Goal: Task Accomplishment & Management: Complete application form

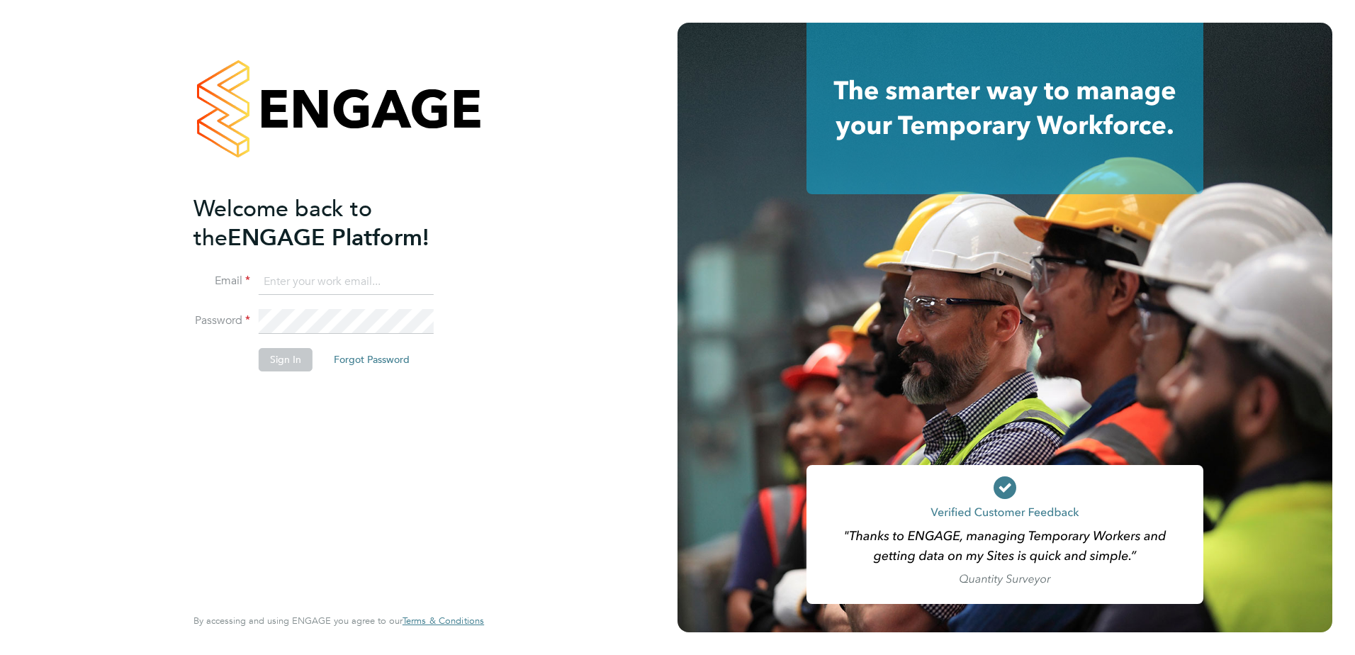
type input "lauren.morton@vistry.co.uk"
drag, startPoint x: 242, startPoint y: 523, endPoint x: 270, endPoint y: 363, distance: 162.5
click at [242, 516] on div "Welcome back to the ENGAGE Platform! Email lauren.morton@vistry.co.uk Password …" at bounding box center [331, 398] width 276 height 408
click at [273, 348] on button "Sign In" at bounding box center [286, 359] width 54 height 23
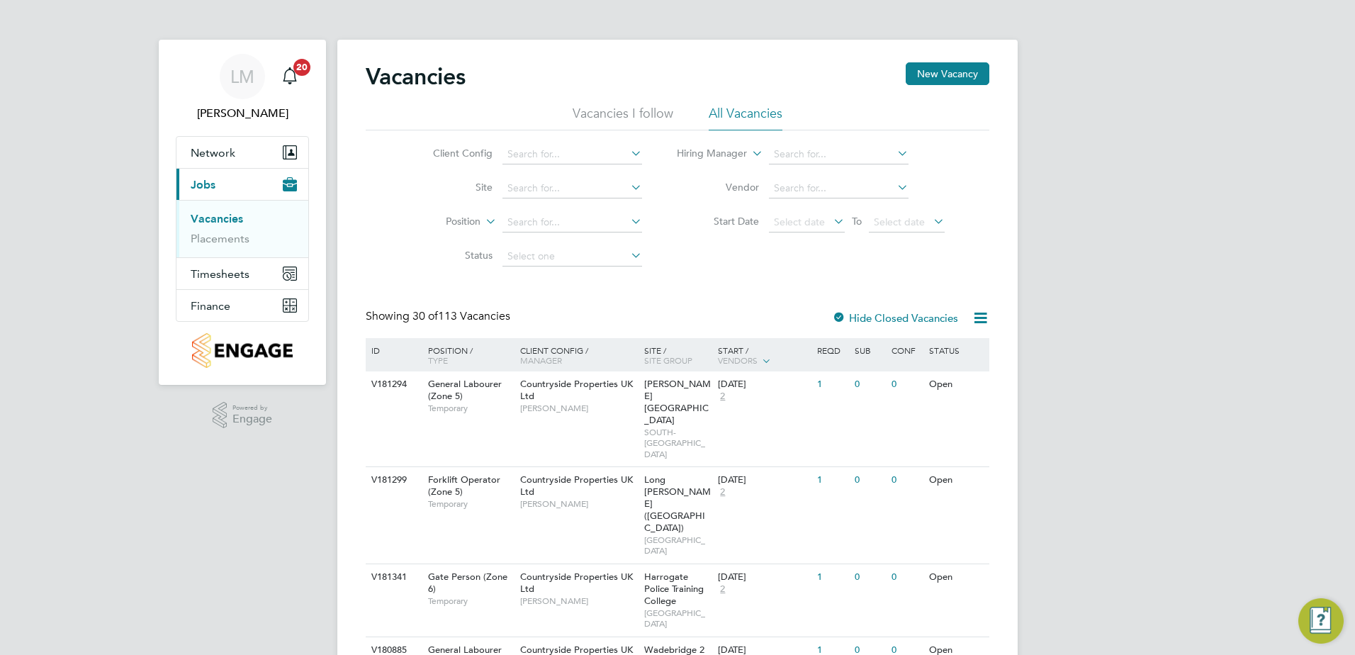
click at [950, 77] on button "New Vacancy" at bounding box center [948, 73] width 84 height 23
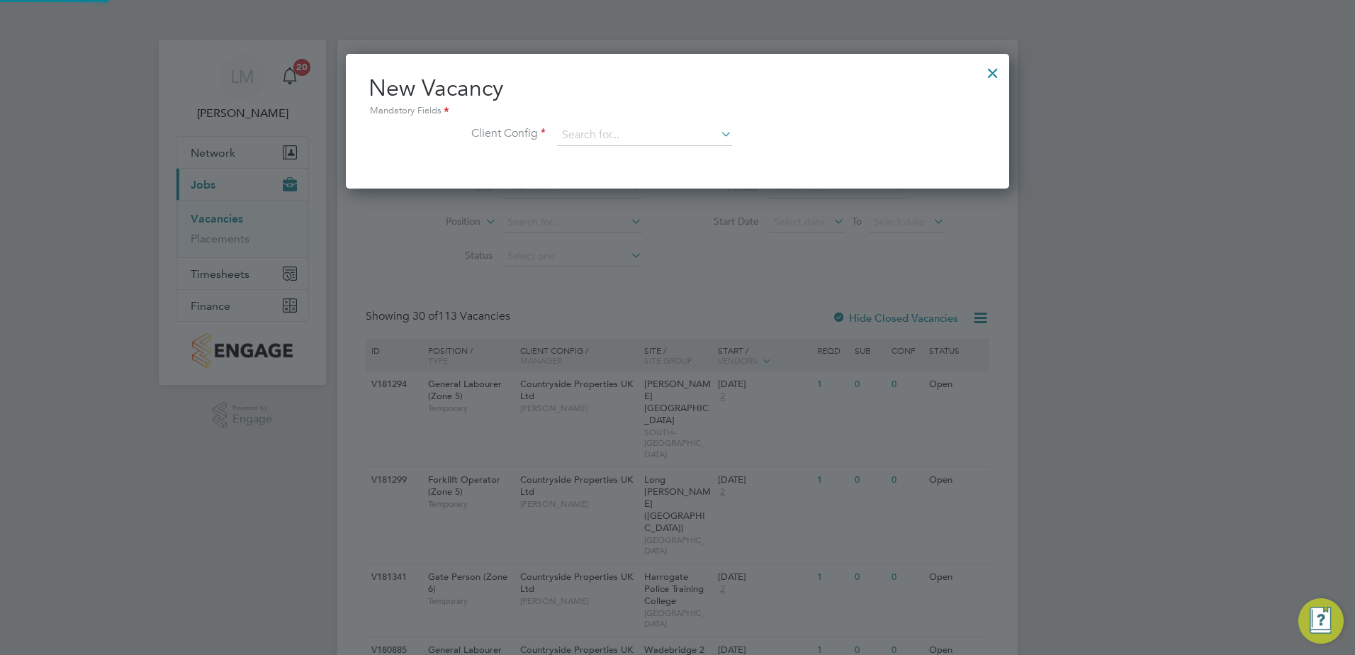
scroll to position [135, 664]
click at [626, 130] on input at bounding box center [644, 135] width 175 height 21
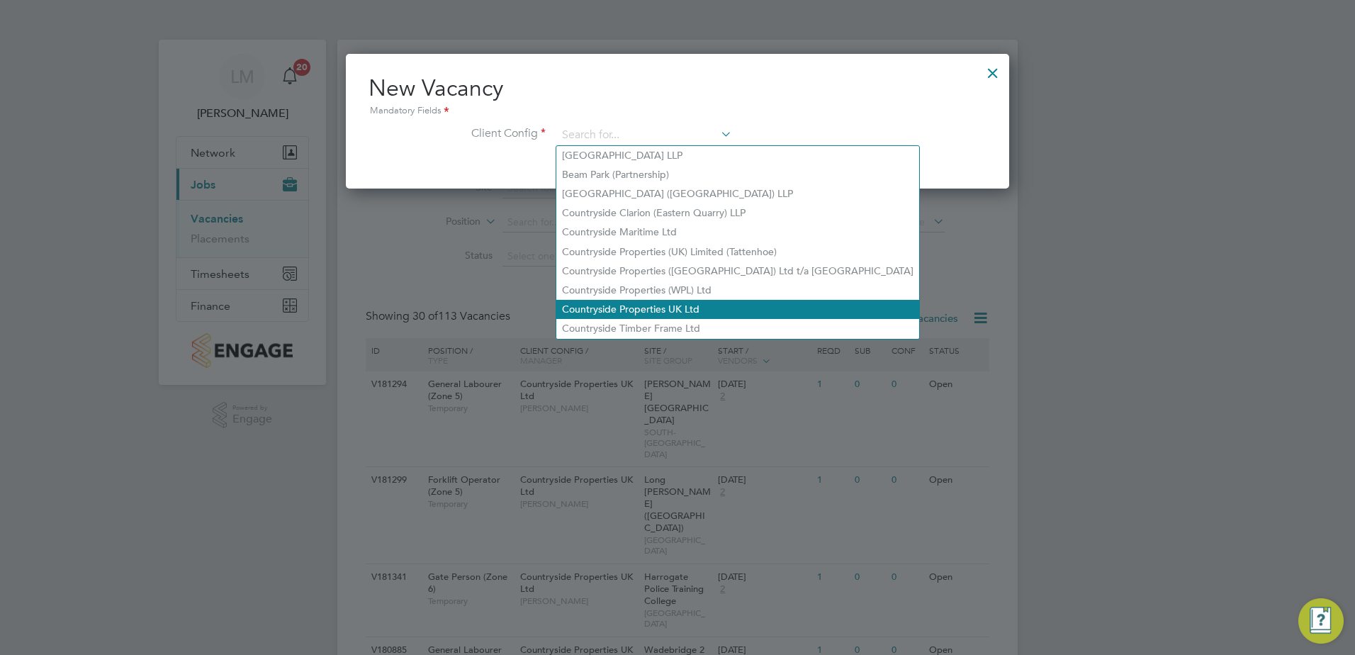
click at [697, 303] on li "Countryside Properties UK Ltd" at bounding box center [737, 309] width 363 height 19
type input "Countryside Properties UK Ltd"
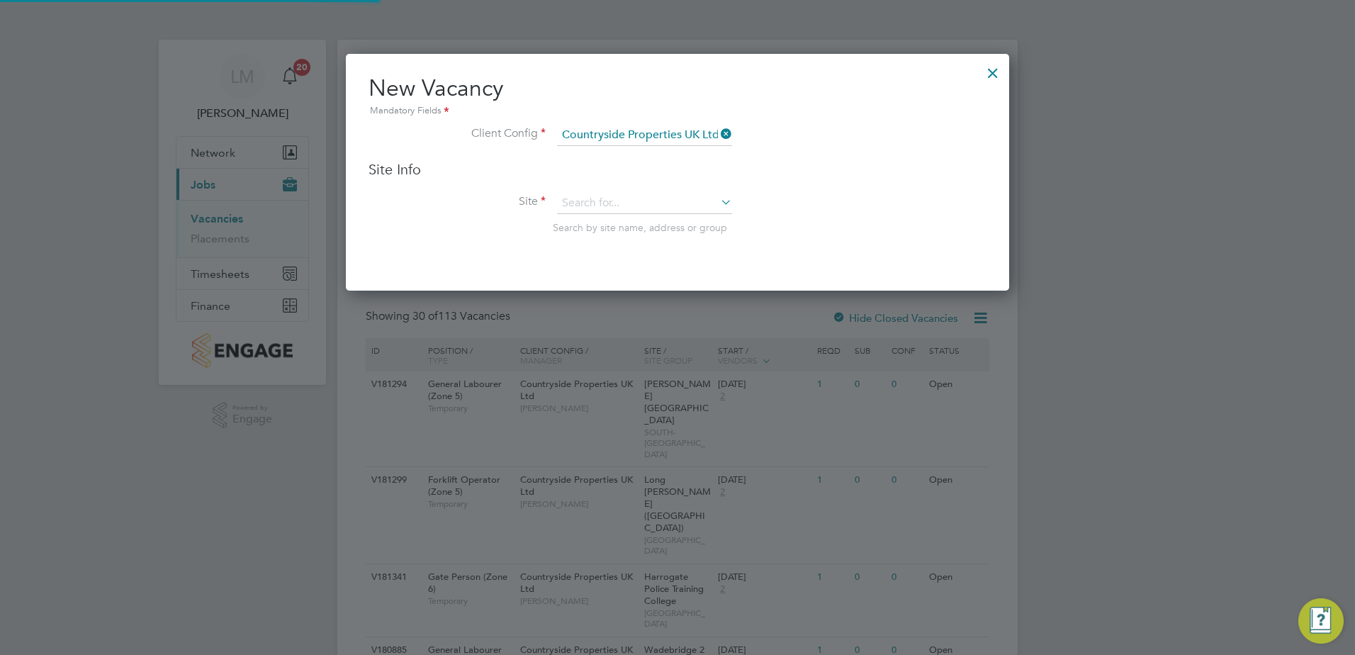
scroll to position [237, 664]
click at [597, 202] on input at bounding box center [644, 203] width 175 height 21
click at [685, 258] on li "Quantam Fields, Littl eport" at bounding box center [644, 260] width 176 height 19
type input "Quantam Fields, [GEOGRAPHIC_DATA]"
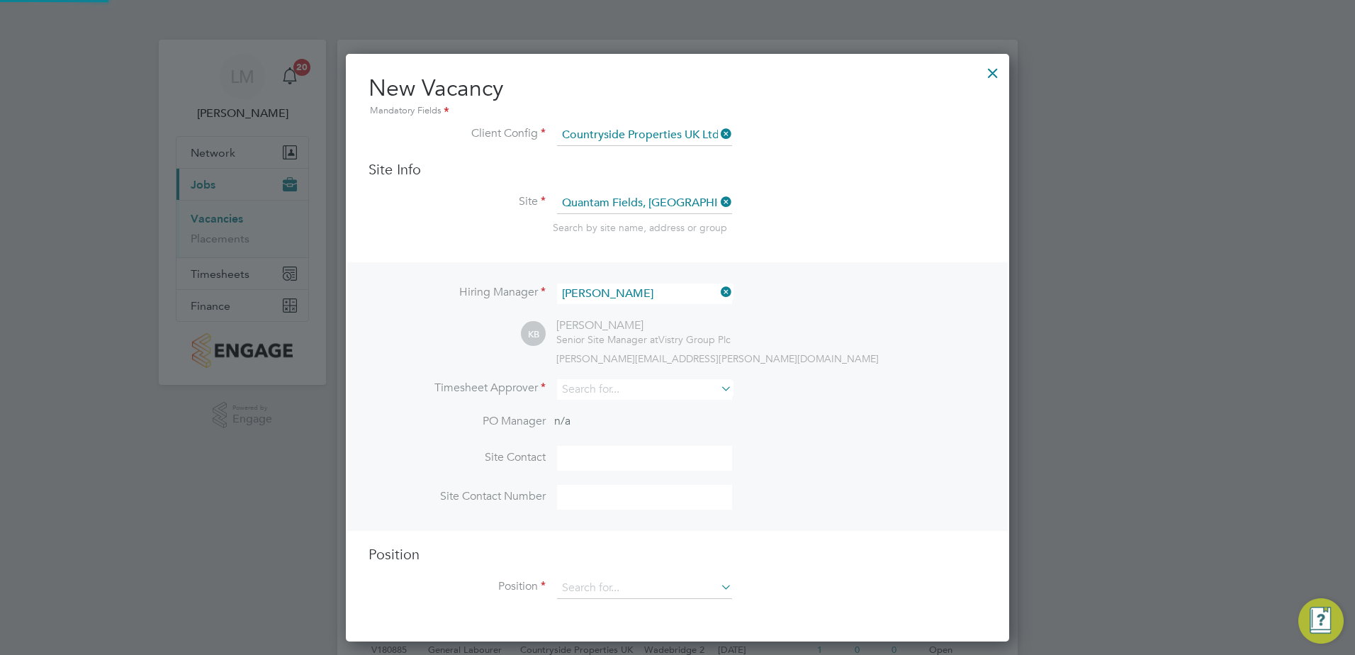
scroll to position [588, 664]
click at [654, 395] on input at bounding box center [644, 389] width 175 height 21
click at [628, 412] on li "[PERSON_NAME] ce" at bounding box center [644, 409] width 176 height 19
type input "[PERSON_NAME]"
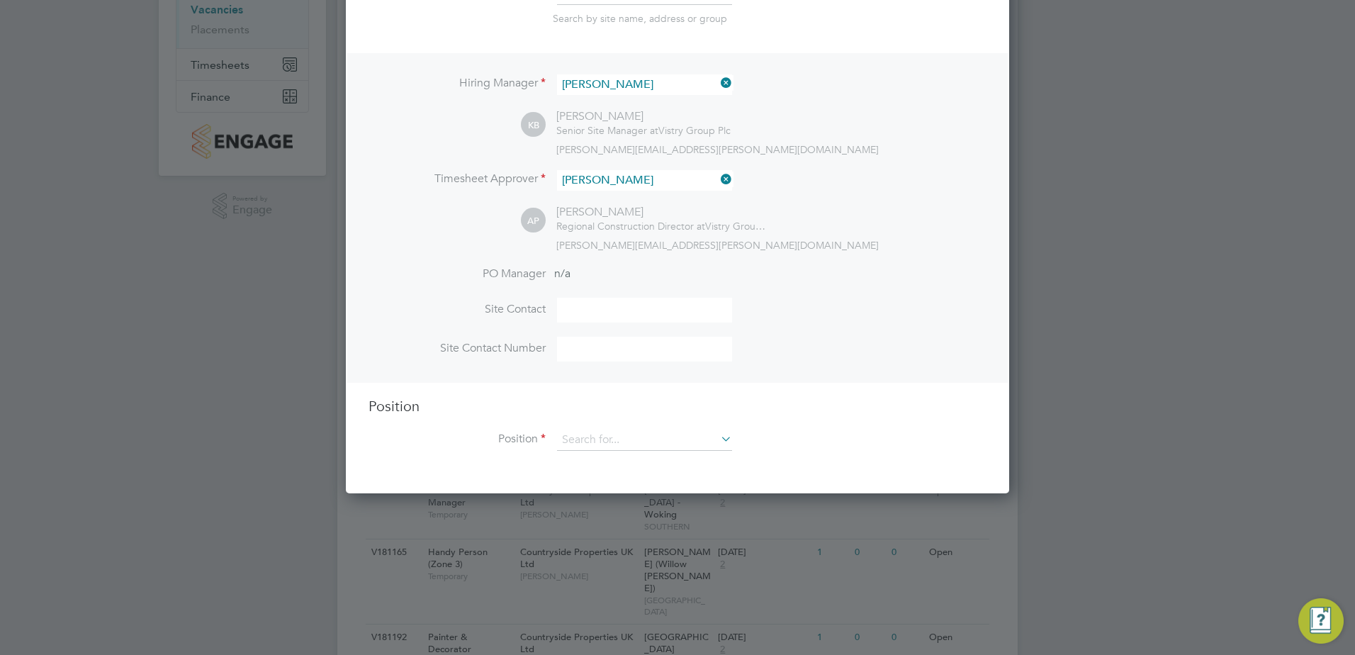
scroll to position [213, 0]
click at [587, 305] on input at bounding box center [644, 306] width 175 height 25
type input "[PERSON_NAME]"
click at [592, 356] on input at bounding box center [644, 345] width 175 height 25
click at [592, 354] on input at bounding box center [644, 345] width 175 height 25
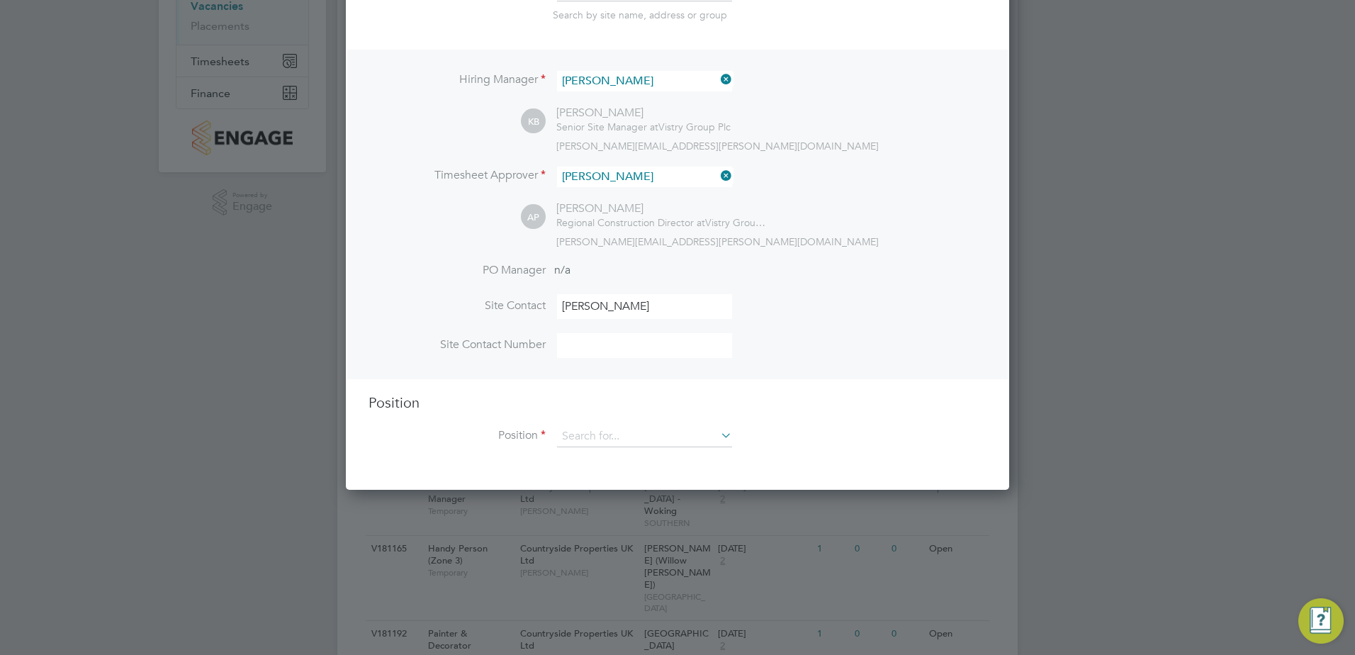
paste input "07596 863663"
type input "07596 863663"
click at [818, 287] on li "PO Manager n/a" at bounding box center [677, 279] width 618 height 32
click at [646, 442] on input at bounding box center [644, 436] width 175 height 21
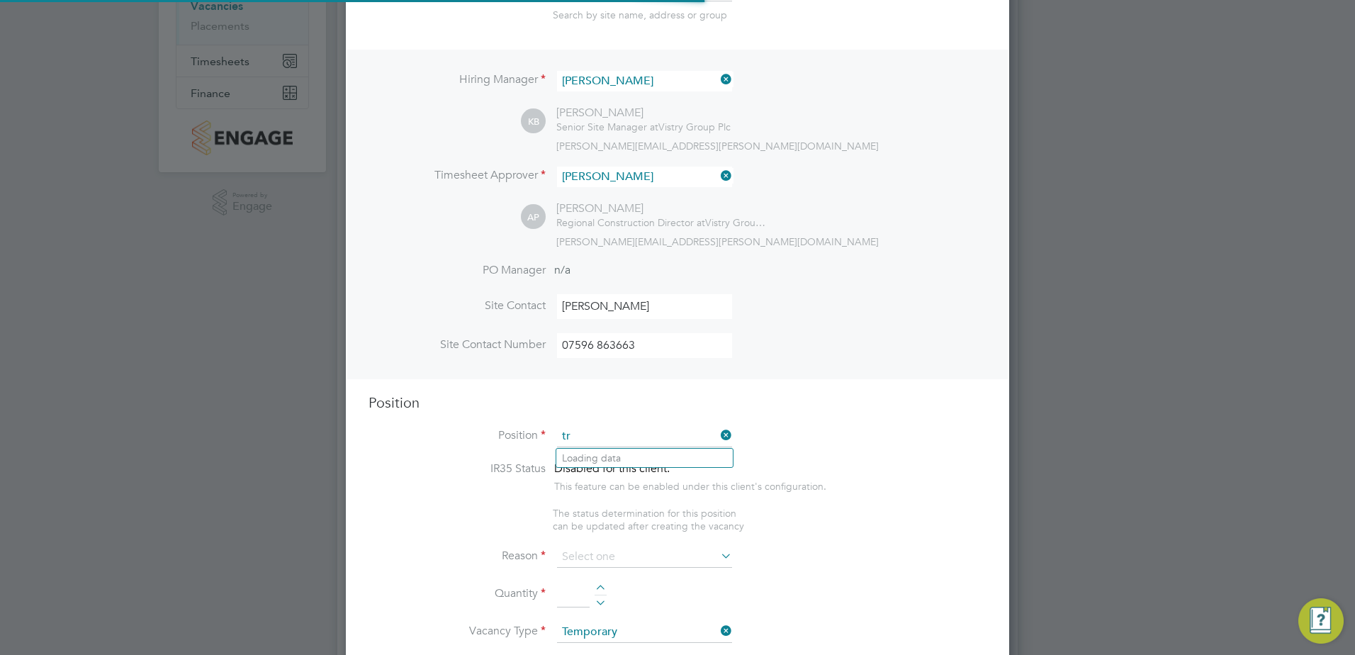
scroll to position [2036, 664]
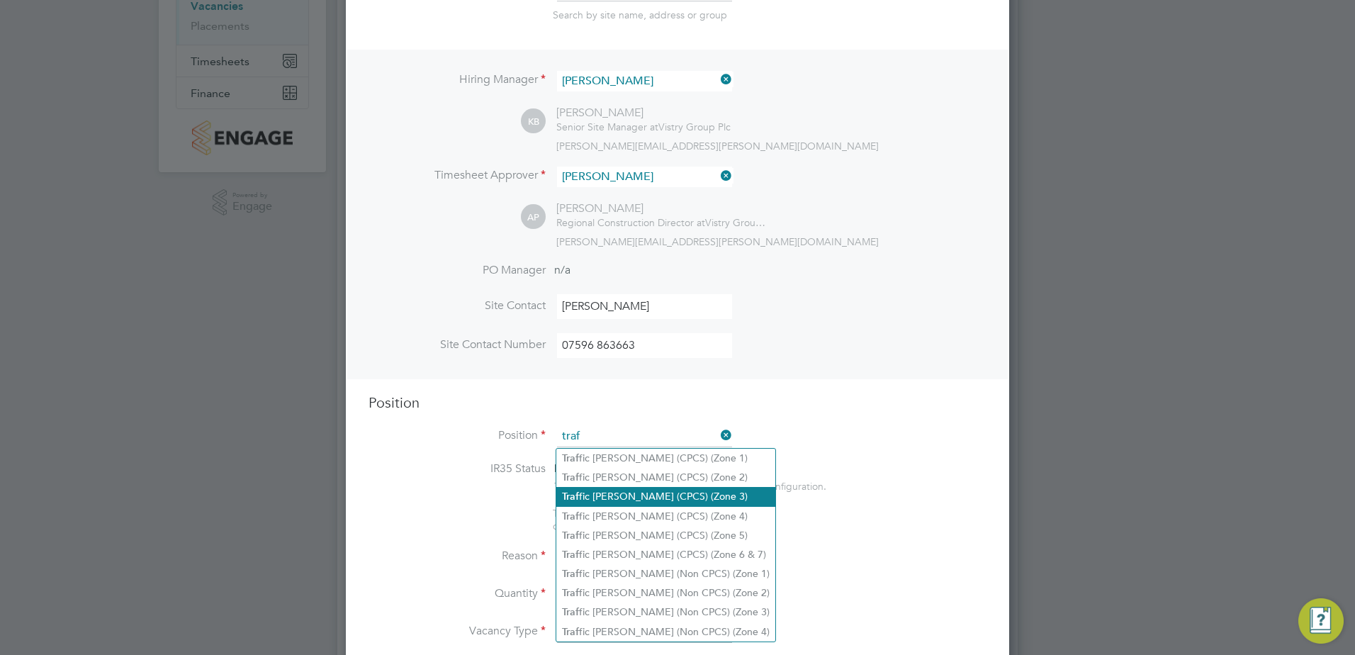
click at [684, 488] on li "Traf fic [PERSON_NAME] (CPCS) (Zone 3)" at bounding box center [665, 496] width 219 height 19
type input "Traffic [PERSON_NAME] (CPCS) (Zone 3)"
type textarea "- Working under the supervision and management of the Project Manager, Site Man…"
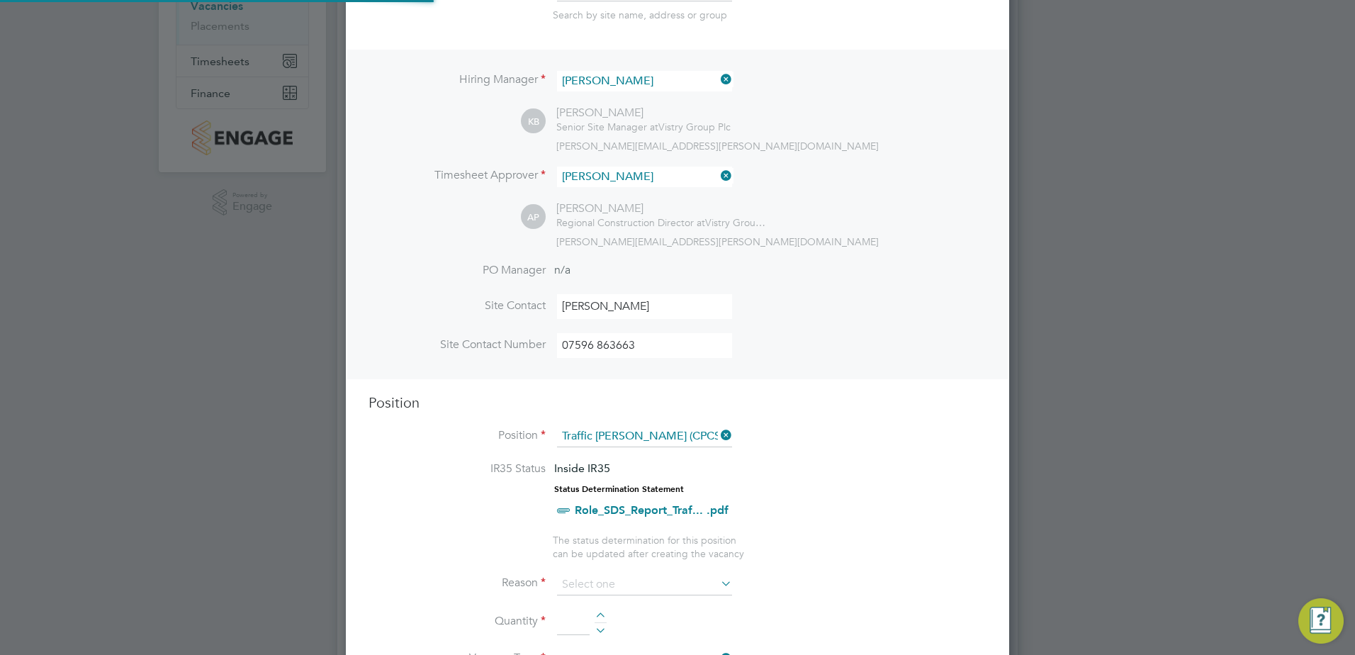
scroll to position [42, 74]
click at [783, 429] on li "Position Traffic [PERSON_NAME] (CPCS) (Zone 3)" at bounding box center [677, 443] width 618 height 35
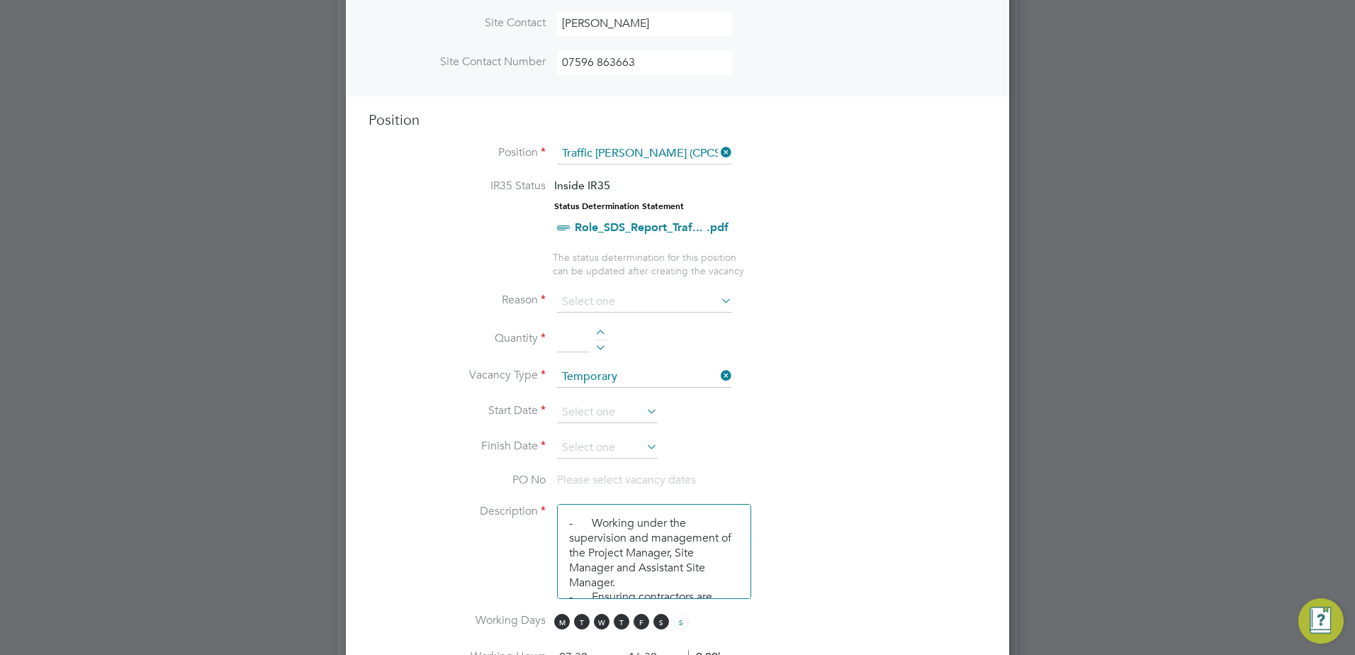
scroll to position [496, 0]
click at [664, 307] on input at bounding box center [644, 301] width 175 height 21
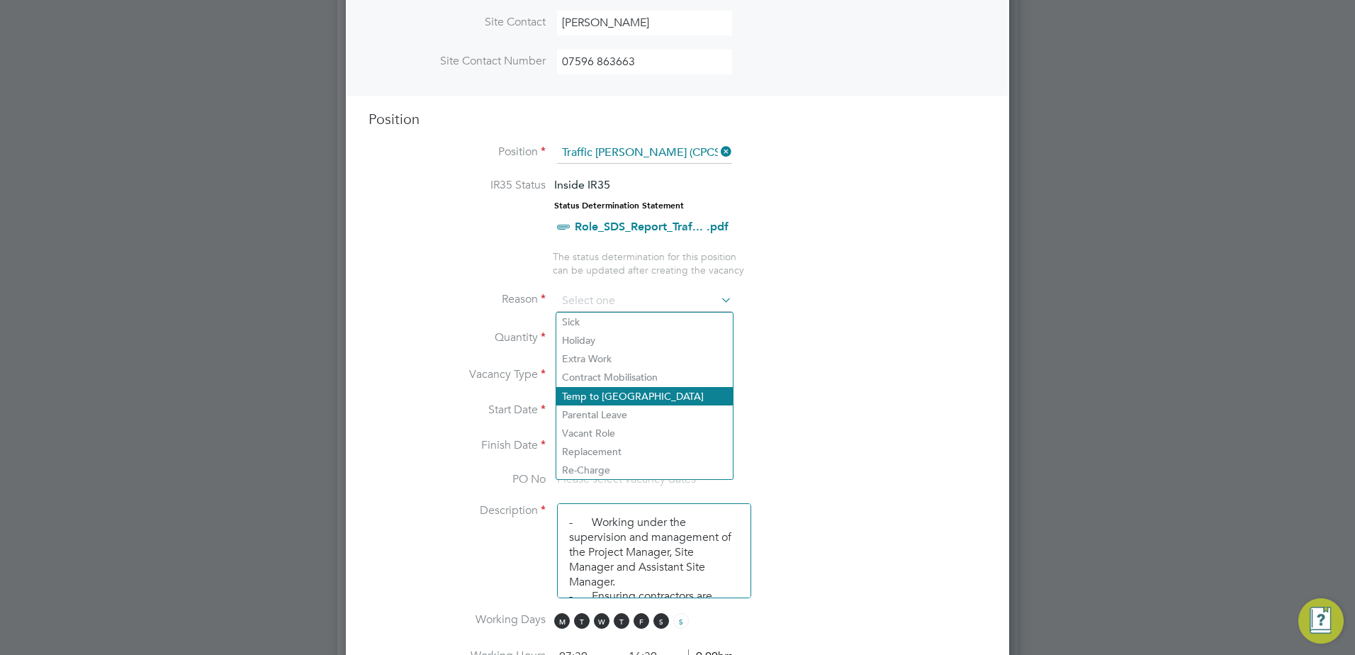
click at [663, 395] on li "Temp to [GEOGRAPHIC_DATA]" at bounding box center [644, 396] width 176 height 18
type input "Temp to [GEOGRAPHIC_DATA]"
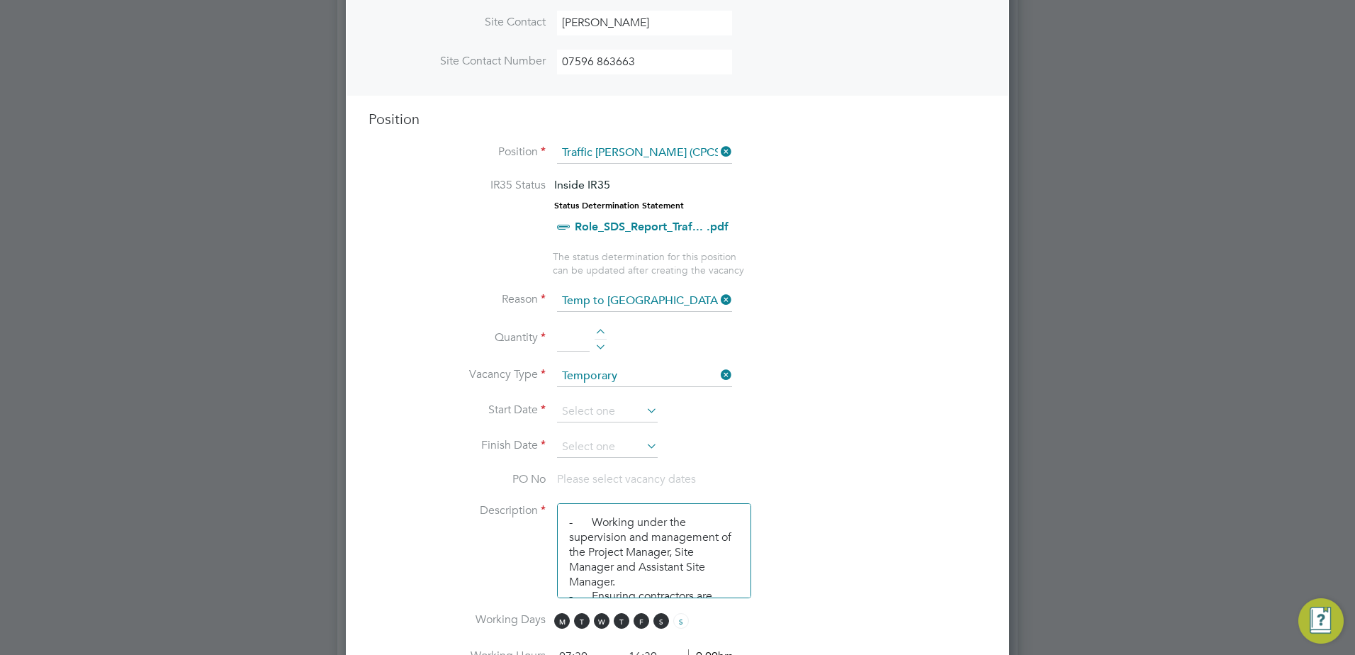
click at [599, 329] on div at bounding box center [600, 334] width 12 height 10
type input "1"
click at [621, 417] on input at bounding box center [607, 411] width 101 height 21
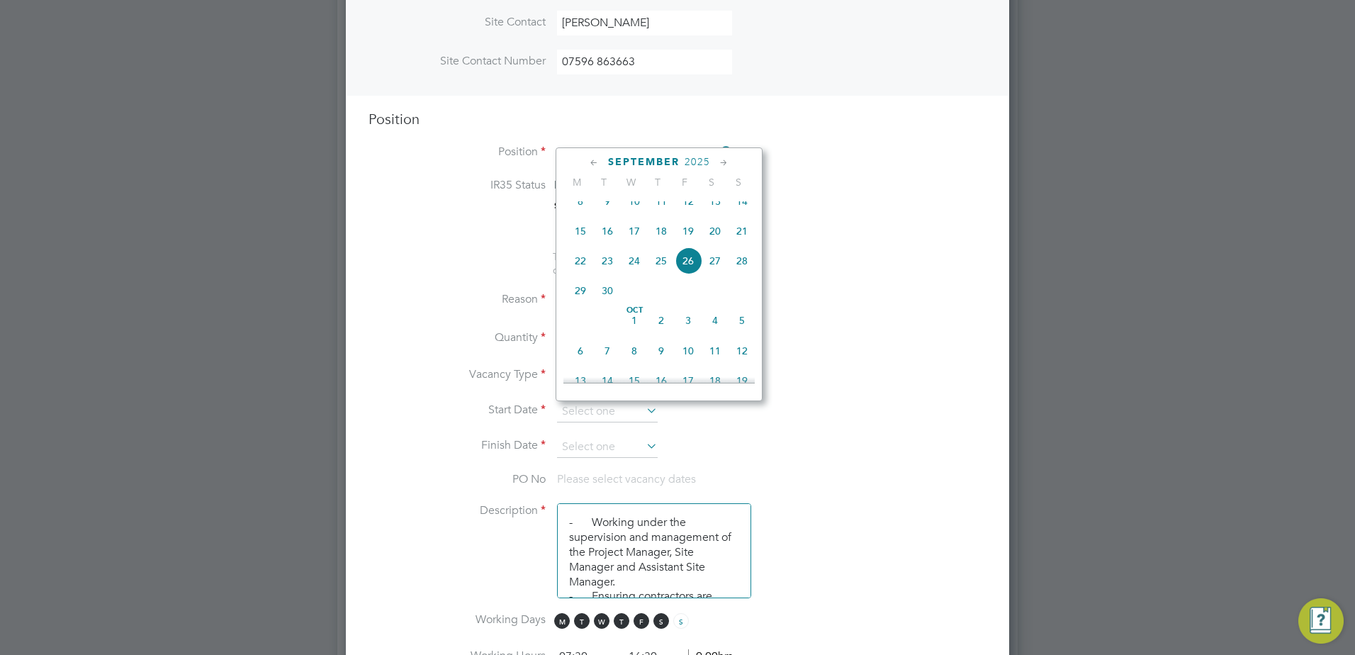
click at [583, 304] on span "29" at bounding box center [580, 290] width 27 height 27
type input "[DATE]"
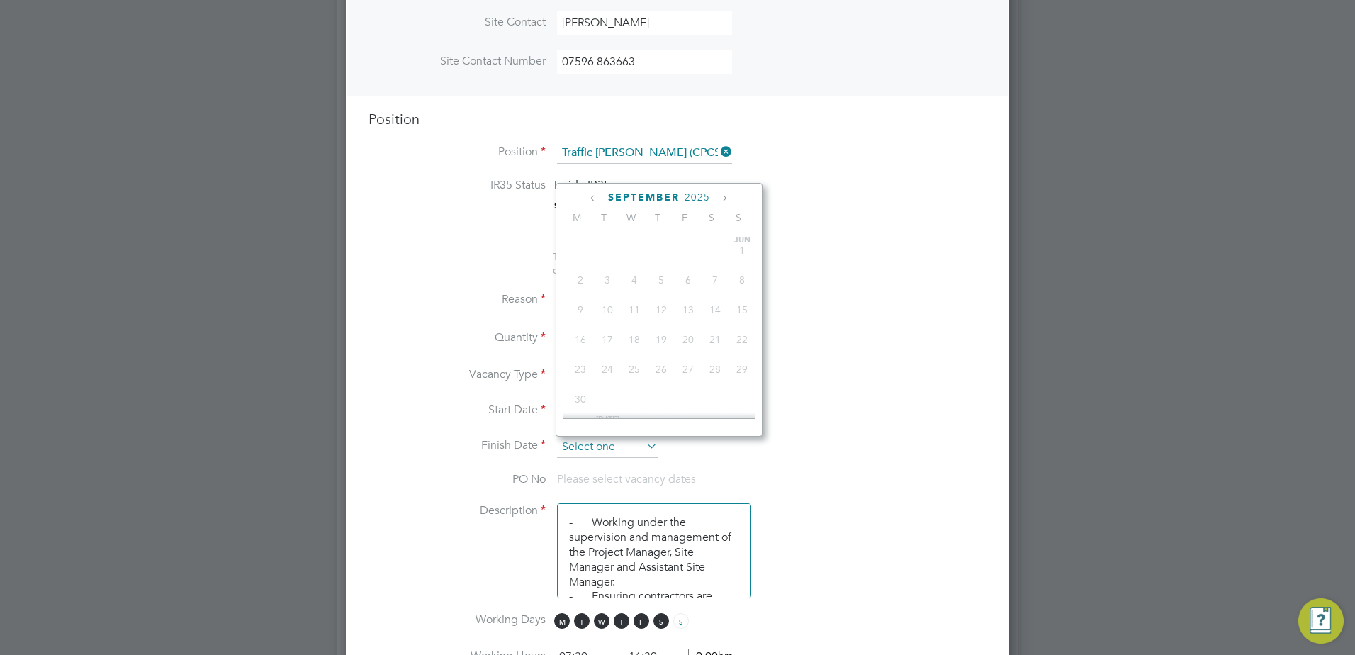
click at [631, 444] on input at bounding box center [607, 446] width 101 height 21
click at [604, 315] on span "31" at bounding box center [607, 301] width 27 height 27
type input "[DATE]"
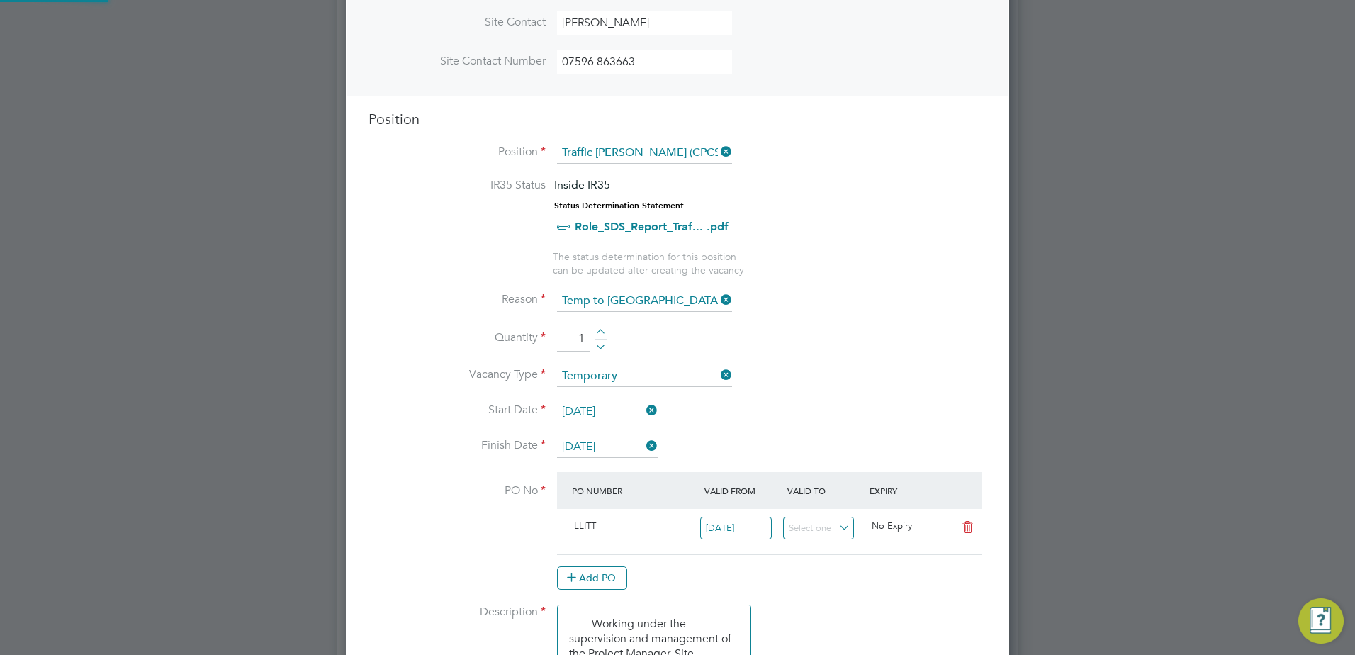
scroll to position [24, 133]
click at [808, 344] on li "Quantity 1" at bounding box center [677, 346] width 618 height 40
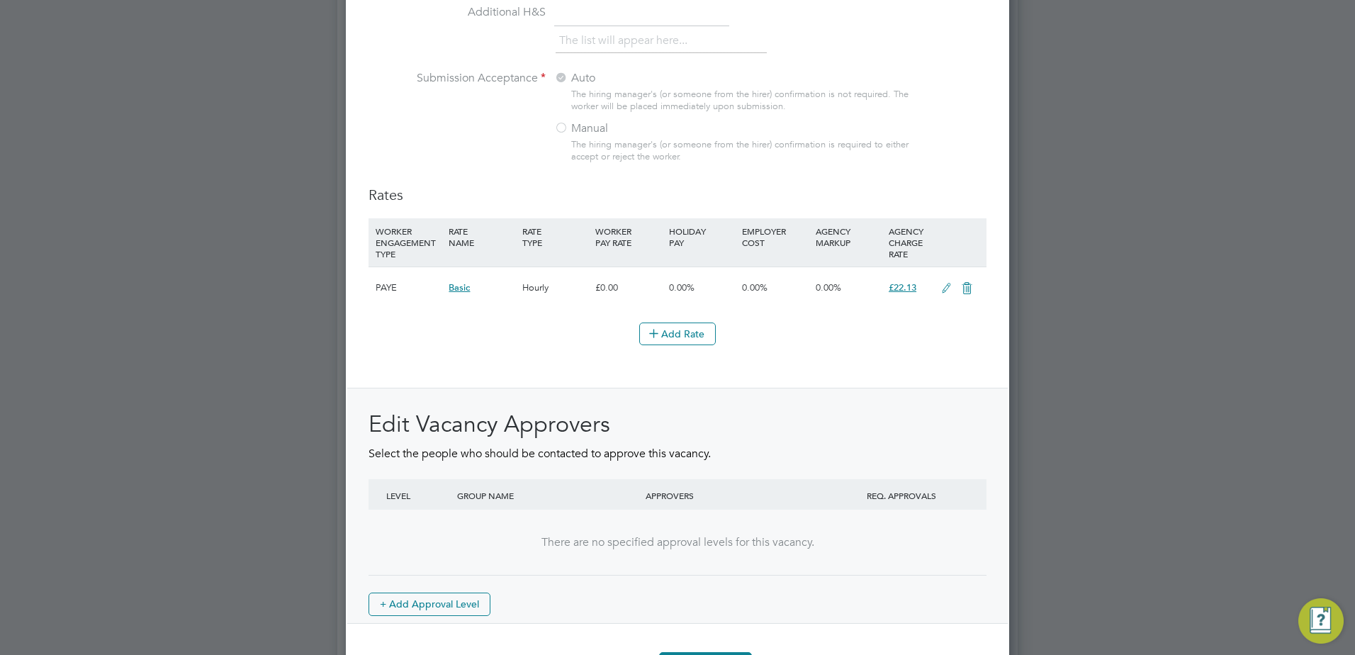
scroll to position [1538, 0]
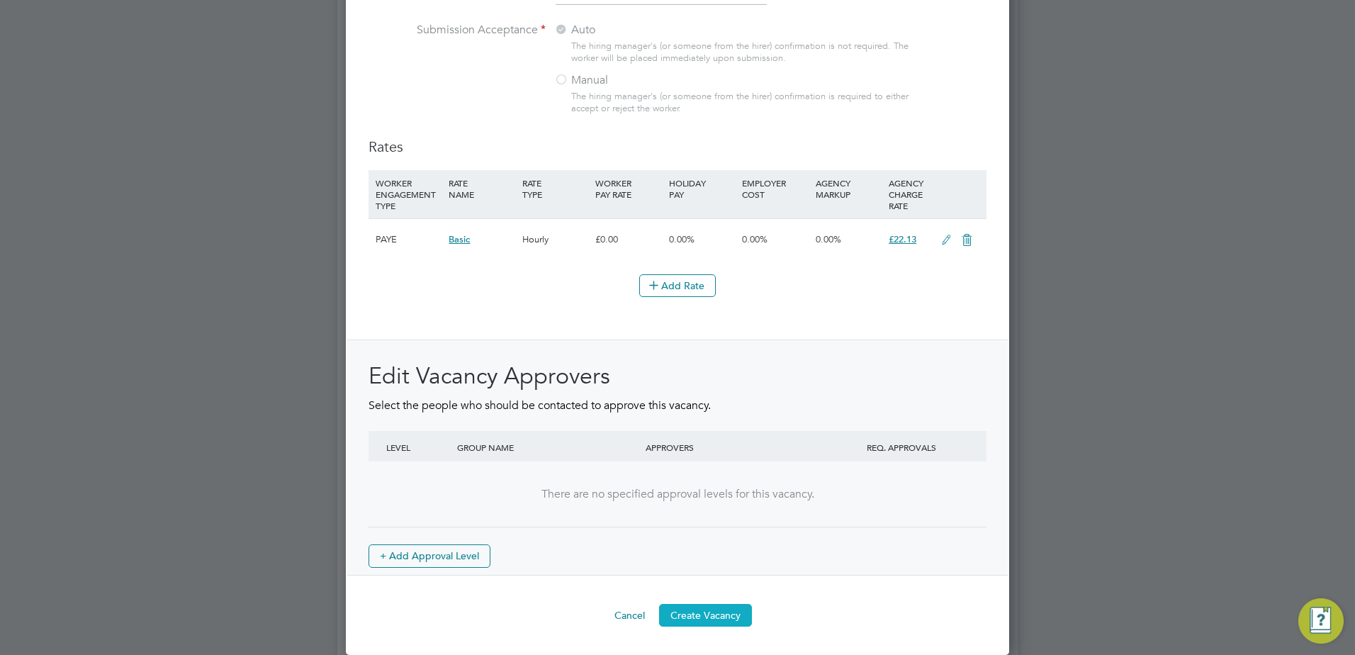
click at [705, 617] on button "Create Vacancy" at bounding box center [705, 615] width 93 height 23
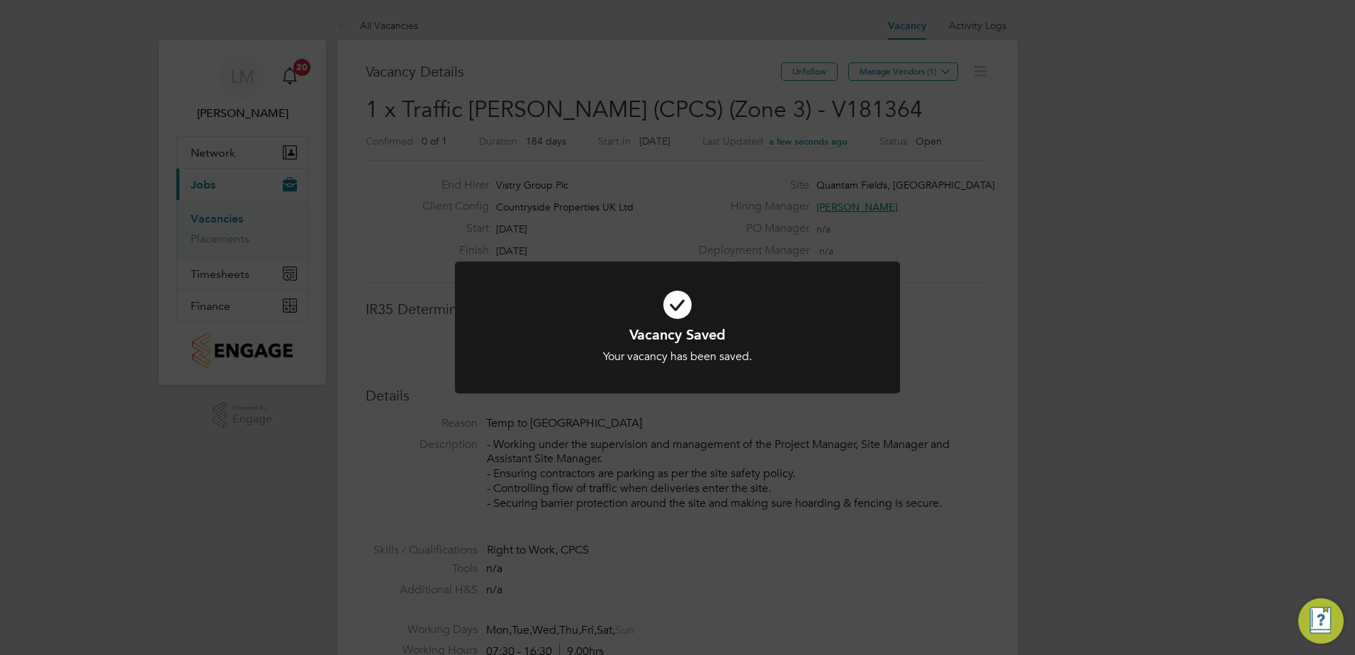
click at [797, 334] on h1 "Vacancy Saved" at bounding box center [677, 334] width 368 height 18
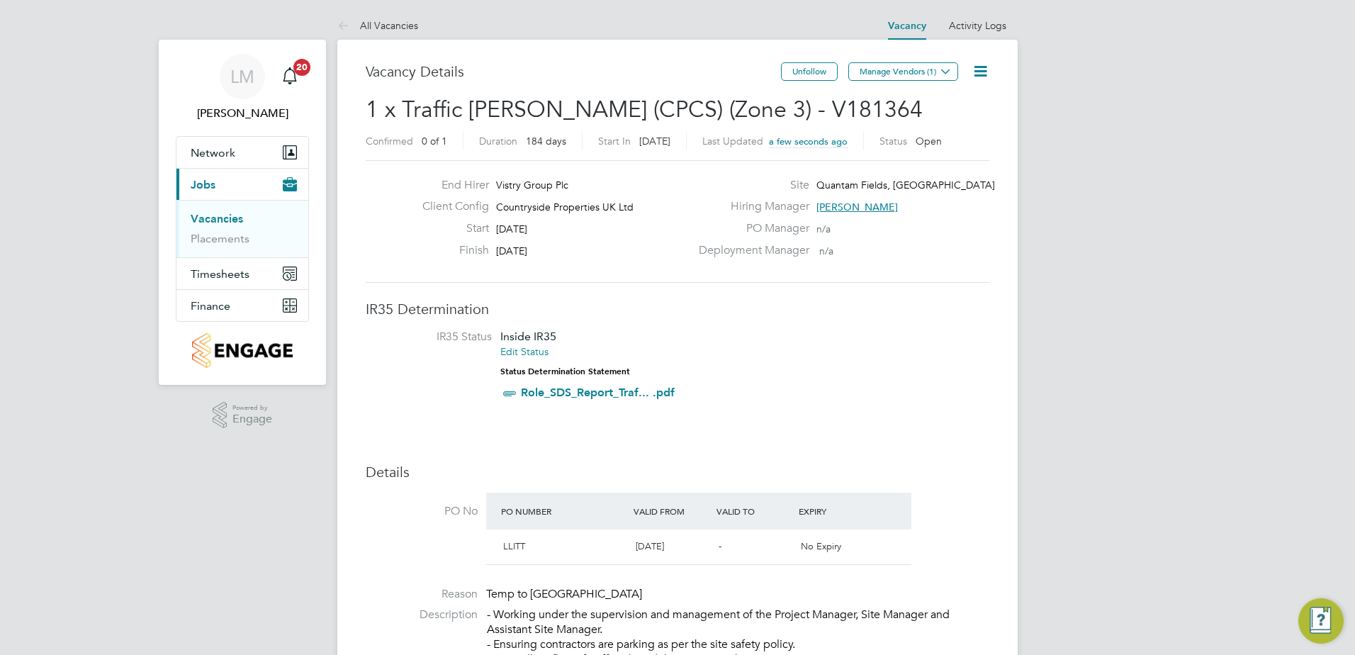
drag, startPoint x: 832, startPoint y: 109, endPoint x: 318, endPoint y: 125, distance: 513.9
click at [950, 332] on li "IR35 Status Inside IR35 Edit Status Status Determination Statement Role_SDS_Rep…" at bounding box center [677, 367] width 595 height 77
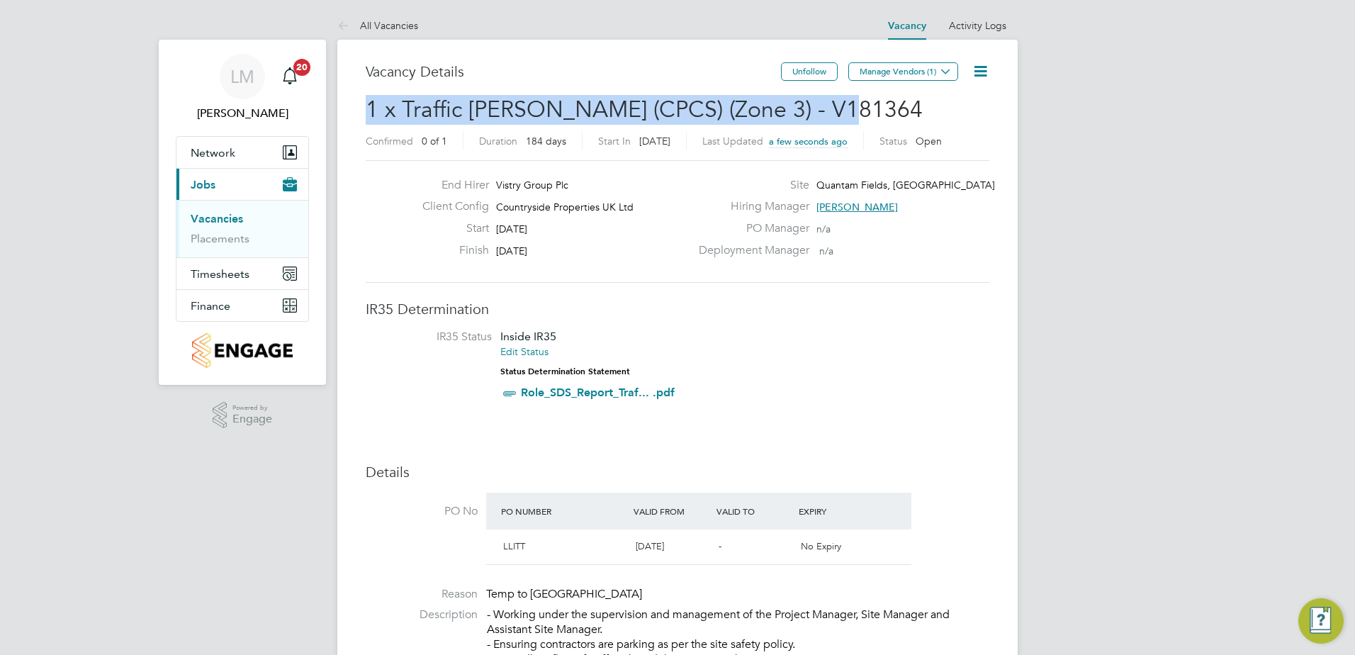
drag, startPoint x: 859, startPoint y: 120, endPoint x: 352, endPoint y: 108, distance: 507.5
copy span "1 x Traffic [PERSON_NAME] (CPCS) (Zone 3) - V181364"
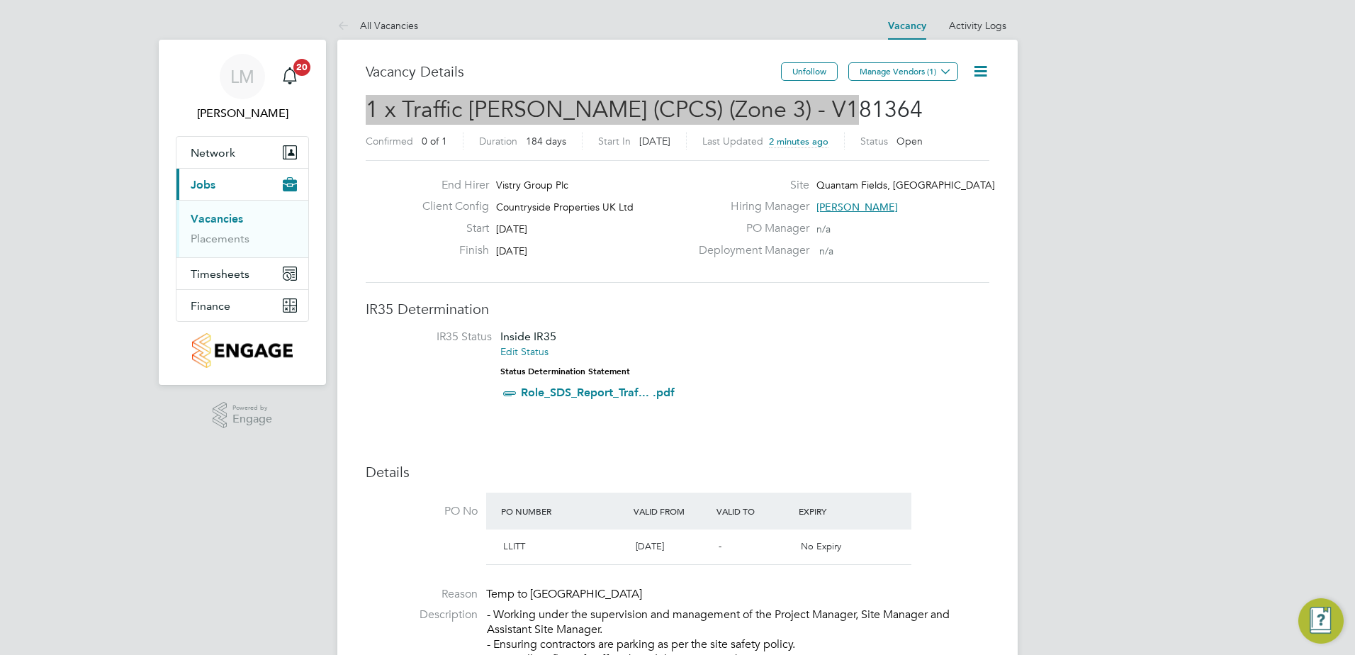
drag, startPoint x: 937, startPoint y: 74, endPoint x: 876, endPoint y: 98, distance: 65.3
click at [940, 74] on icon at bounding box center [945, 71] width 11 height 11
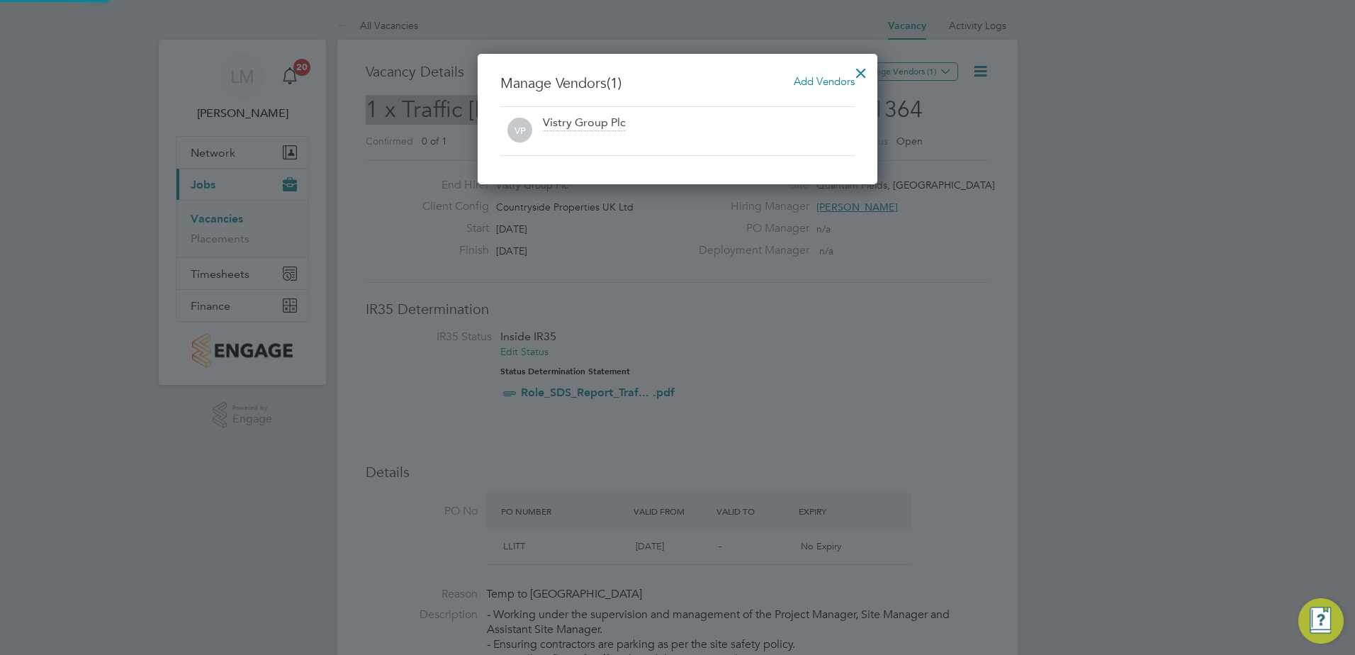
scroll to position [131, 400]
click at [820, 77] on span "Add Vendors" at bounding box center [824, 80] width 61 height 13
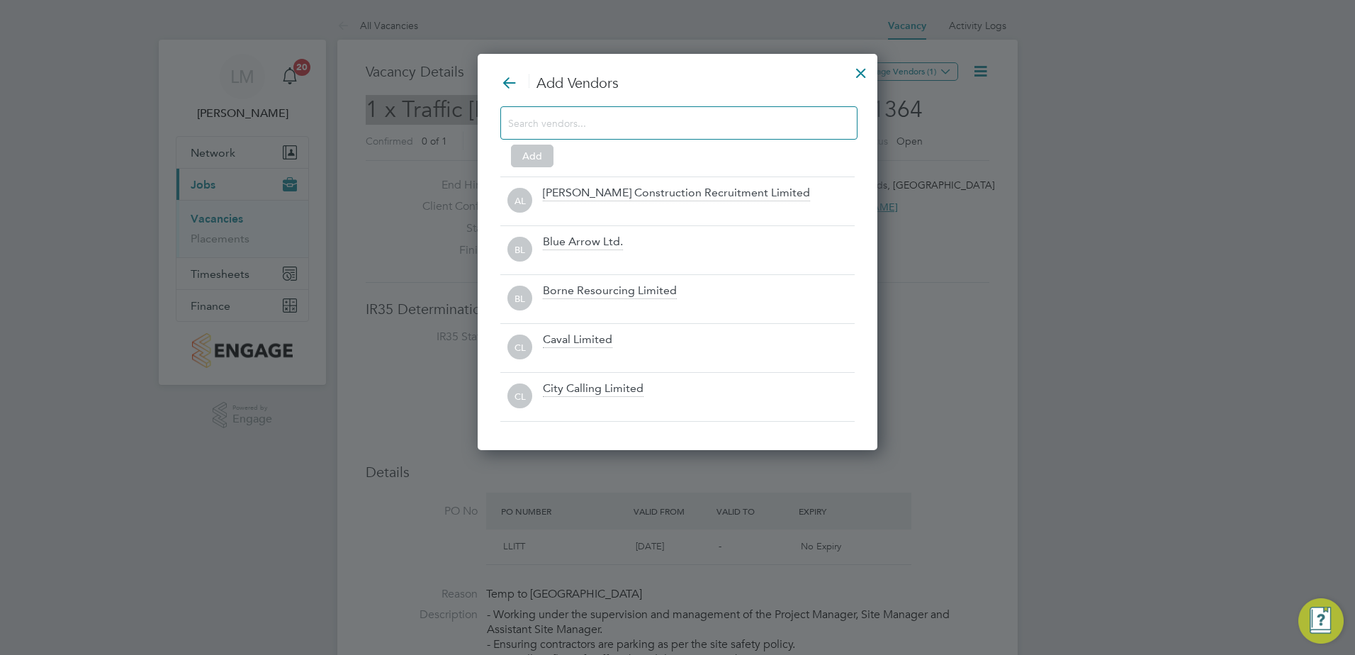
scroll to position [397, 400]
click at [688, 117] on input at bounding box center [667, 122] width 319 height 18
type input "i"
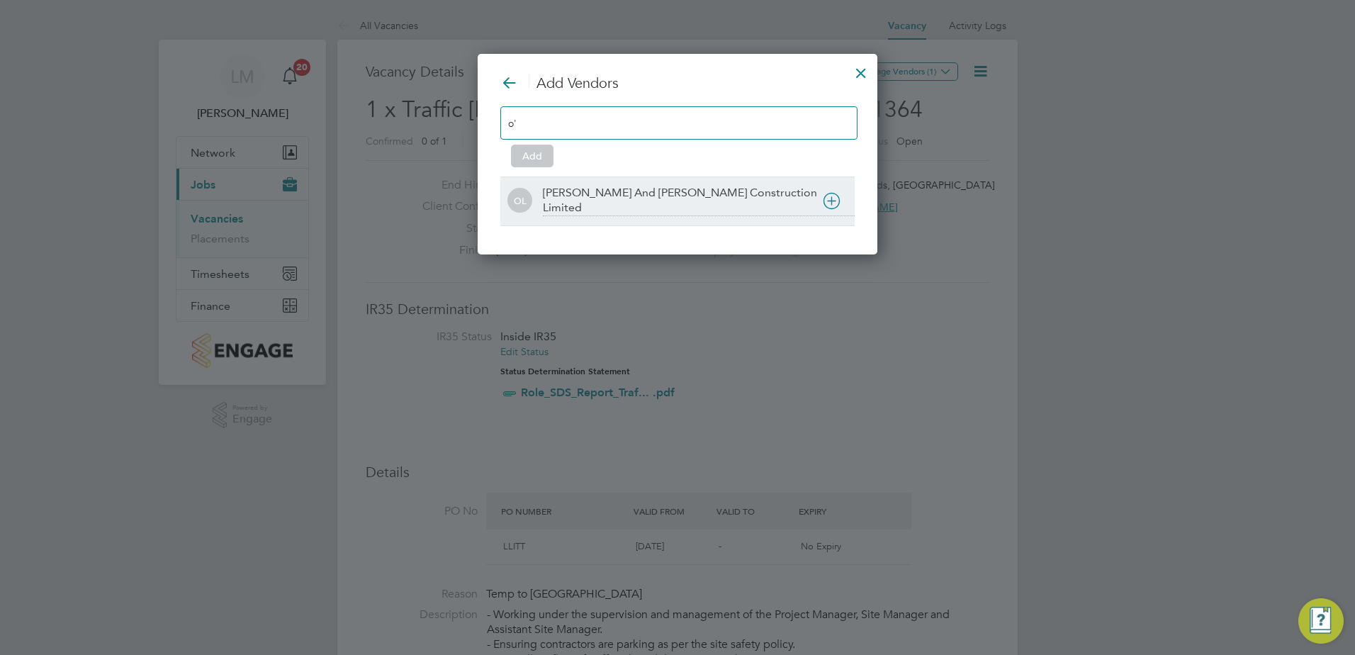
type input "o'"
click at [680, 199] on div "[PERSON_NAME] And [PERSON_NAME] Construction Limited" at bounding box center [699, 201] width 312 height 30
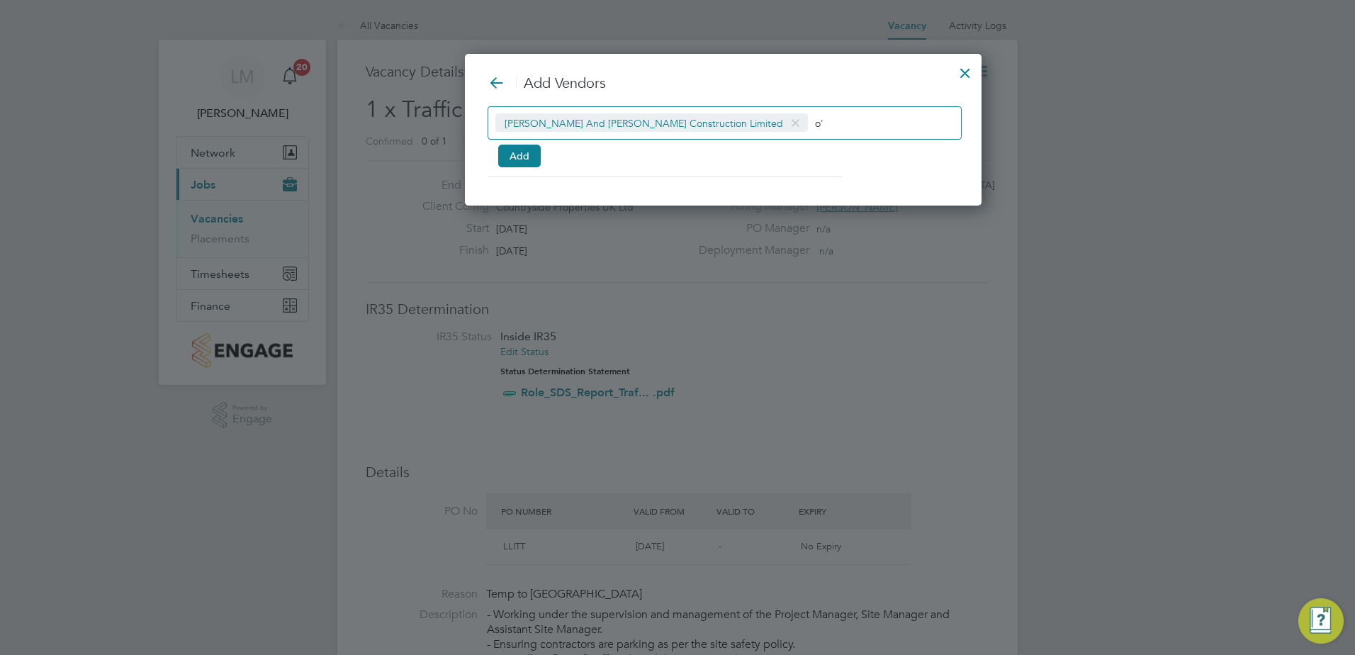
scroll to position [153, 424]
click at [518, 164] on button "Add" at bounding box center [519, 156] width 43 height 23
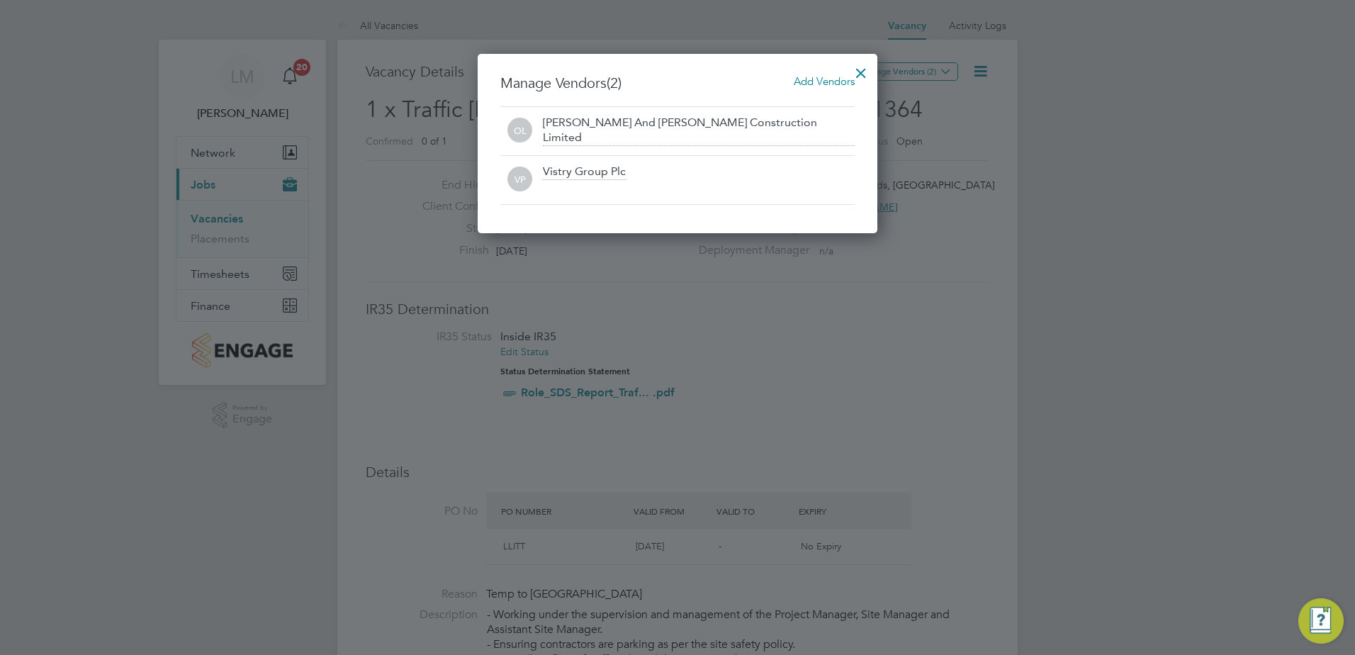
click at [862, 71] on div at bounding box center [861, 70] width 26 height 26
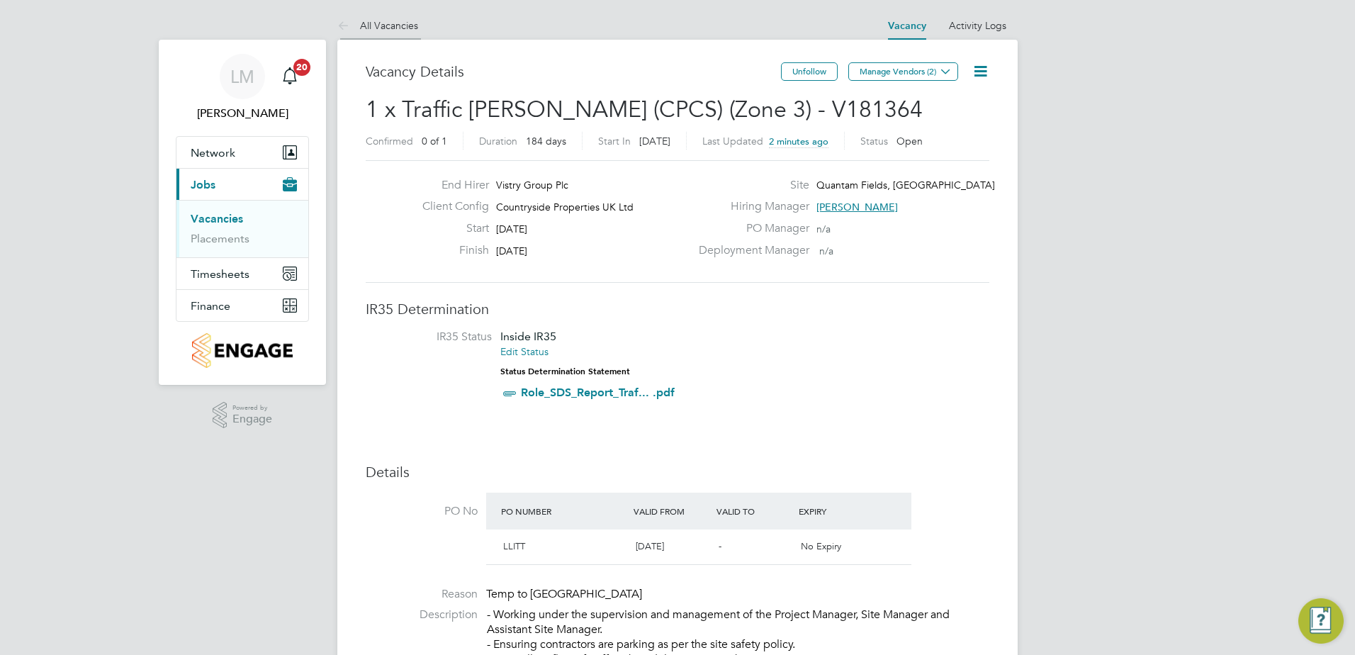
click at [359, 23] on link "All Vacancies" at bounding box center [377, 25] width 81 height 13
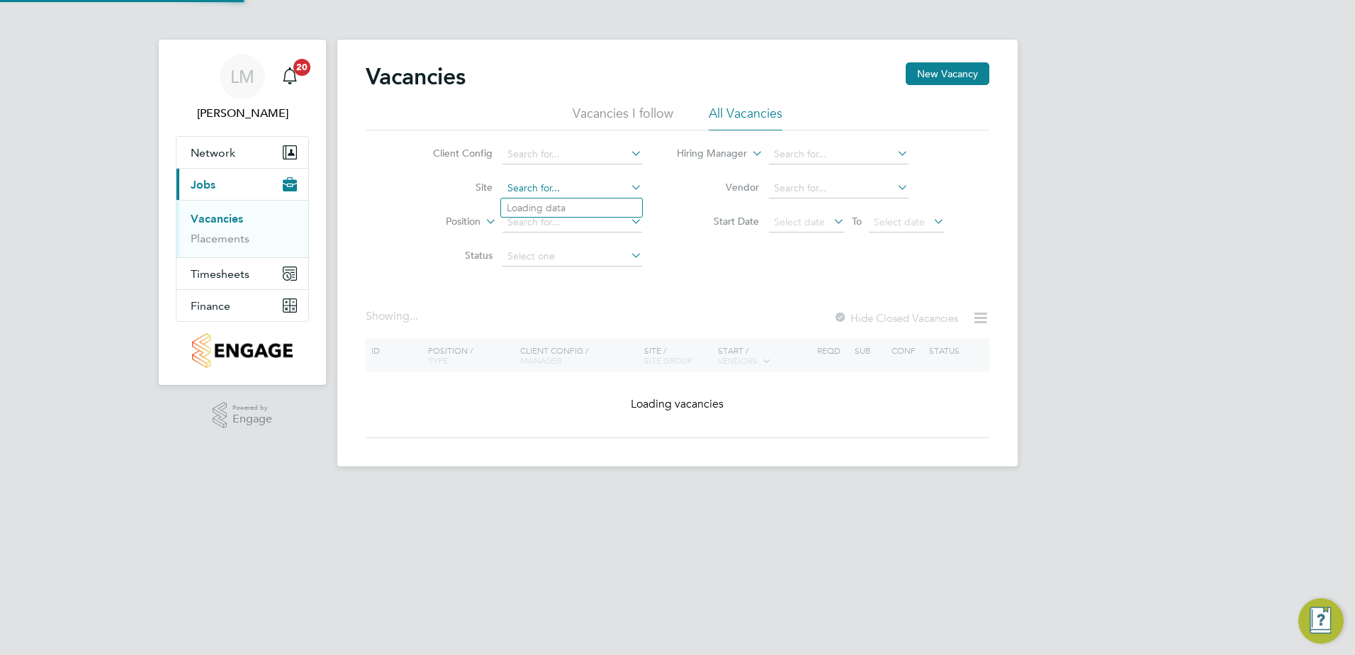
click at [540, 196] on input at bounding box center [572, 189] width 140 height 20
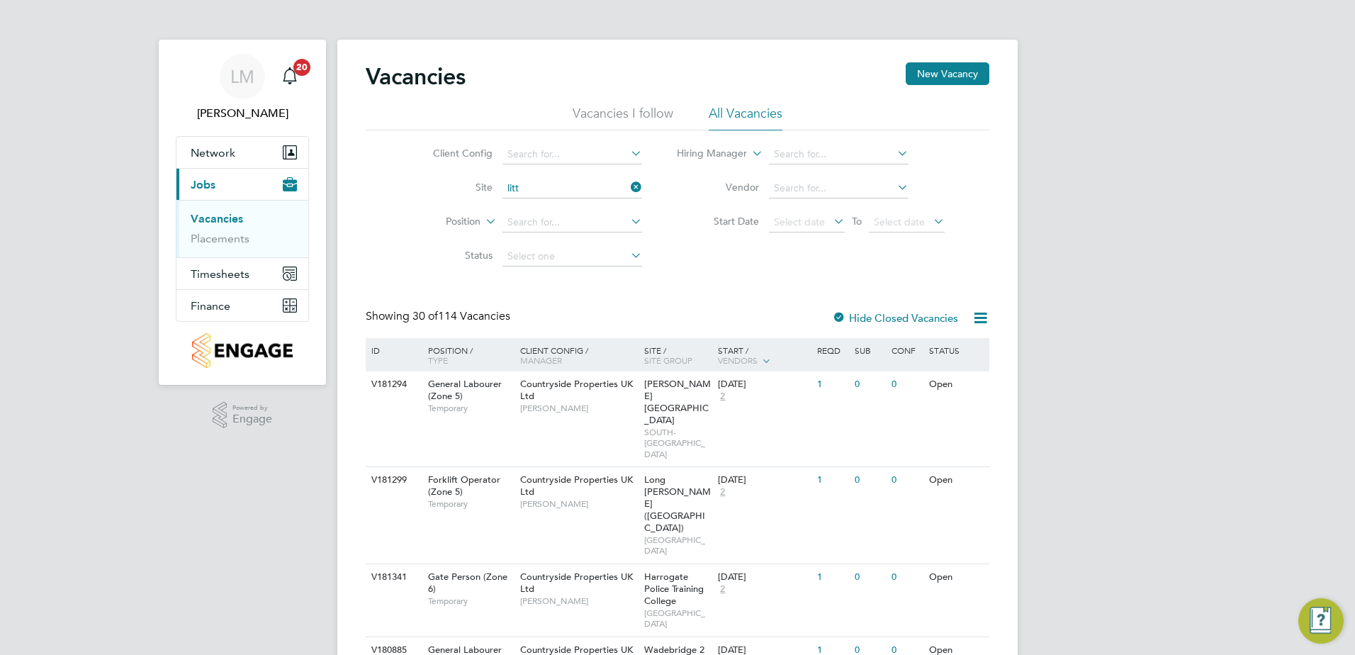
click at [561, 260] on li "Quantam Fields, Litt [PERSON_NAME]" at bounding box center [591, 263] width 181 height 19
type input "Quantam Fields, [GEOGRAPHIC_DATA]"
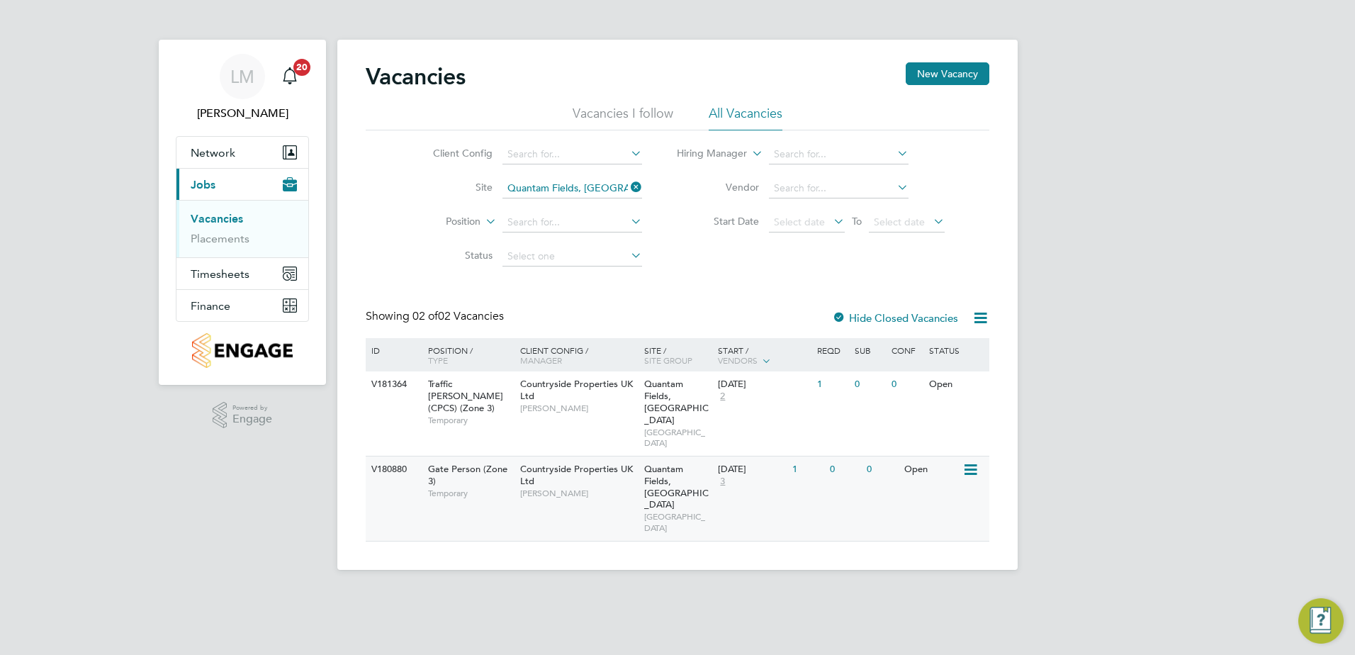
click at [976, 461] on icon at bounding box center [969, 469] width 14 height 17
click at [944, 512] on li "Update Status" at bounding box center [934, 519] width 82 height 20
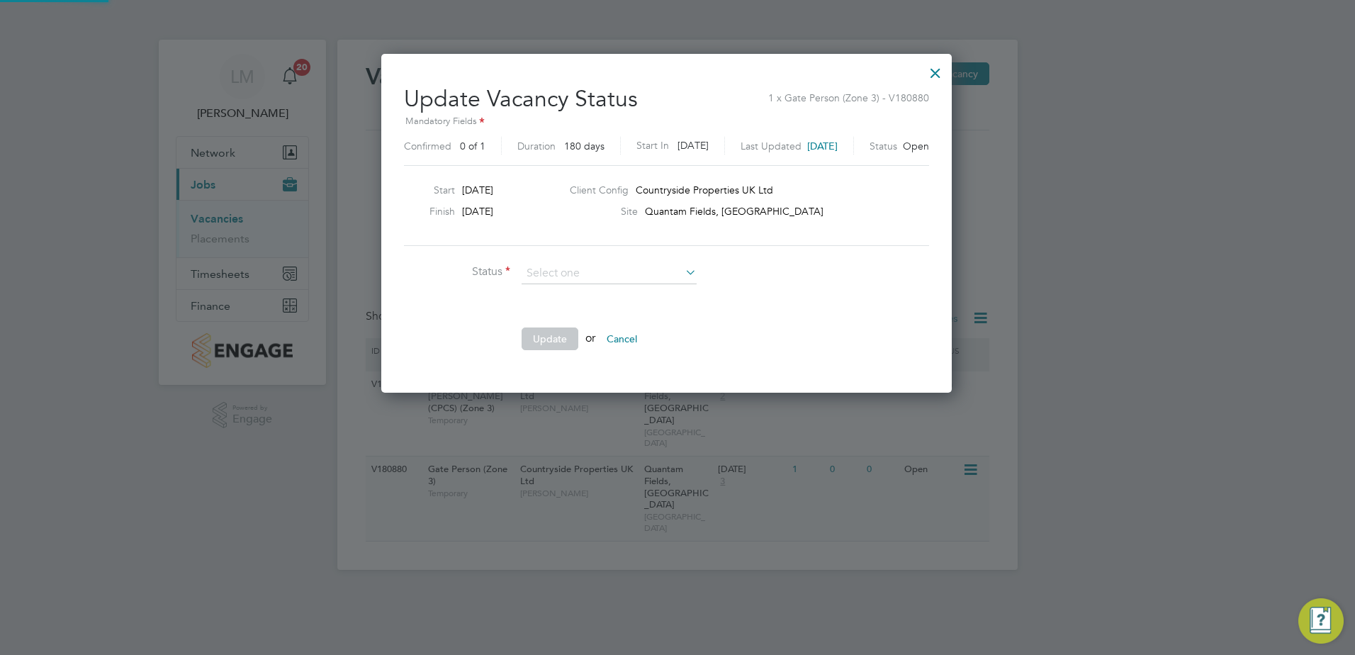
scroll to position [338, 592]
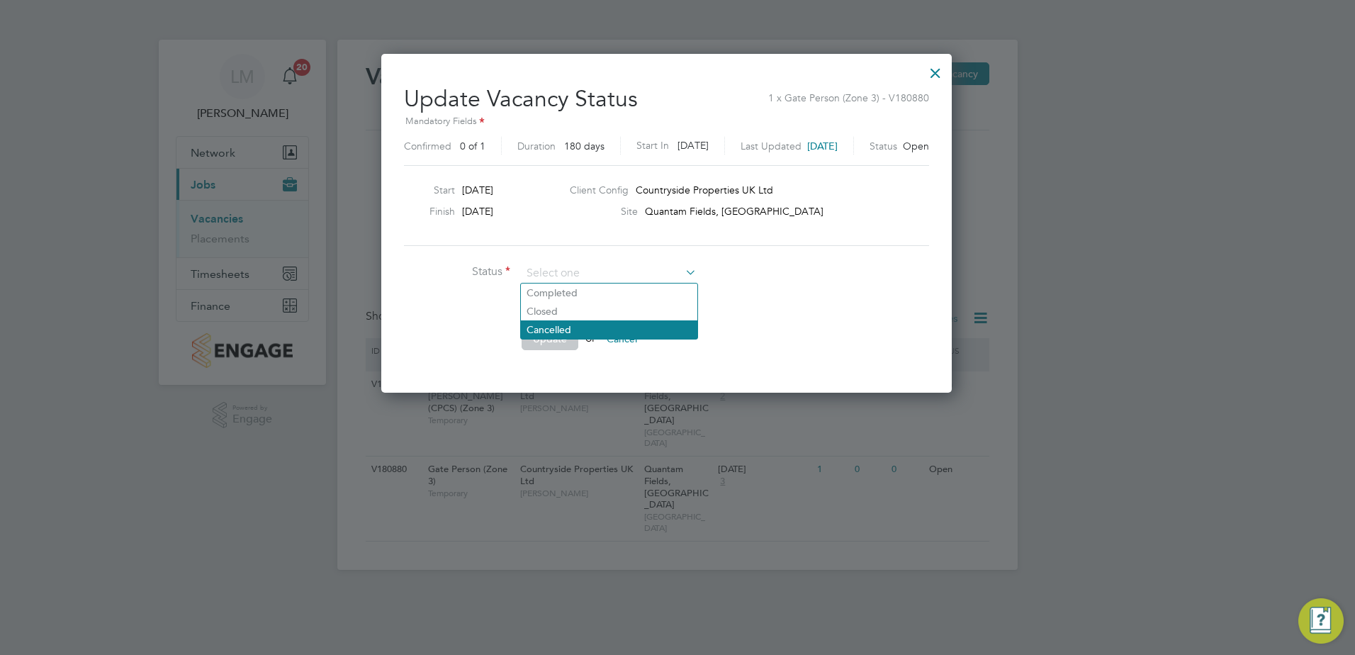
click at [613, 329] on li "Cancelled" at bounding box center [609, 329] width 176 height 18
type input "Cancelled"
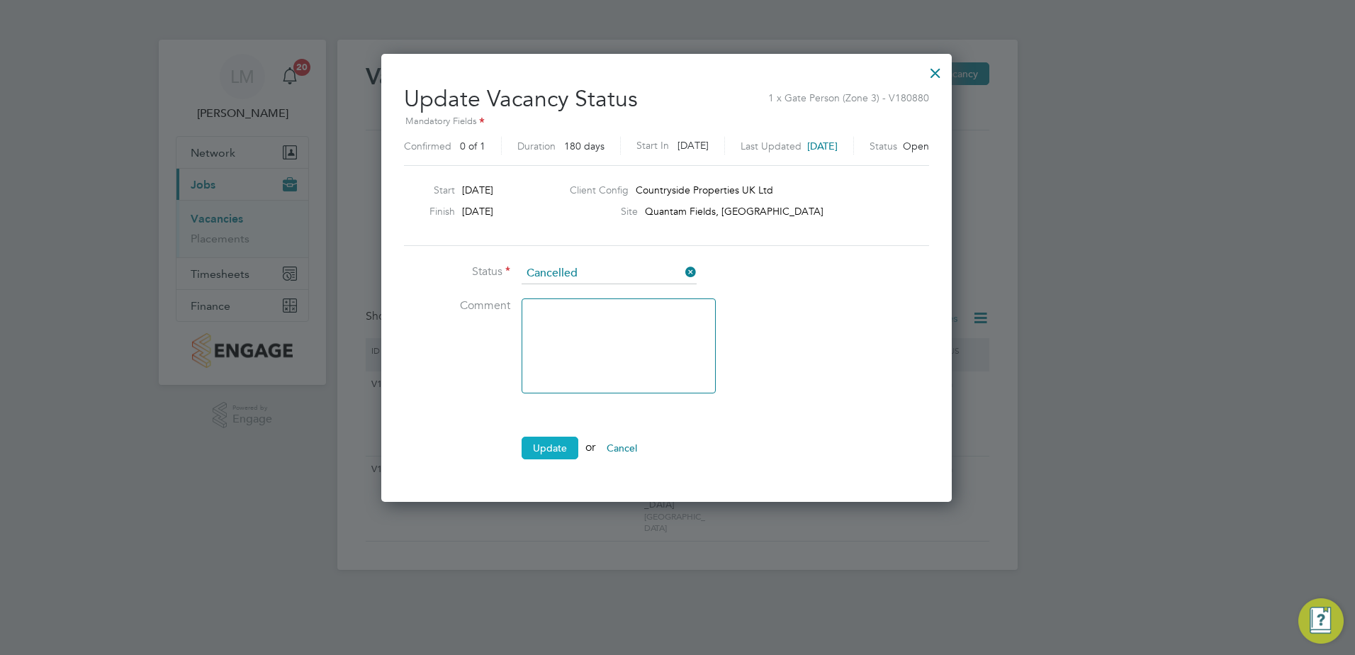
click at [560, 446] on button "Update" at bounding box center [549, 447] width 57 height 23
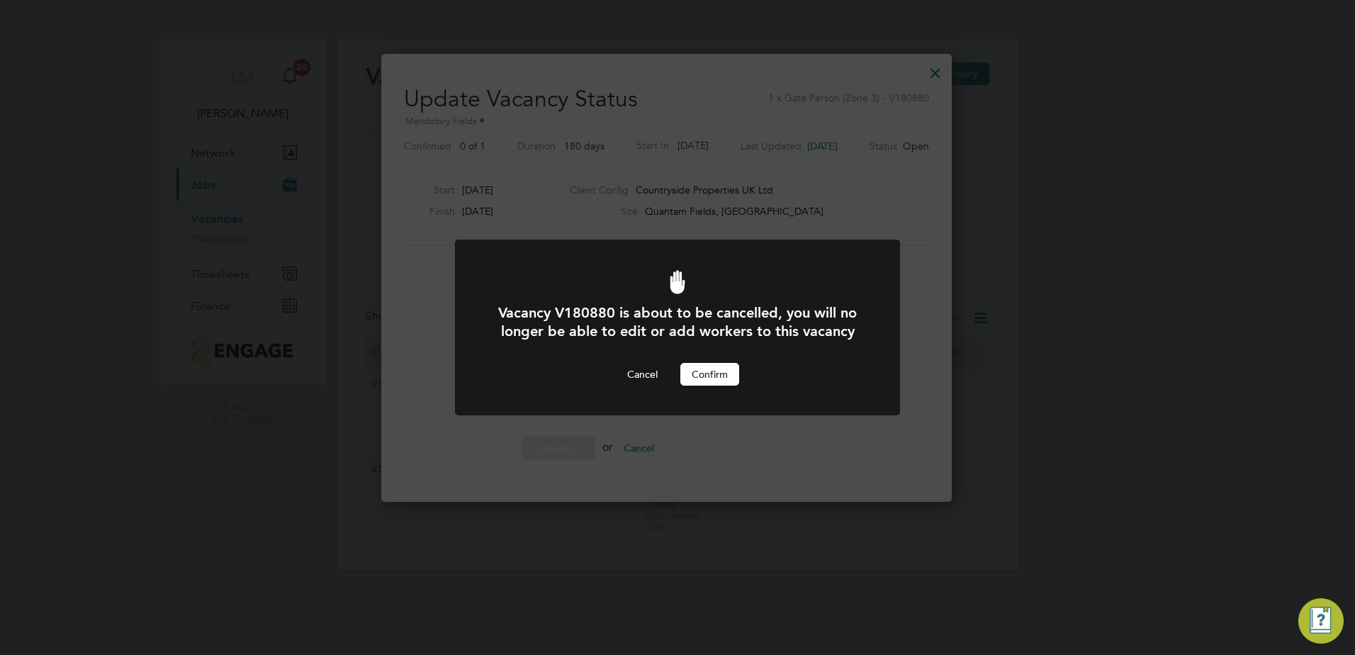
click at [719, 376] on button "Confirm" at bounding box center [709, 374] width 59 height 23
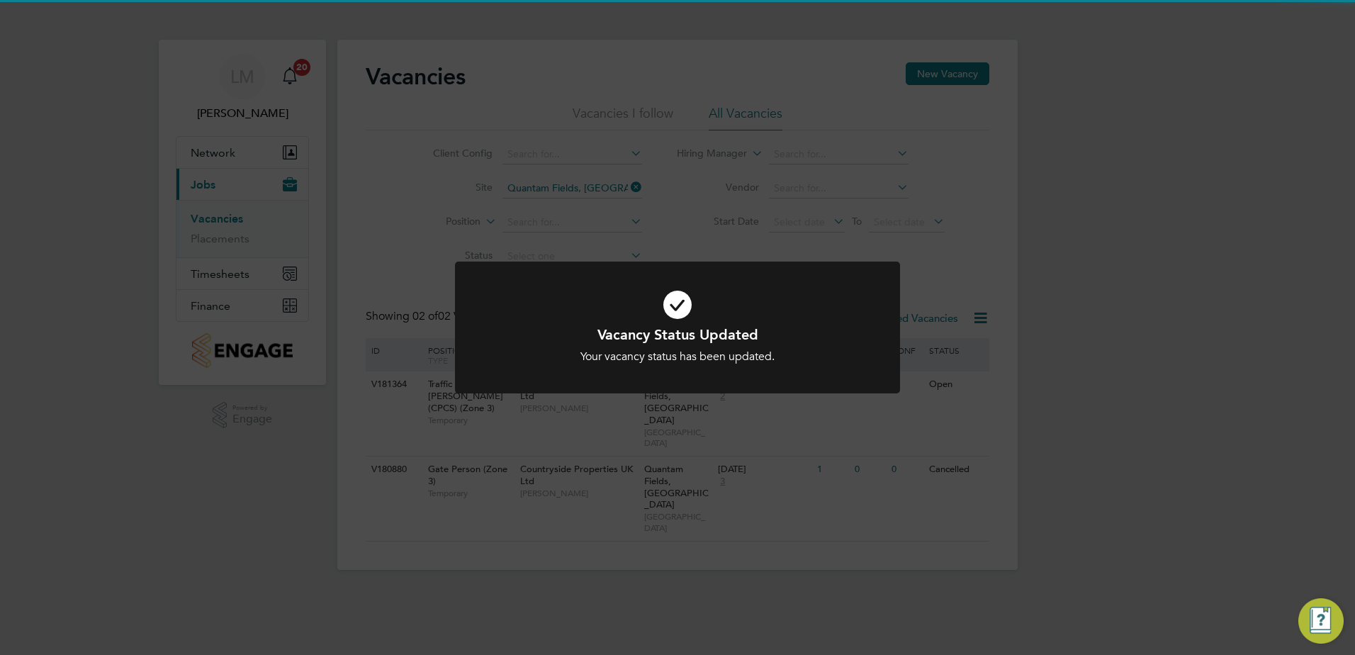
click at [731, 315] on icon at bounding box center [677, 304] width 368 height 55
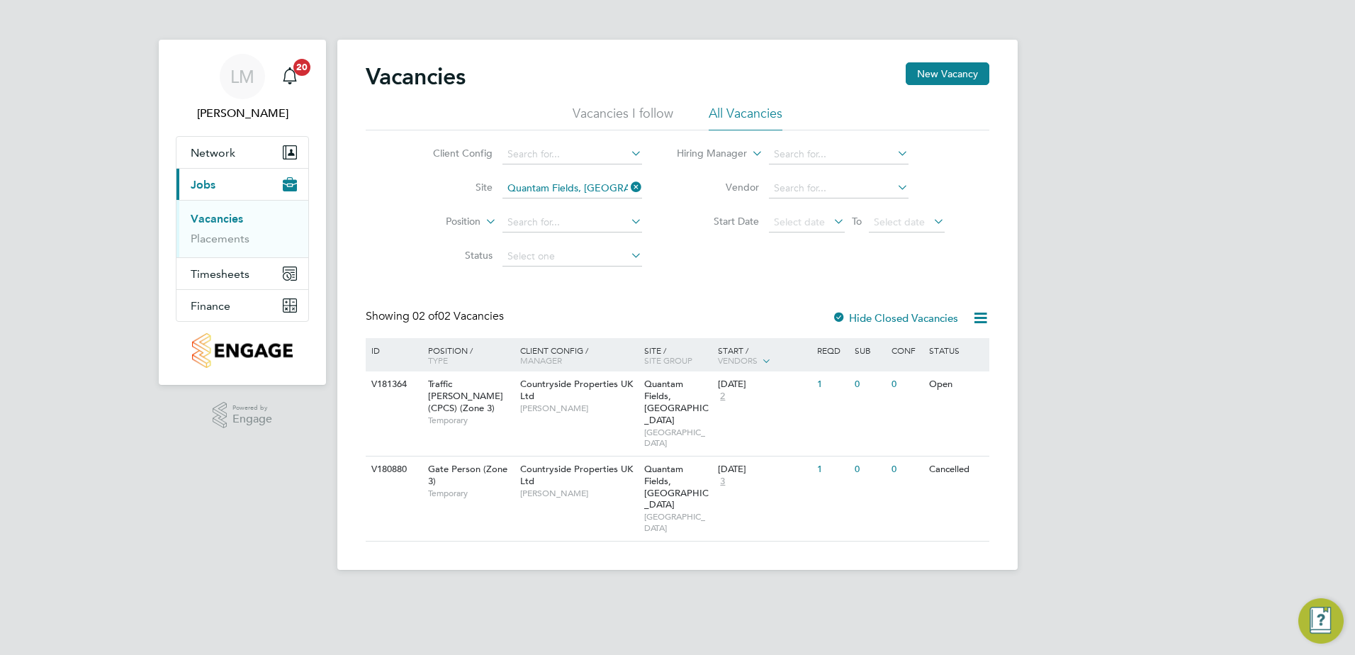
click at [898, 319] on label "Hide Closed Vacancies" at bounding box center [895, 317] width 126 height 13
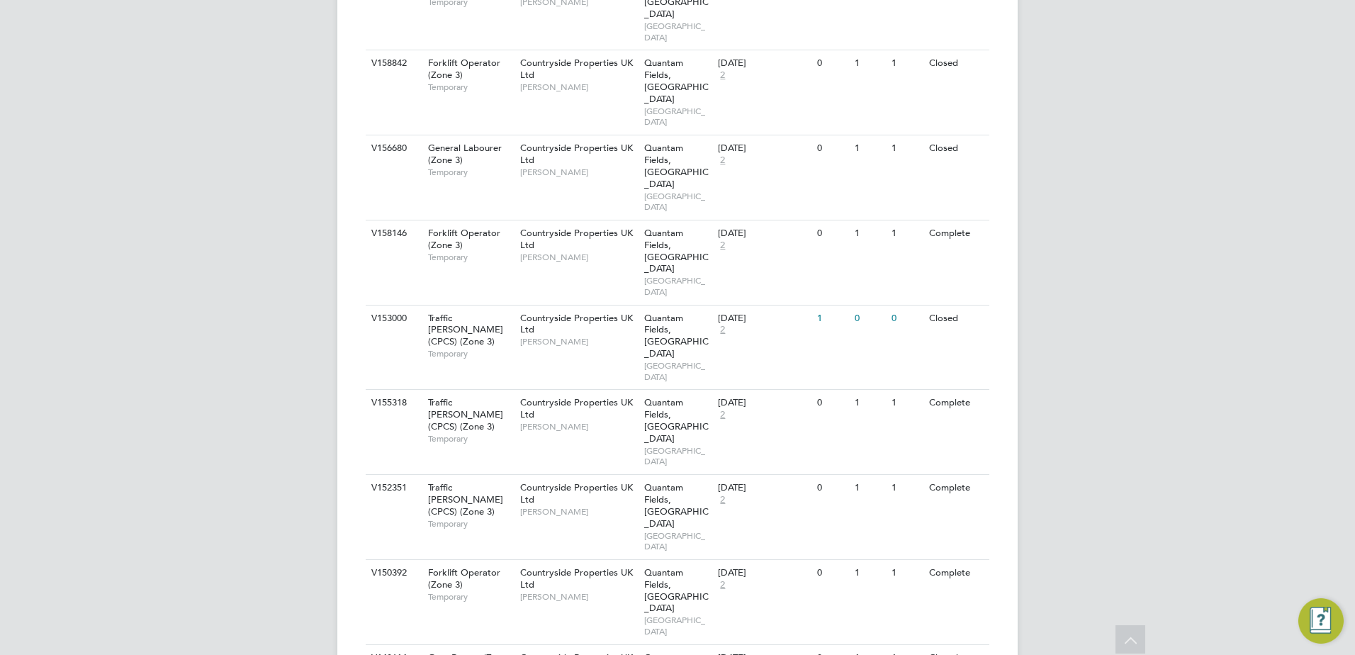
scroll to position [1664, 0]
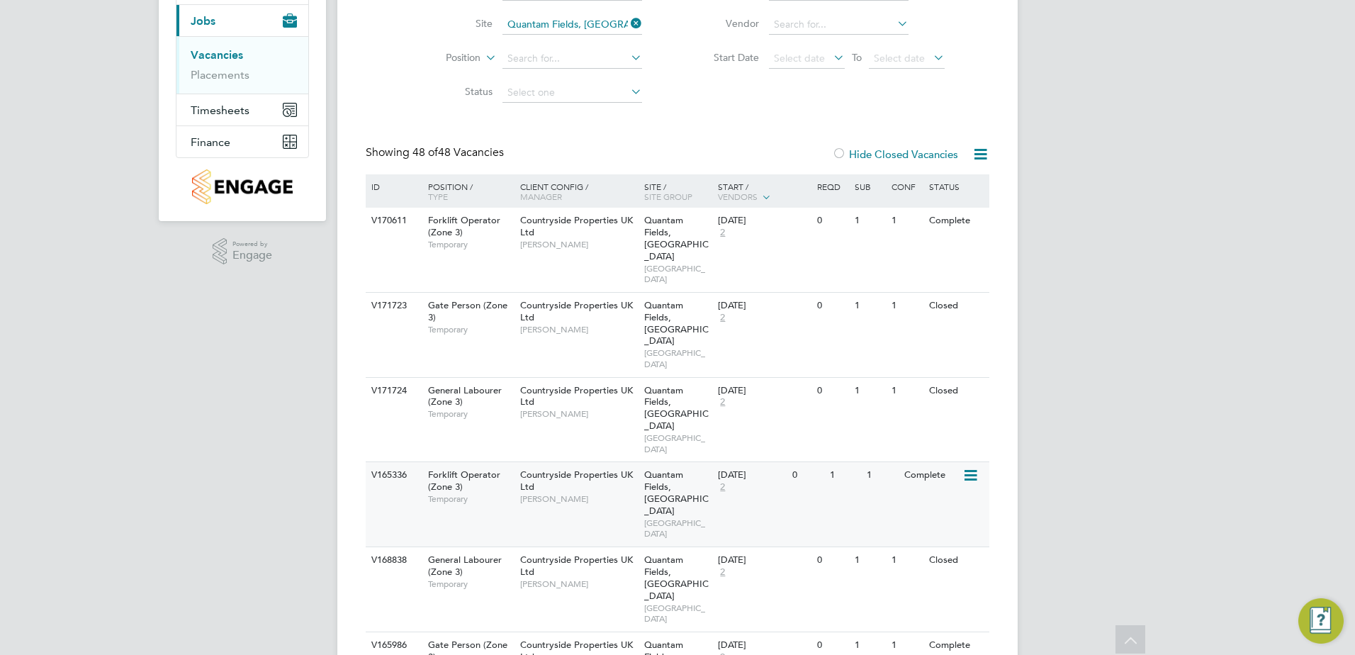
scroll to position [185, 0]
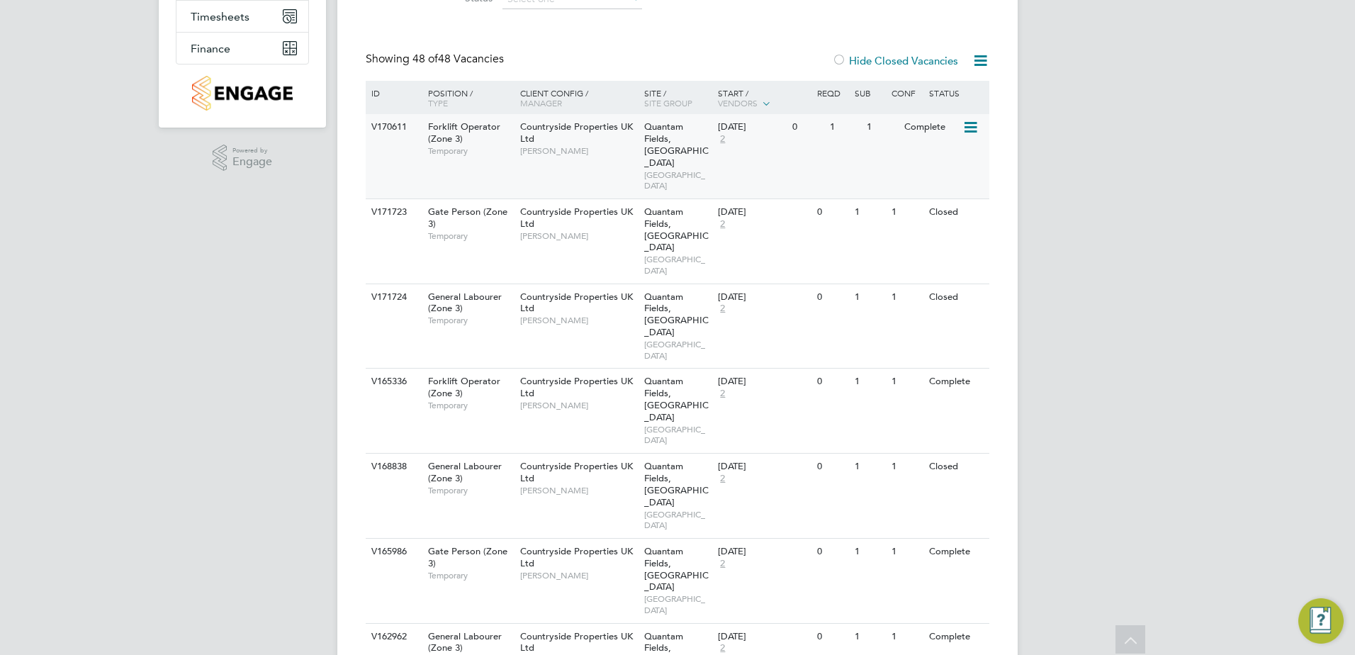
scroll to position [213, 0]
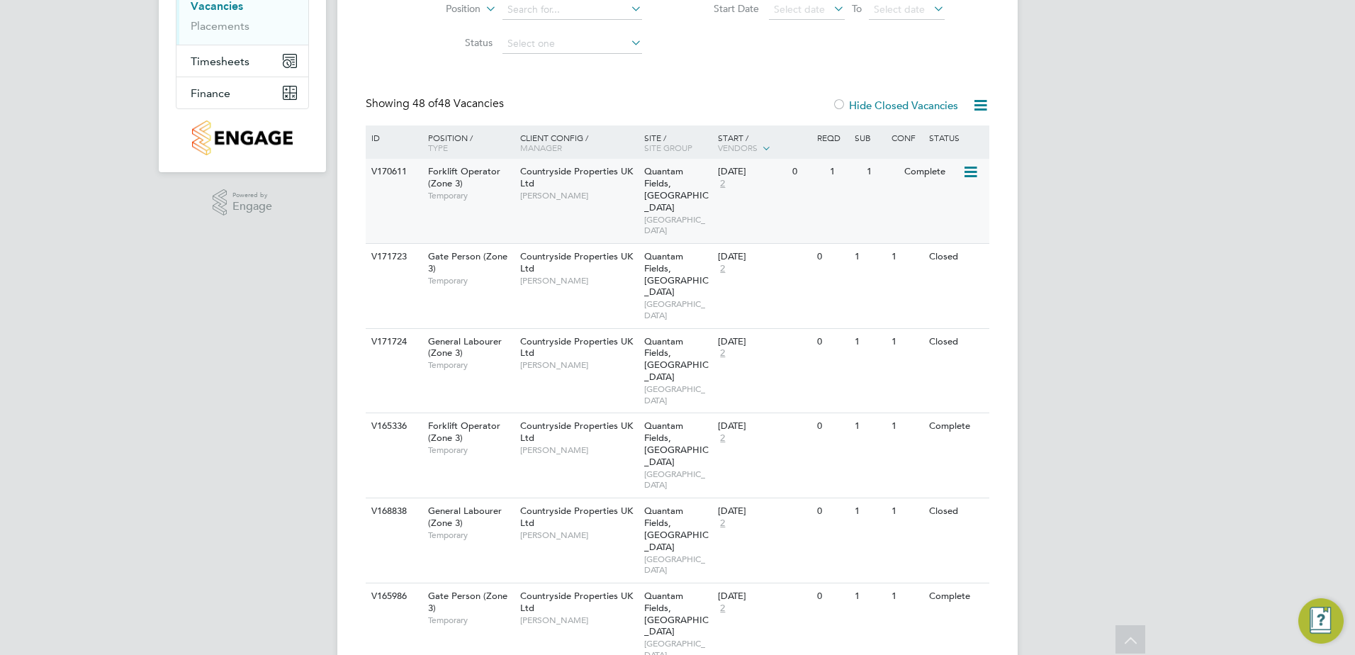
click at [739, 191] on div "[DATE] 2" at bounding box center [751, 178] width 74 height 38
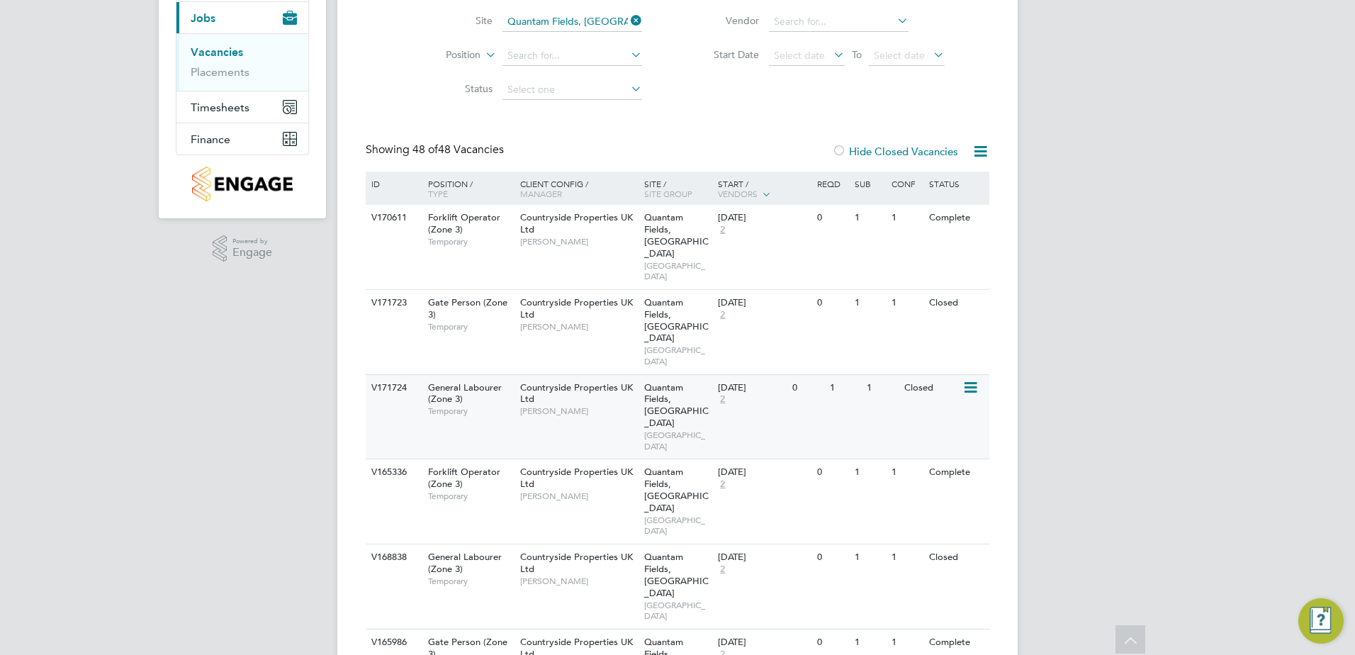
scroll to position [142, 0]
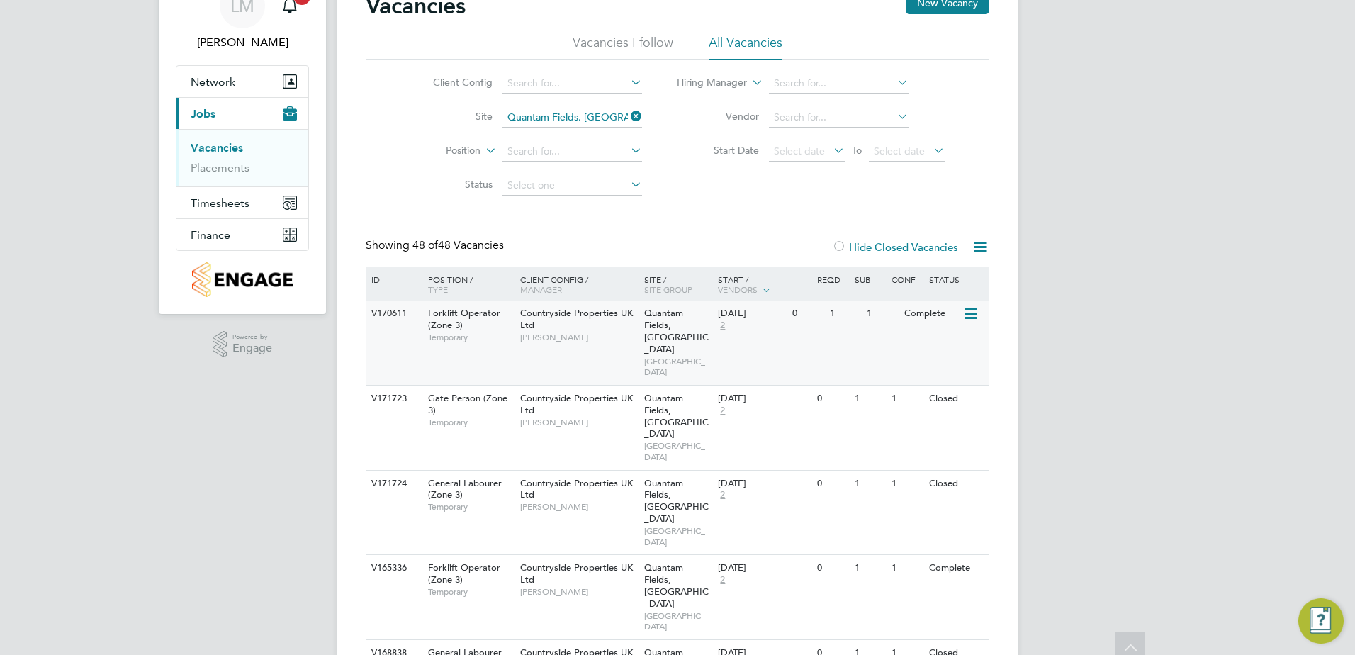
scroll to position [0, 0]
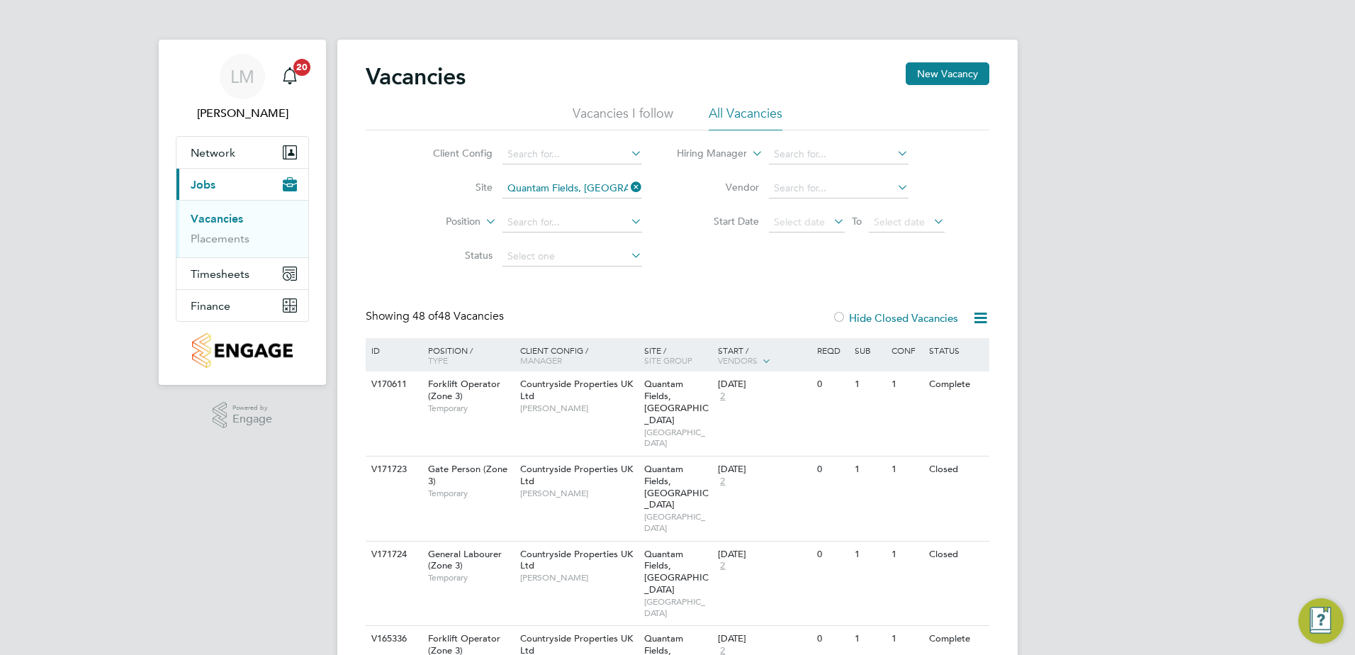
click at [688, 261] on div "Client Config Site Quantam Fields, [GEOGRAPHIC_DATA] Position Status Hiring Man…" at bounding box center [678, 201] width 624 height 143
click at [719, 248] on div "Client Config Site Quantam Fields, [GEOGRAPHIC_DATA] Position Status Hiring Man…" at bounding box center [678, 201] width 624 height 143
click at [951, 77] on button "New Vacancy" at bounding box center [948, 73] width 84 height 23
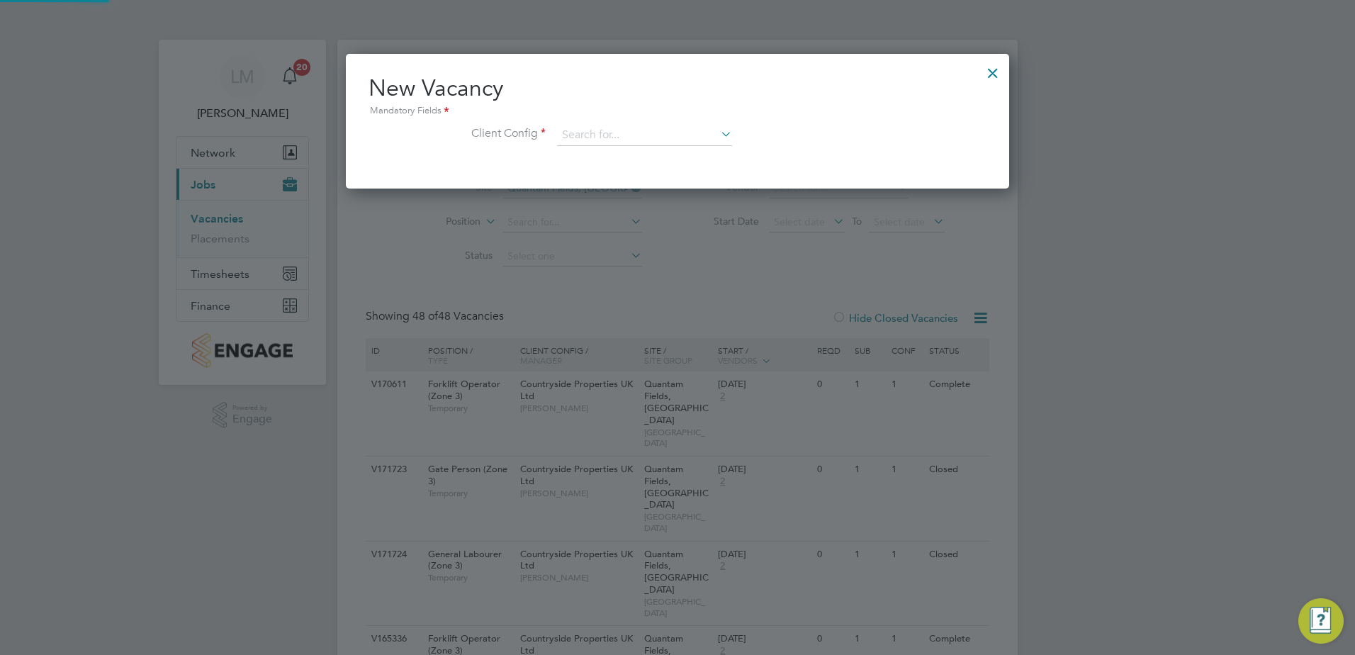
scroll to position [135, 664]
click at [621, 142] on input at bounding box center [644, 135] width 175 height 21
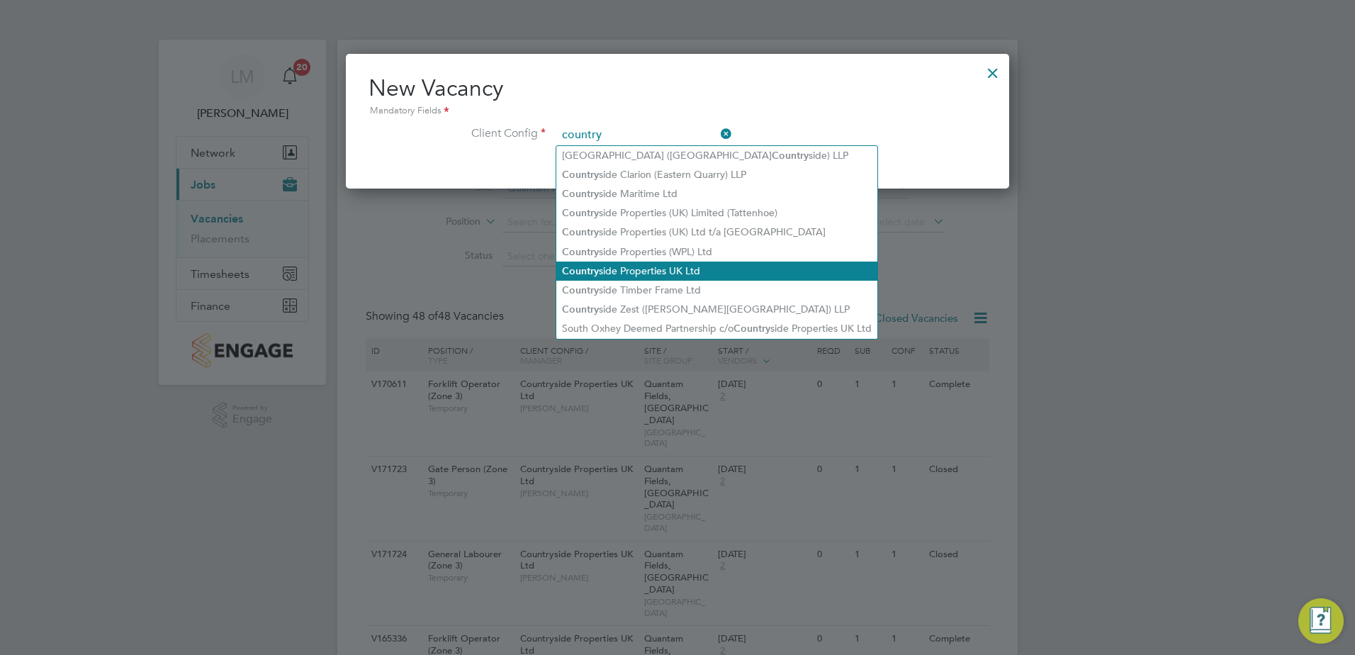
click at [728, 268] on li "Country side Properties UK Ltd" at bounding box center [716, 270] width 321 height 19
type input "Countryside Properties UK Ltd"
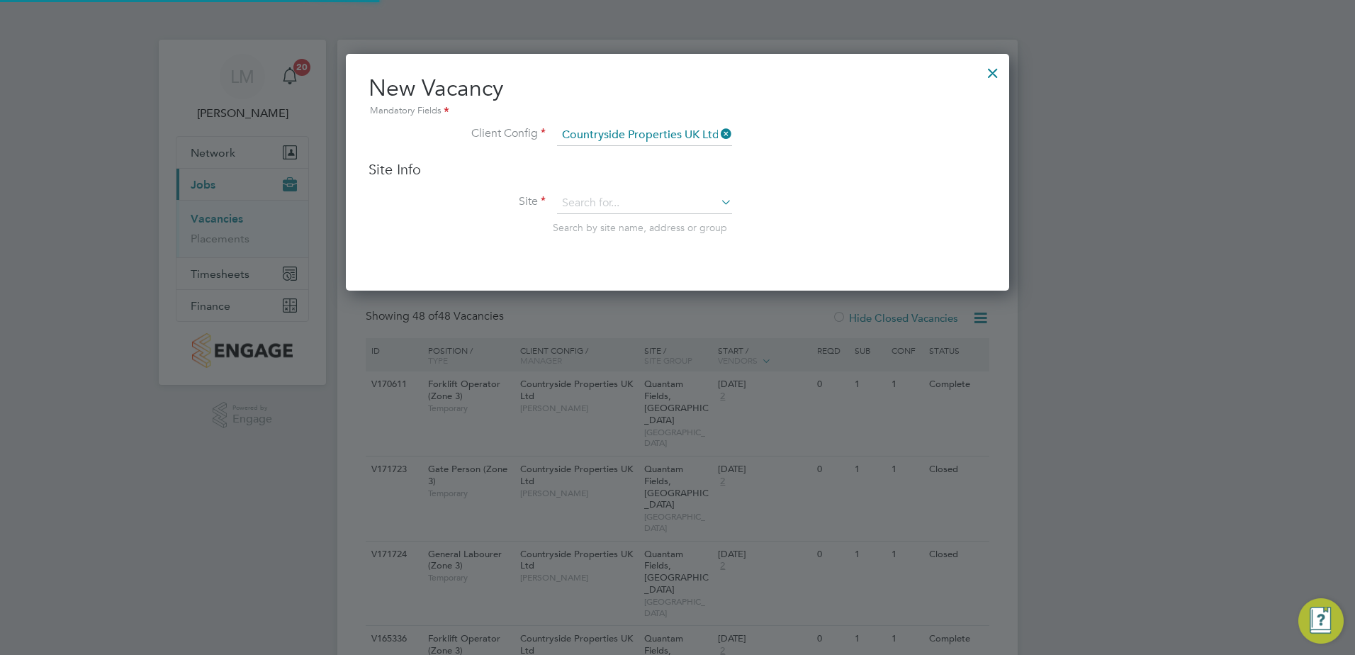
scroll to position [237, 664]
click at [623, 196] on input at bounding box center [644, 203] width 175 height 21
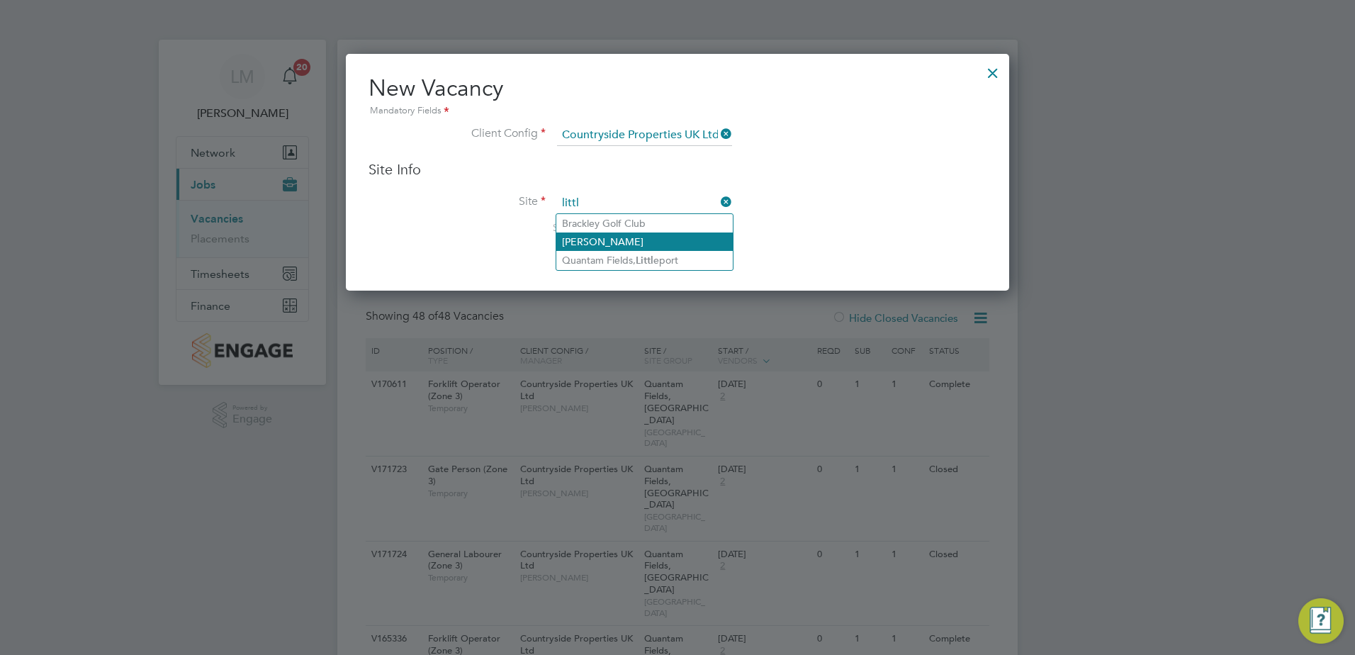
click at [651, 248] on li "[PERSON_NAME]" at bounding box center [644, 241] width 176 height 18
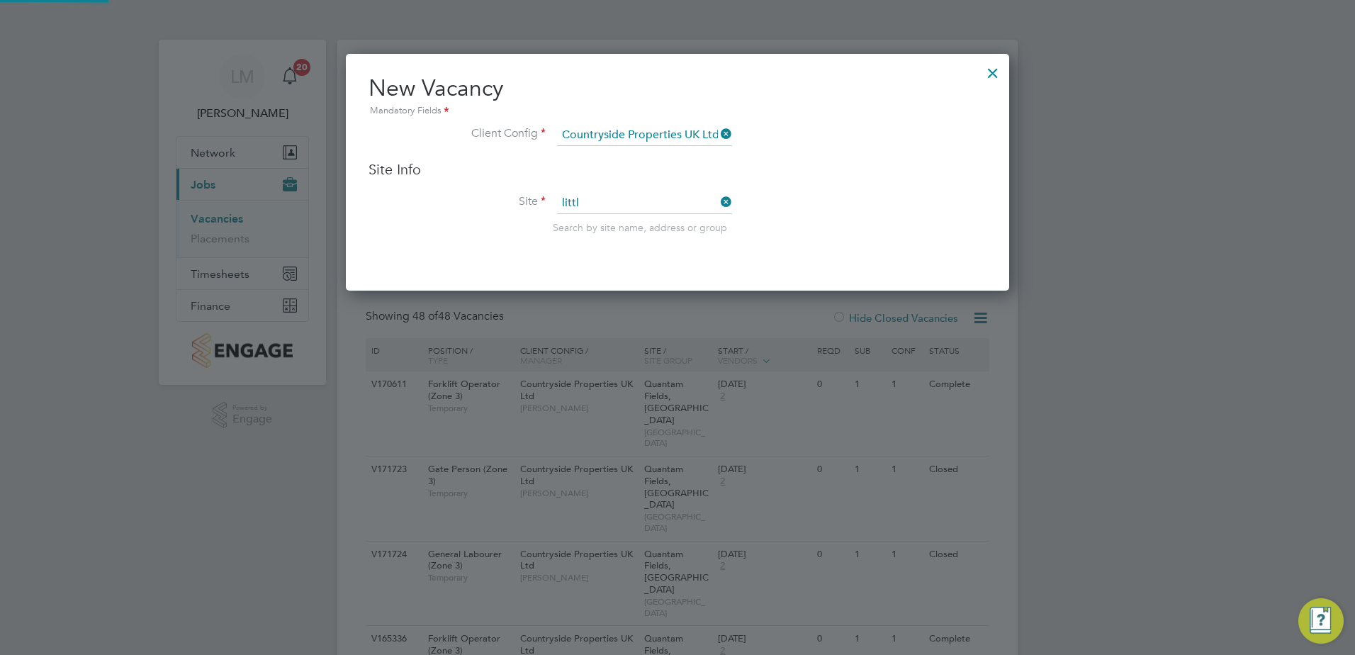
type input "[PERSON_NAME]"
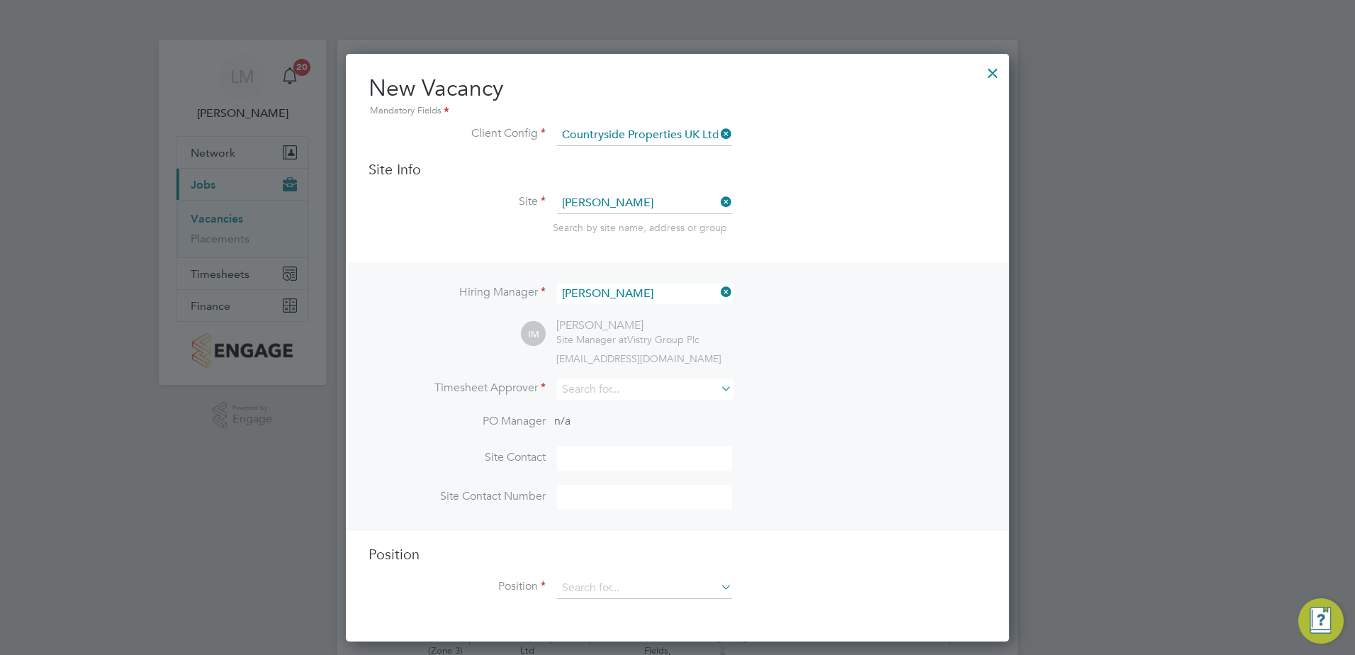
click at [718, 200] on icon at bounding box center [718, 202] width 0 height 20
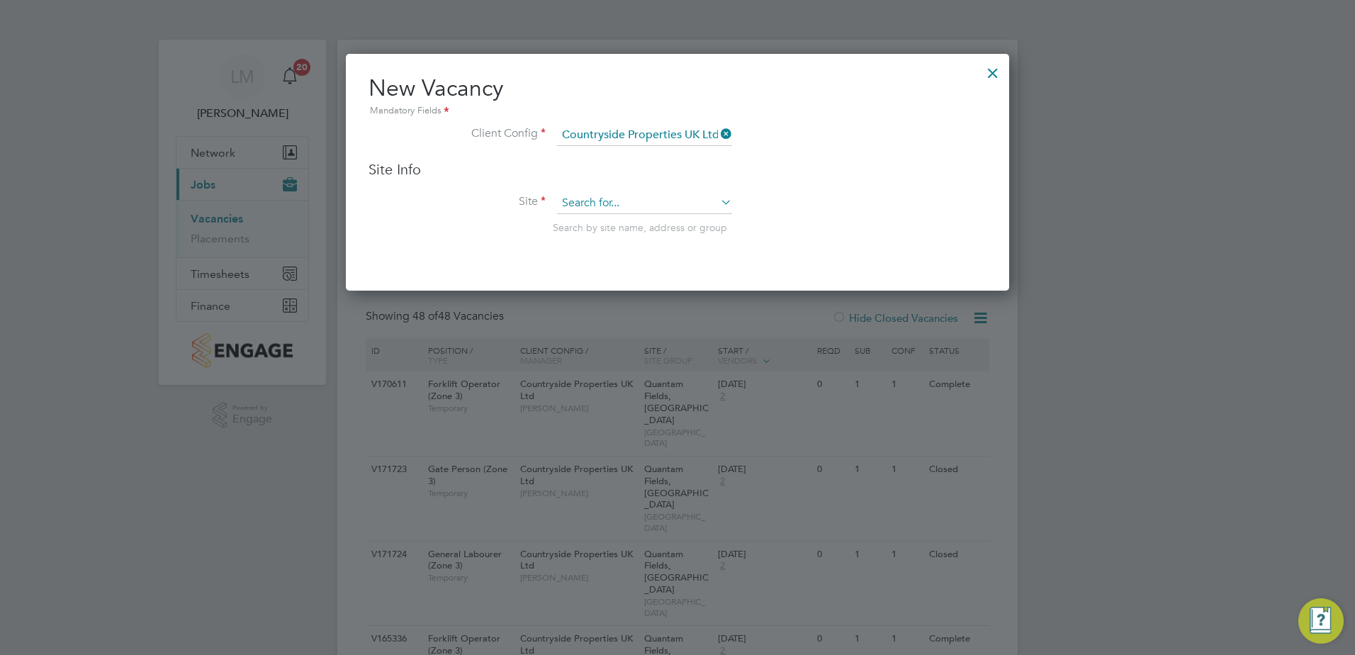
scroll to position [237, 664]
click at [676, 218] on li "Site Search by site name, address or group" at bounding box center [677, 227] width 618 height 69
click at [682, 200] on input at bounding box center [644, 203] width 175 height 21
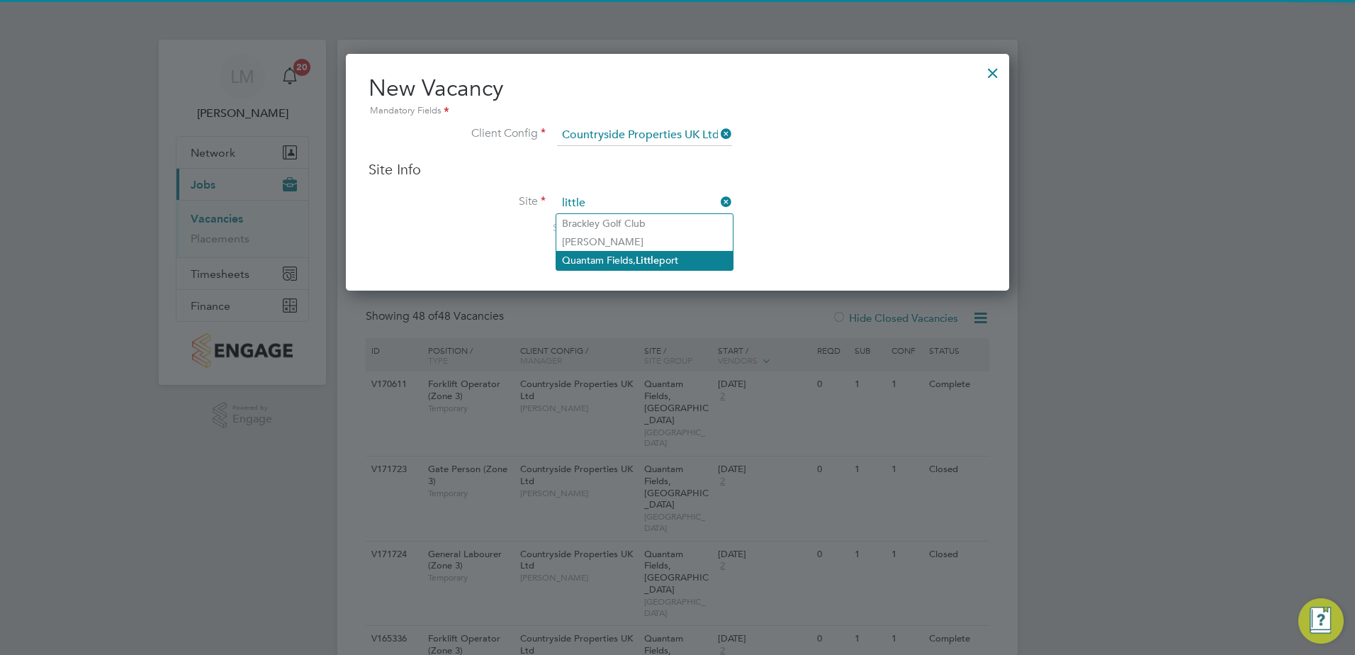
click at [691, 258] on li "Quantam Fields, [GEOGRAPHIC_DATA]" at bounding box center [644, 260] width 176 height 19
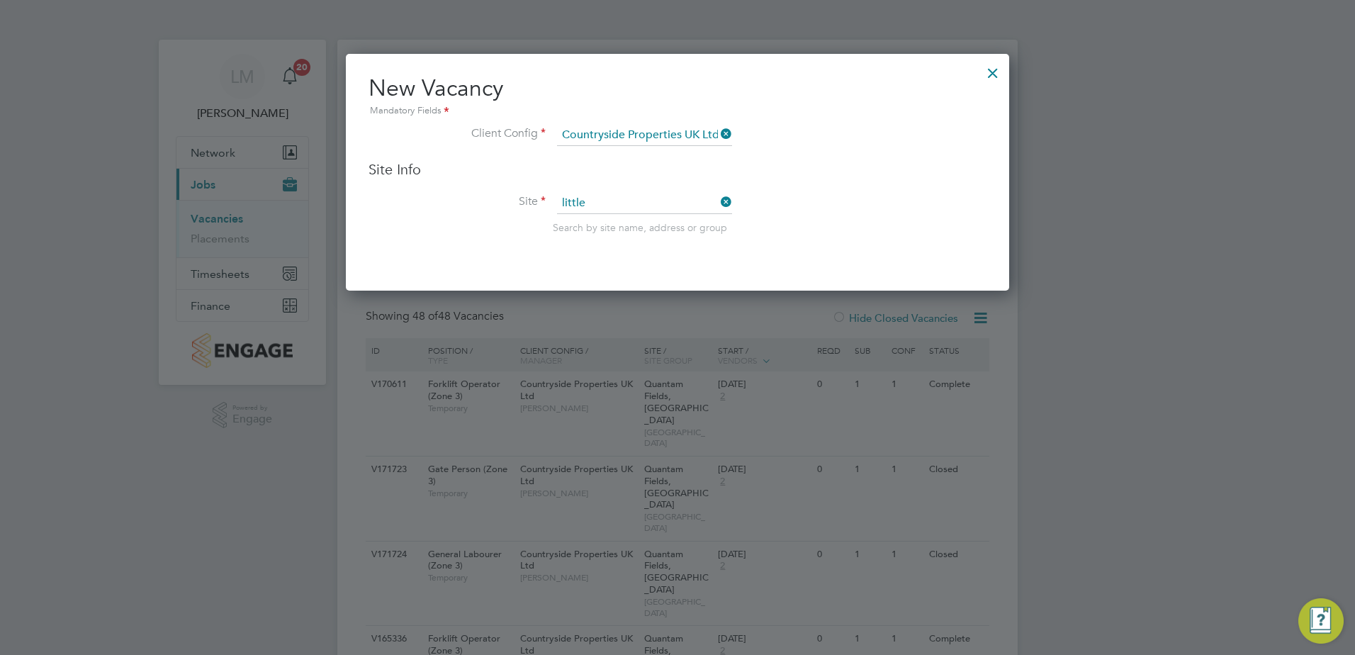
type input "Quantam Fields, [GEOGRAPHIC_DATA]"
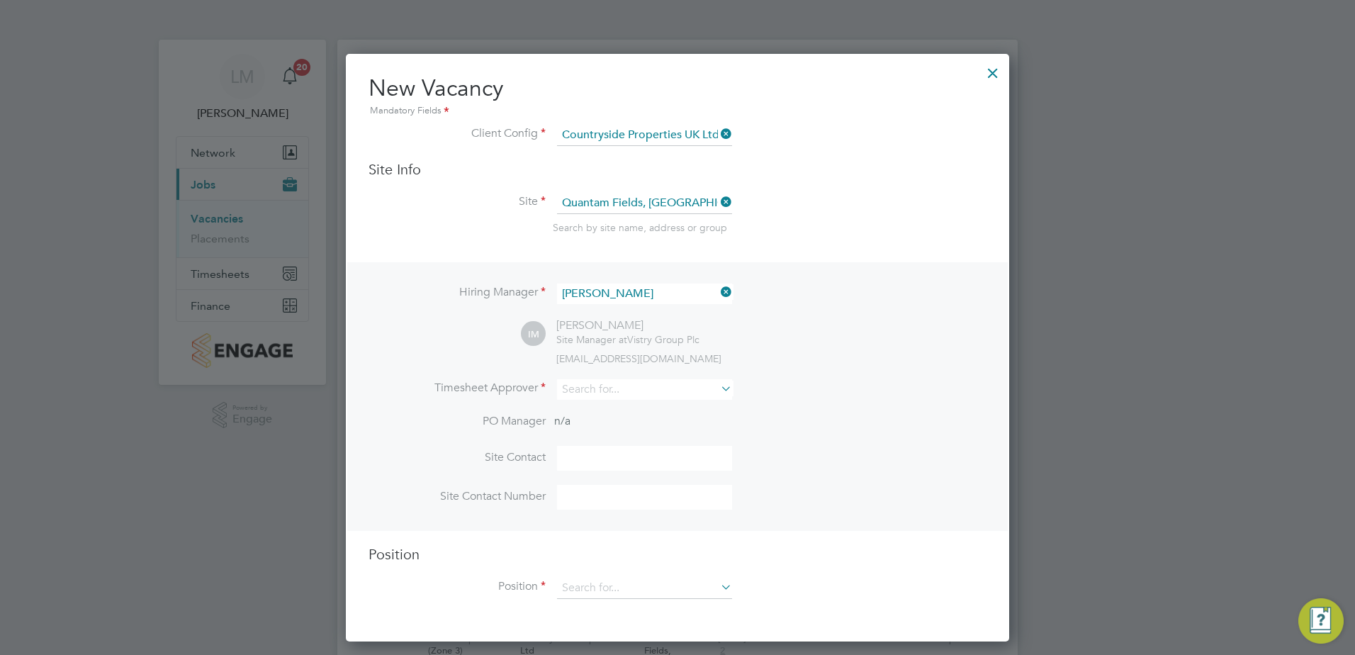
scroll to position [588, 664]
click at [718, 131] on icon at bounding box center [718, 134] width 0 height 20
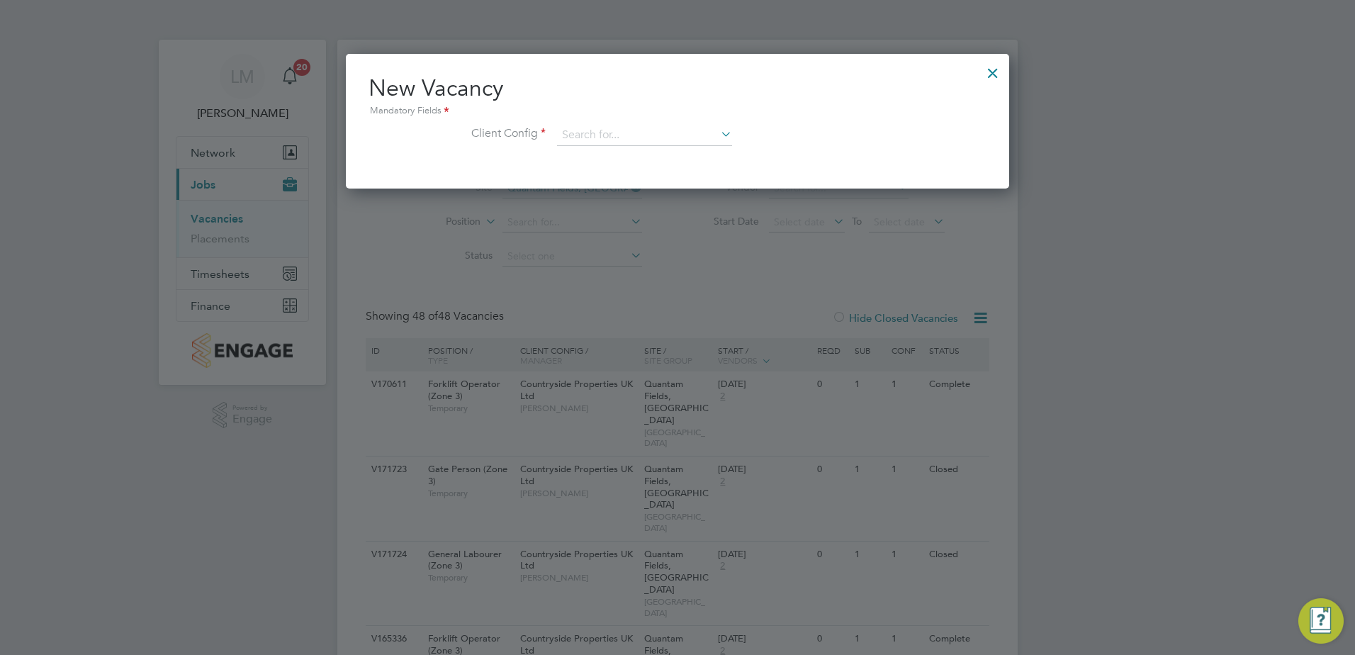
scroll to position [135, 664]
click at [643, 120] on div "New Vacancy Mandatory Fields Client Config" at bounding box center [677, 117] width 618 height 86
click at [642, 140] on input at bounding box center [644, 135] width 175 height 21
click at [720, 304] on li "Countryside Properties UK Ltd" at bounding box center [737, 309] width 363 height 19
type input "Countryside Properties UK Ltd"
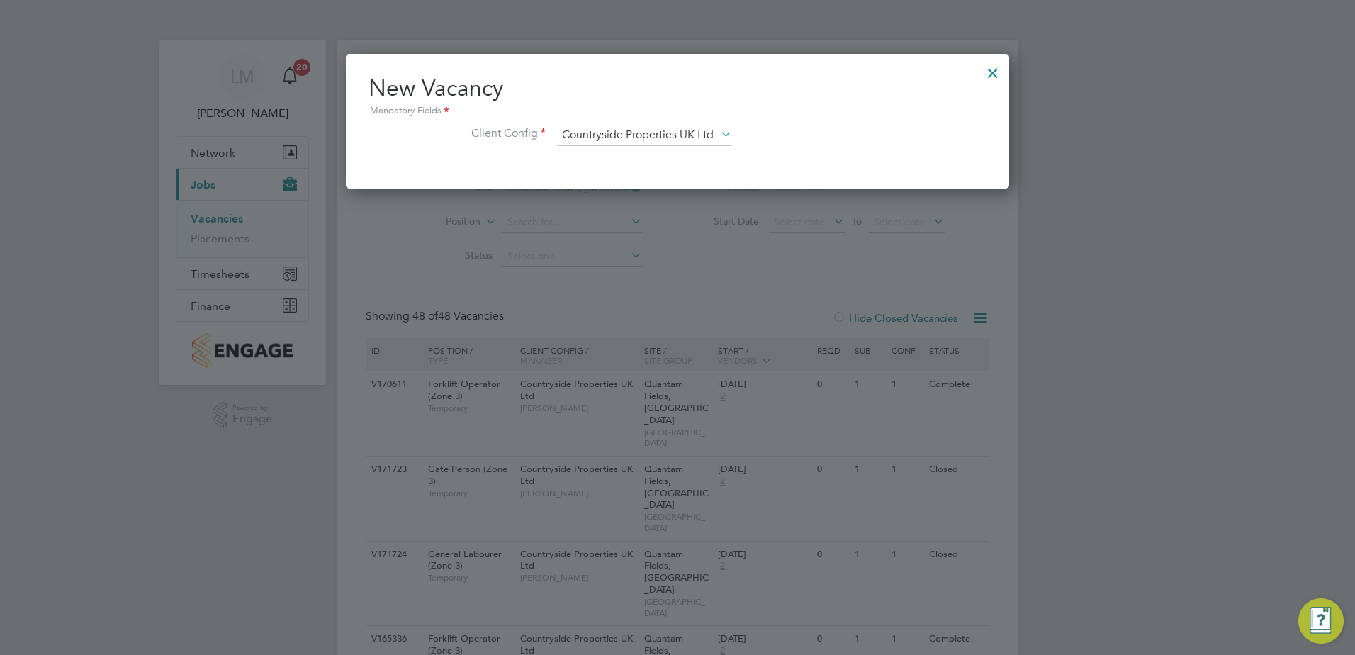
scroll to position [237, 664]
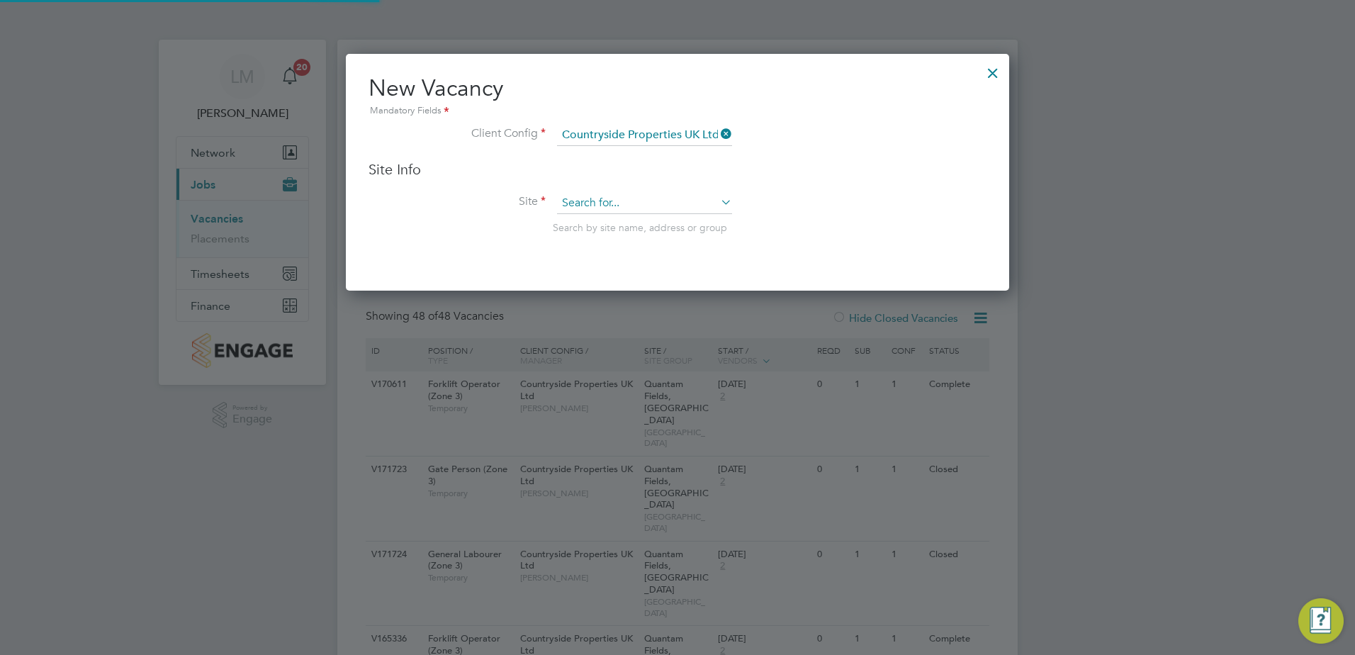
click at [624, 196] on input at bounding box center [644, 203] width 175 height 21
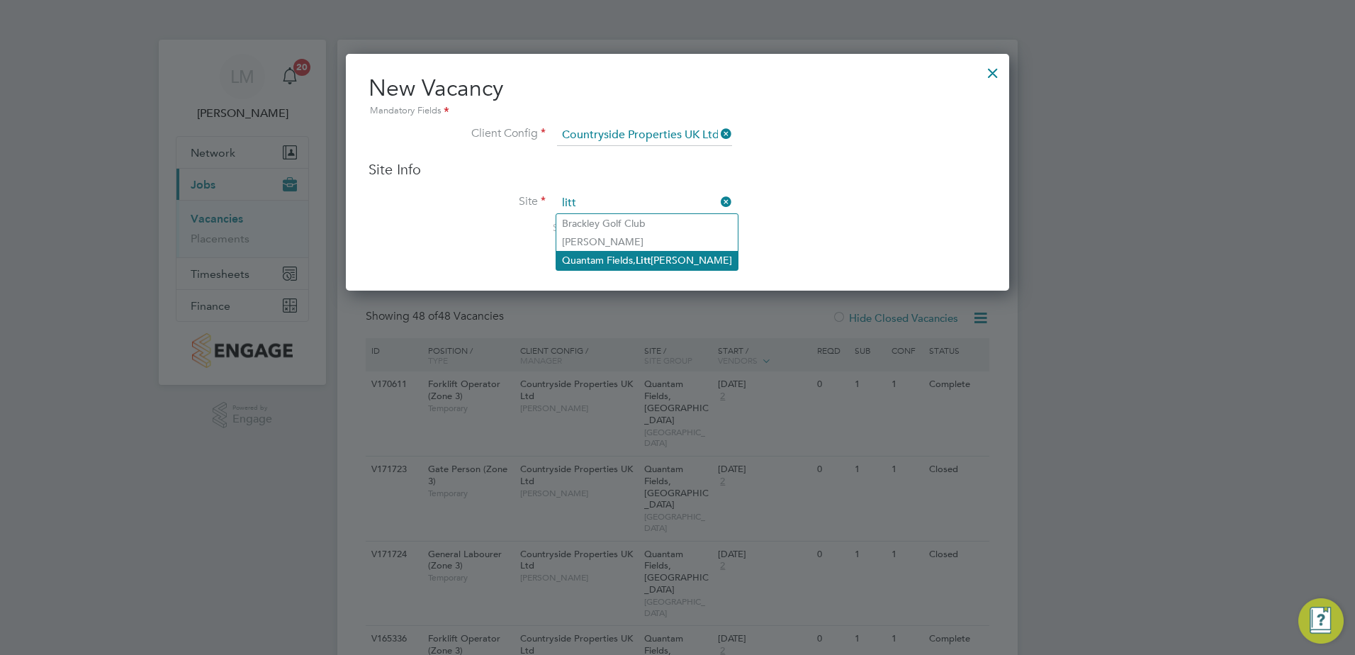
click at [641, 264] on b "Litt" at bounding box center [643, 260] width 15 height 12
type input "Quantam Fields, [GEOGRAPHIC_DATA]"
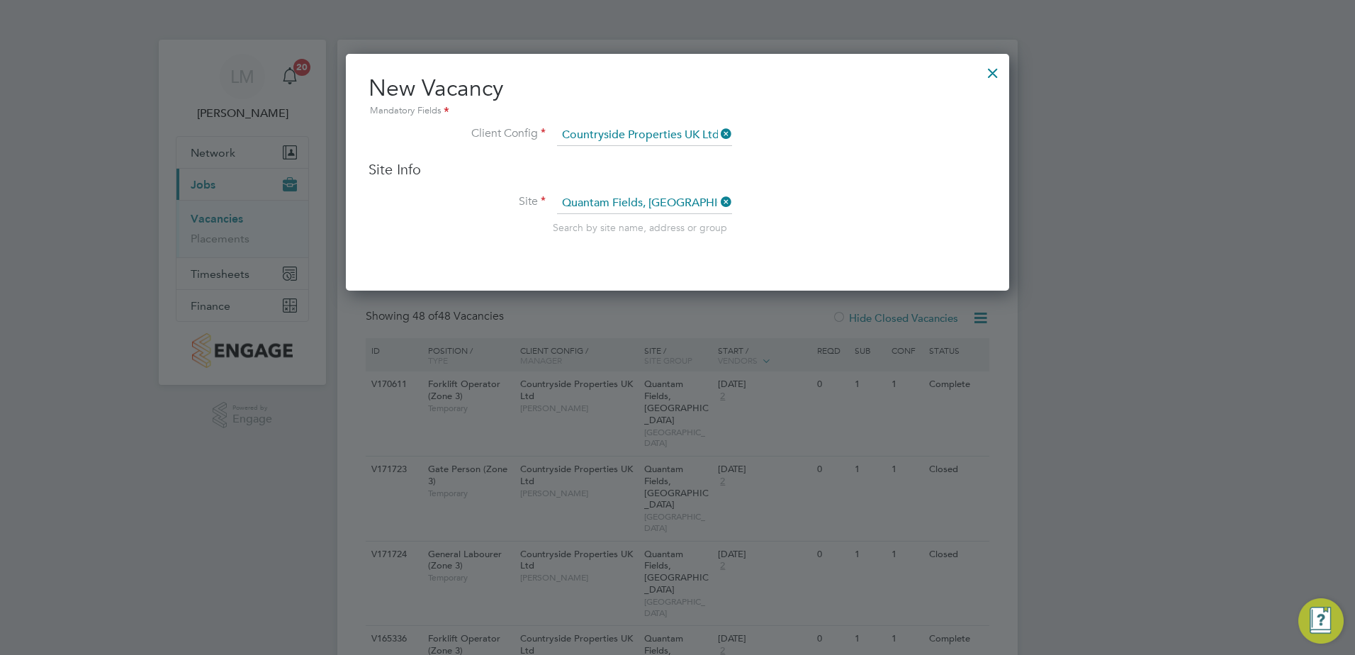
scroll to position [588, 664]
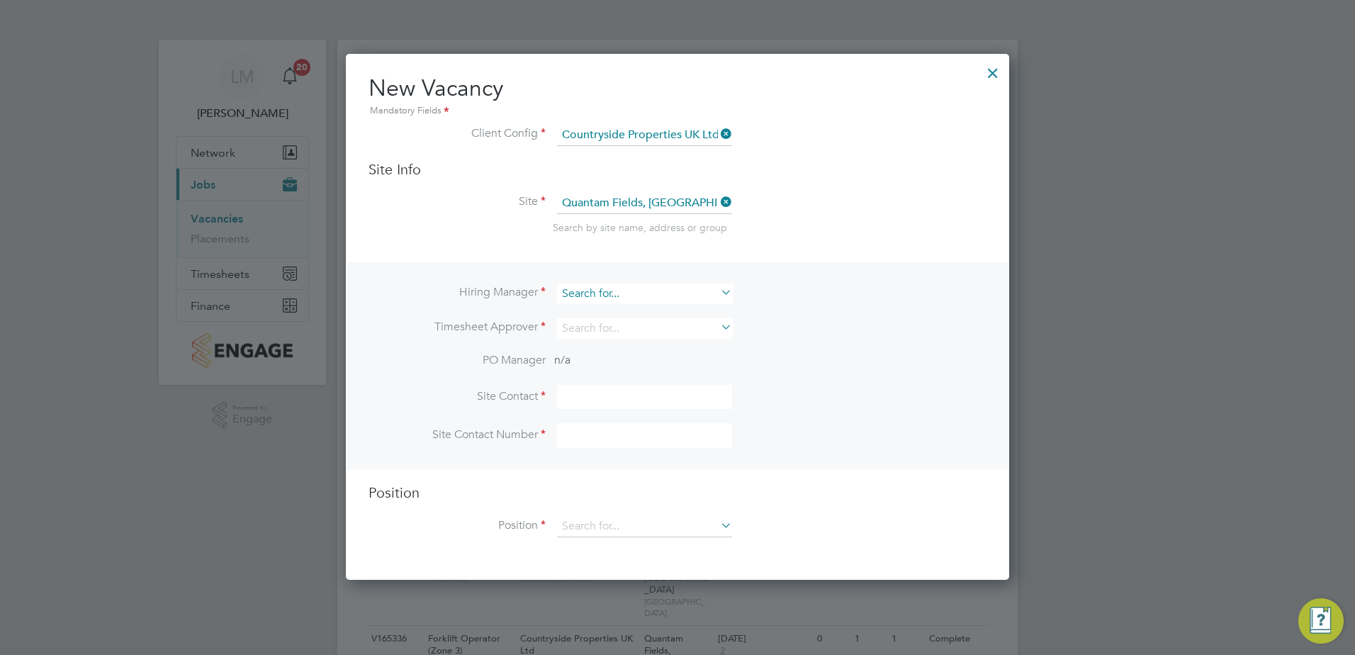
click at [643, 293] on input at bounding box center [644, 293] width 175 height 21
type input "n"
type input "r"
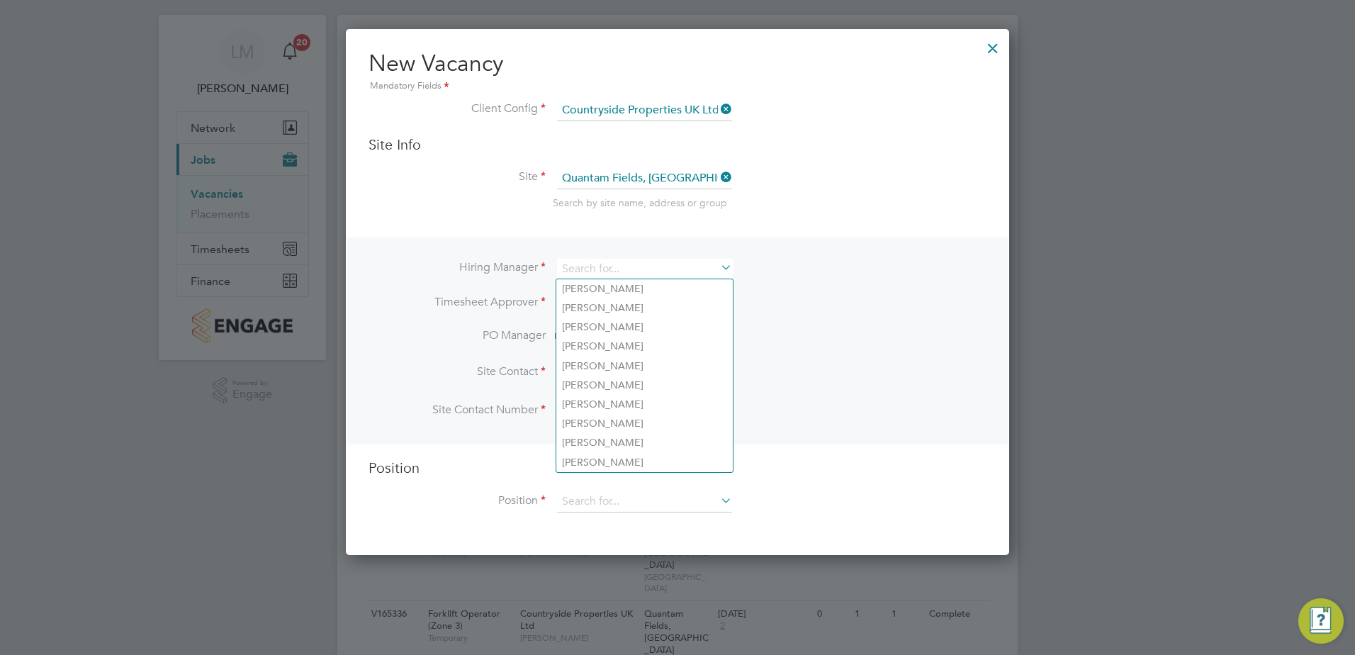
scroll to position [0, 0]
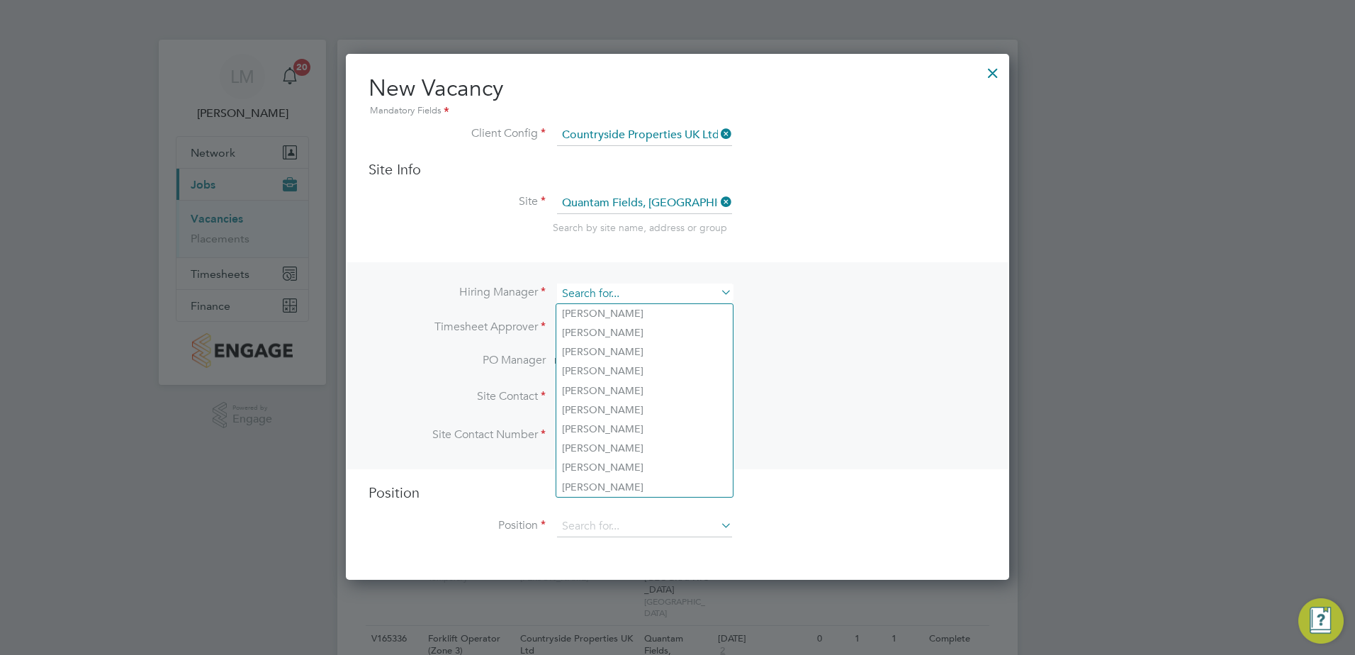
click at [608, 295] on input at bounding box center [644, 293] width 175 height 21
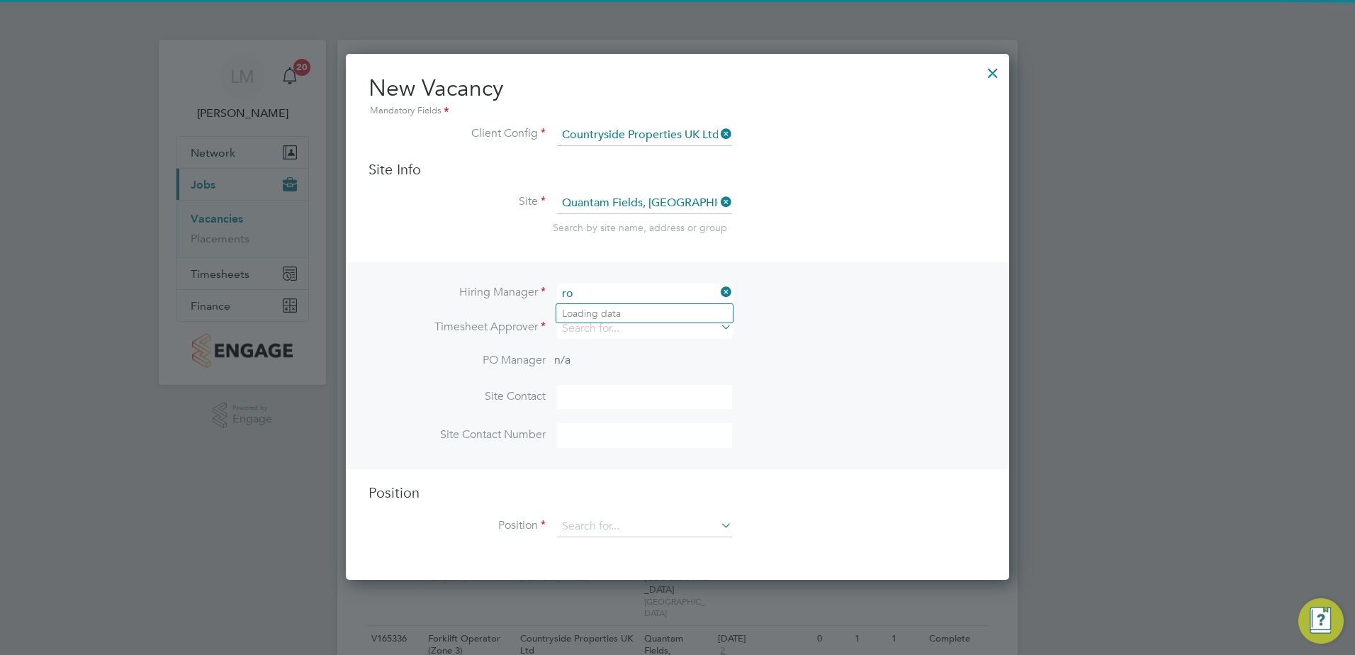
type input "r"
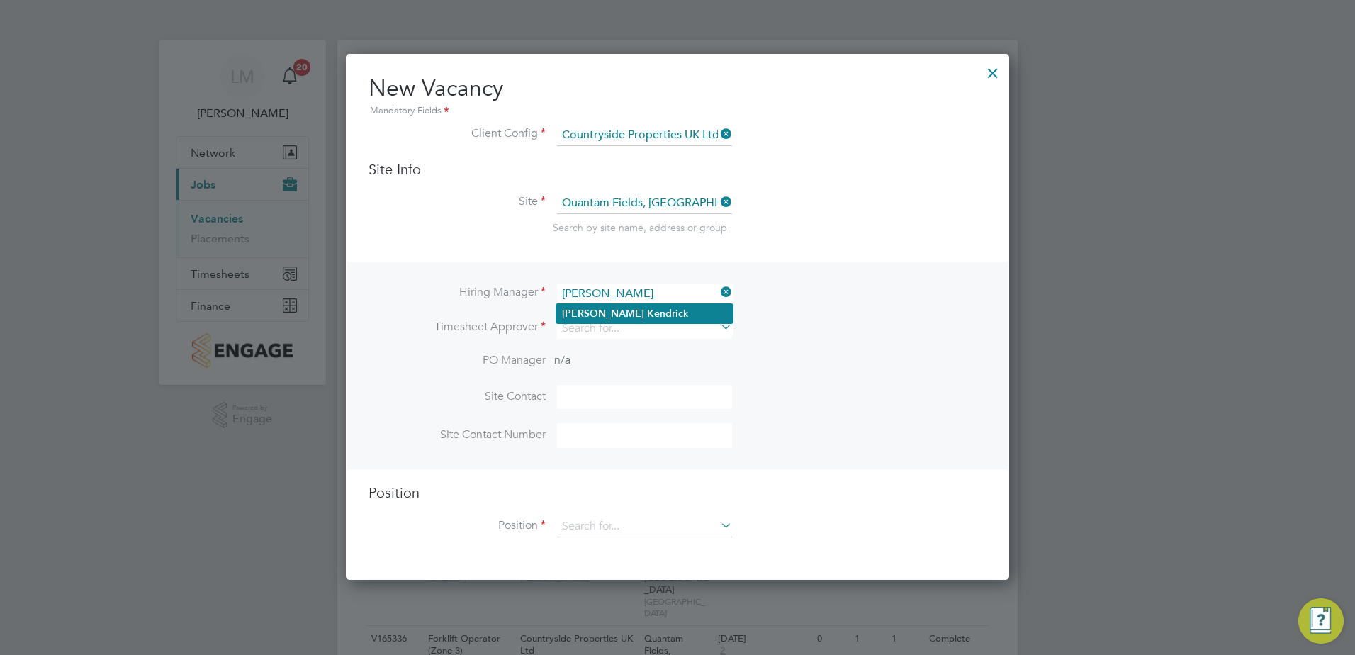
click at [682, 319] on li "[PERSON_NAME] ck" at bounding box center [644, 313] width 176 height 19
type input "[PERSON_NAME]"
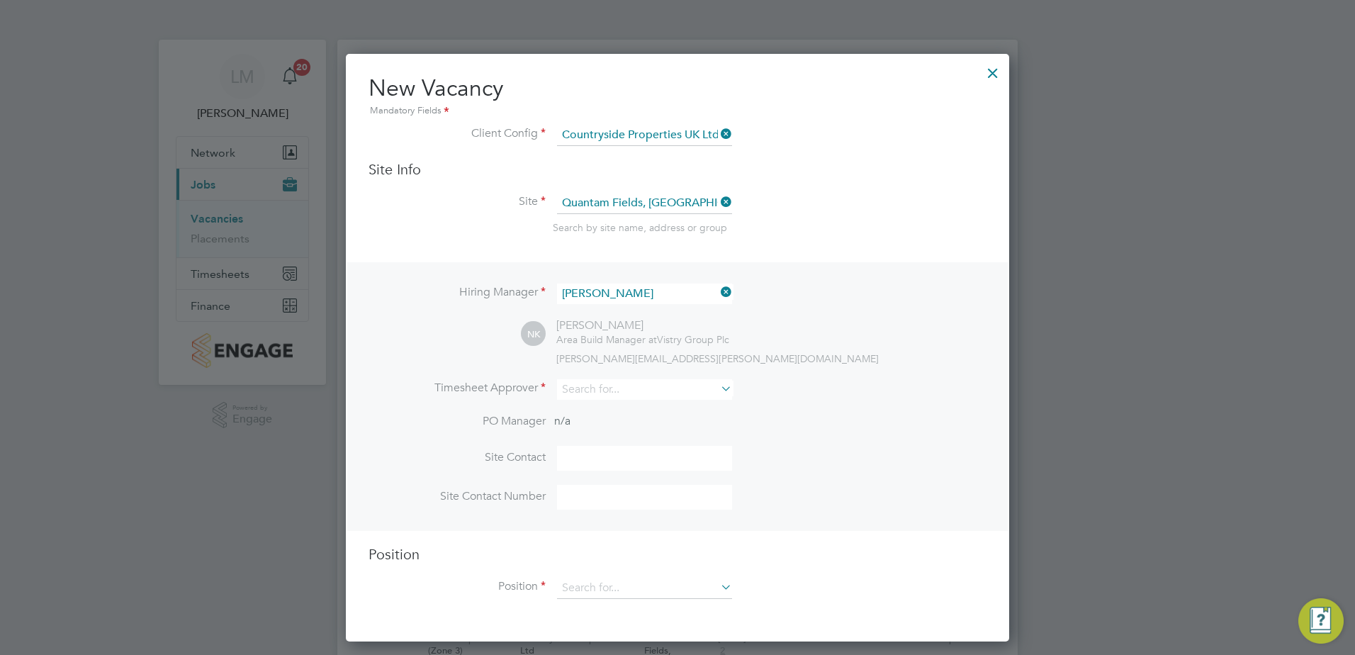
scroll to position [588, 664]
click at [855, 374] on div "Hiring Manager [PERSON_NAME] NK [PERSON_NAME] Area Build Manager at Vistry Grou…" at bounding box center [677, 396] width 660 height 269
click at [633, 369] on div "Hiring Manager [PERSON_NAME] NK [PERSON_NAME] Area Build Manager at Vistry Grou…" at bounding box center [677, 396] width 660 height 269
click at [627, 388] on input at bounding box center [644, 389] width 175 height 21
click at [587, 392] on input "andypearce" at bounding box center [644, 389] width 175 height 21
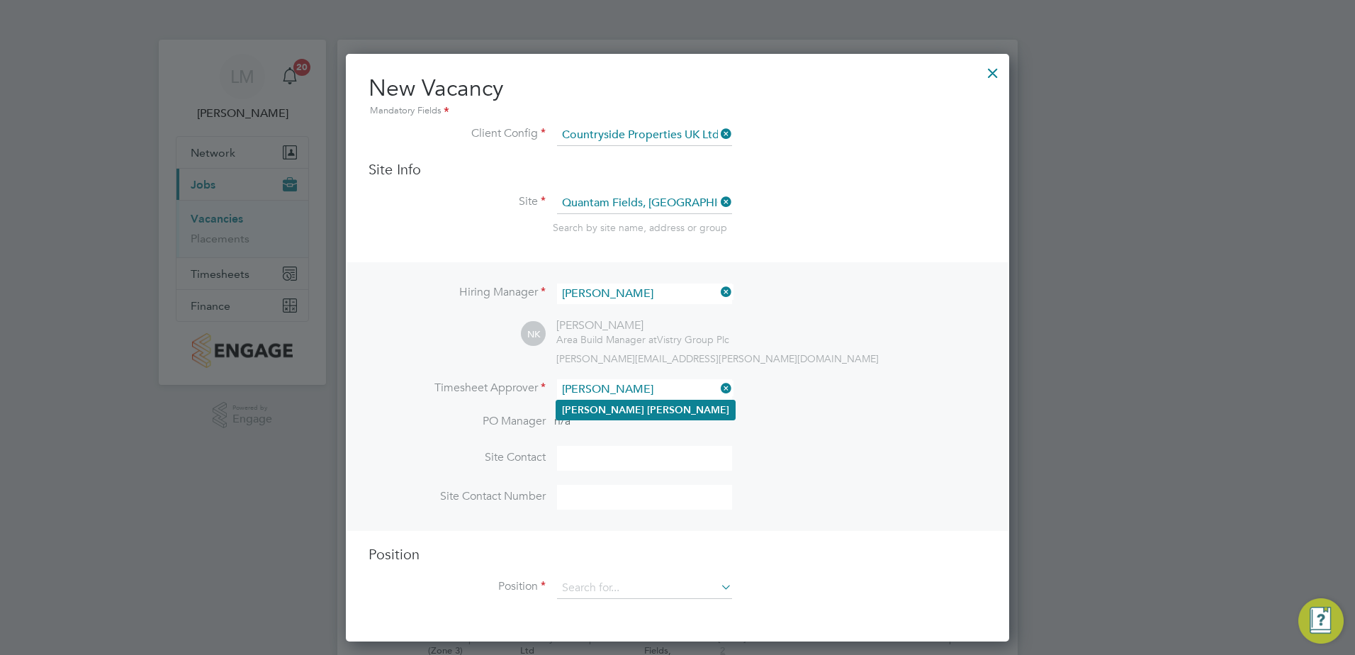
click at [633, 412] on li "[PERSON_NAME]" at bounding box center [645, 409] width 179 height 19
type input "[PERSON_NAME]"
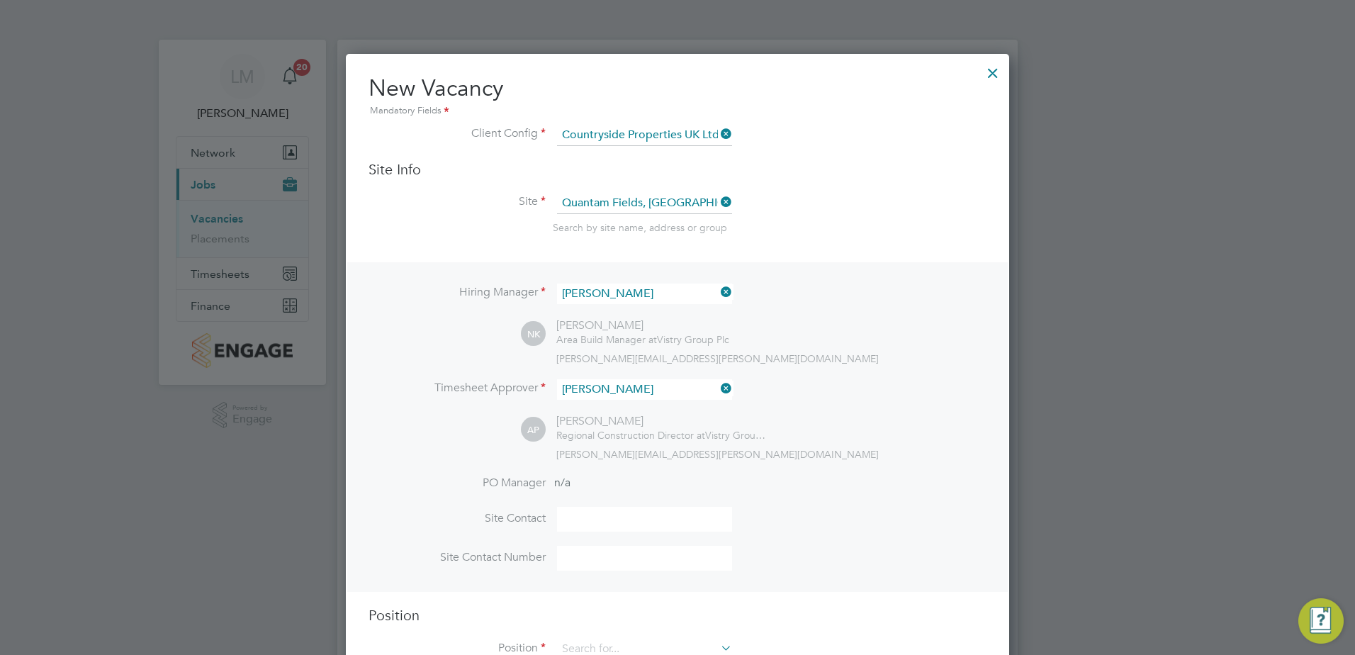
scroll to position [650, 664]
click at [799, 433] on div "AP [PERSON_NAME] Regional Construction Director at Vistry Group Plc [EMAIL_ADDR…" at bounding box center [754, 437] width 466 height 47
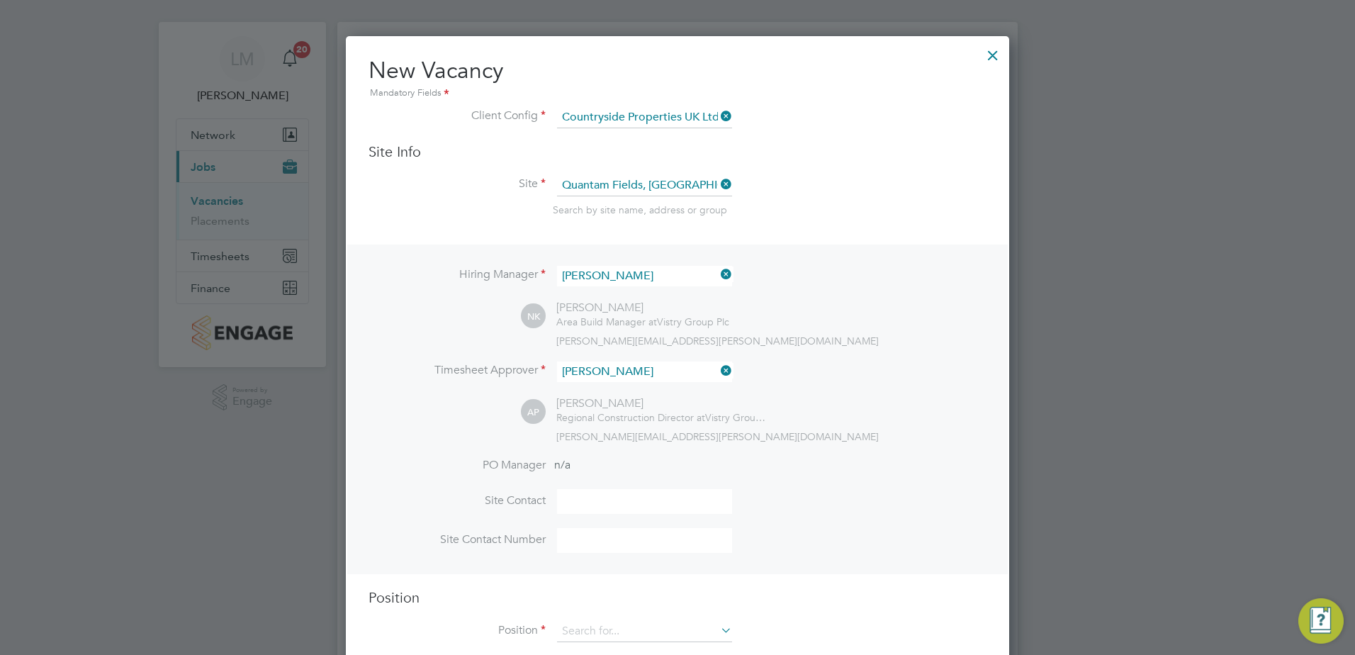
scroll to position [0, 0]
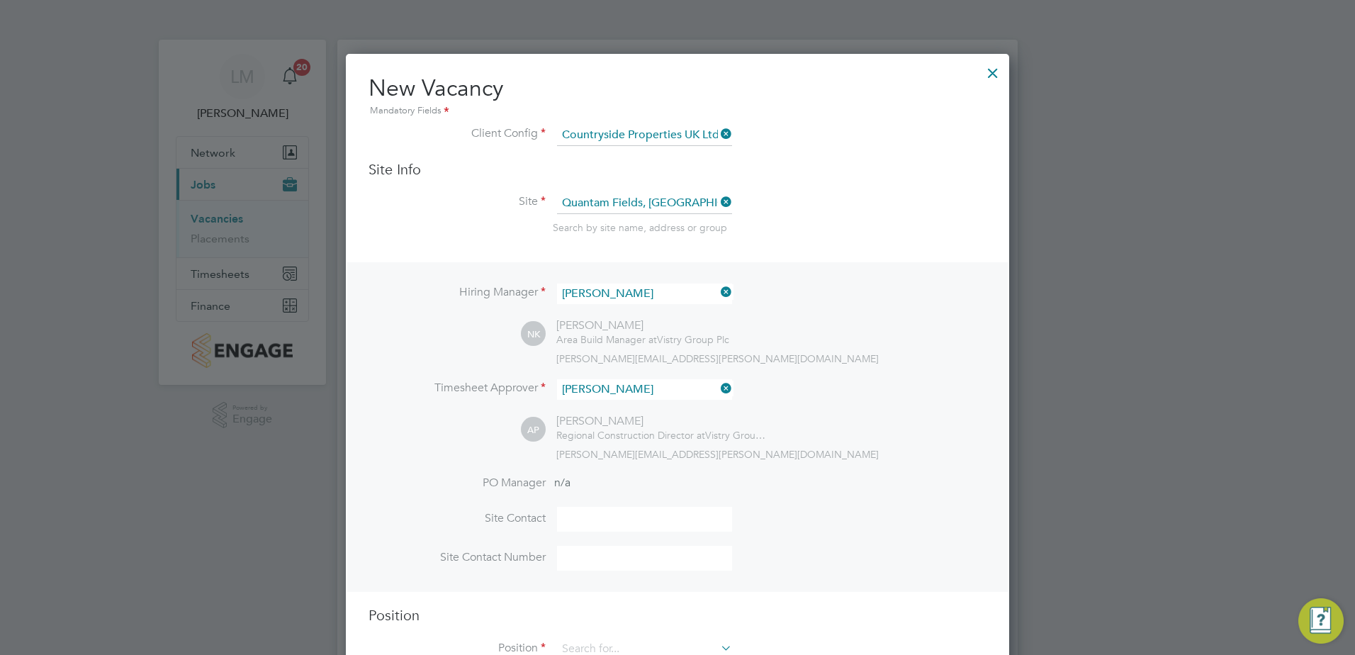
click at [594, 518] on input at bounding box center [644, 519] width 175 height 25
type input "[PERSON_NAME]"
type input "07596 863663"
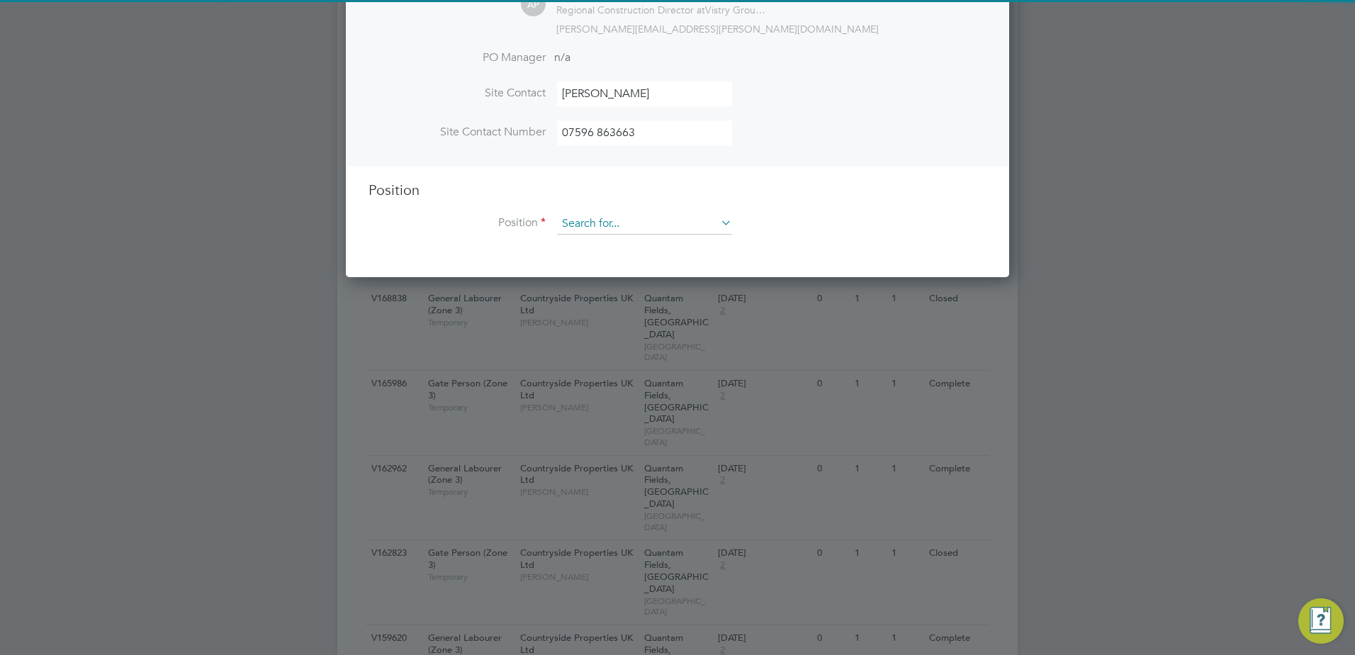
click at [624, 228] on input at bounding box center [644, 223] width 175 height 21
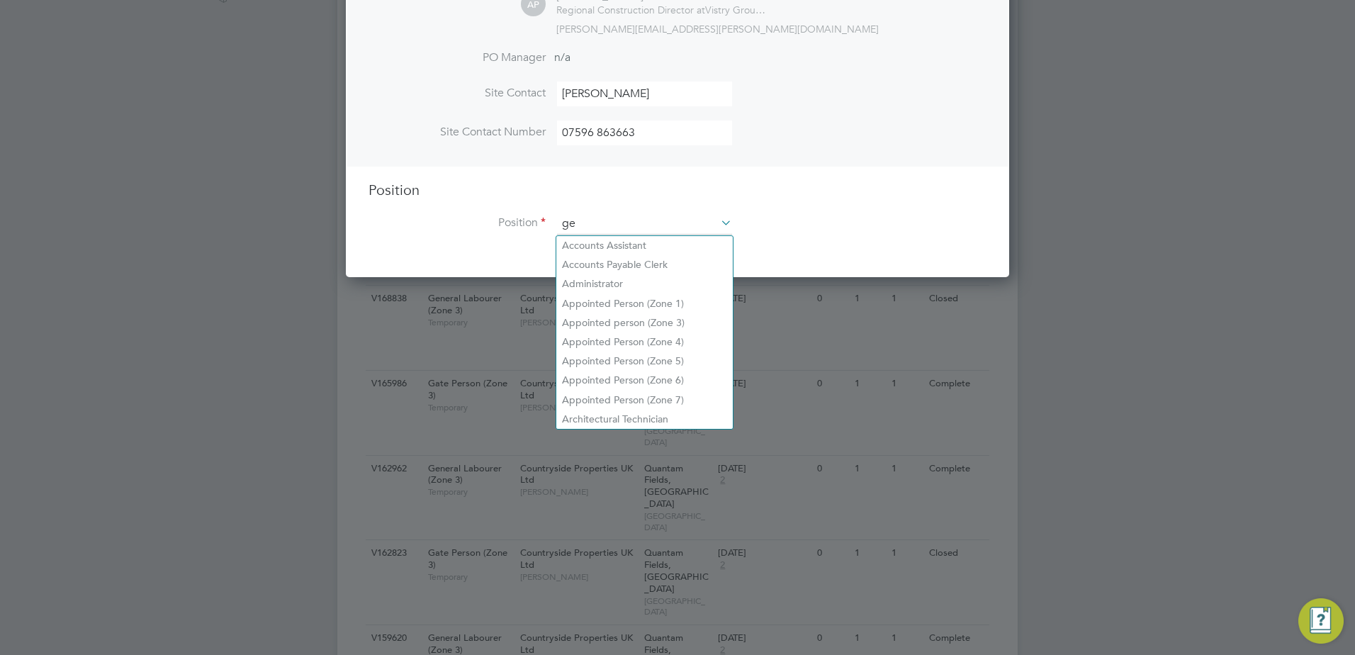
scroll to position [2036, 664]
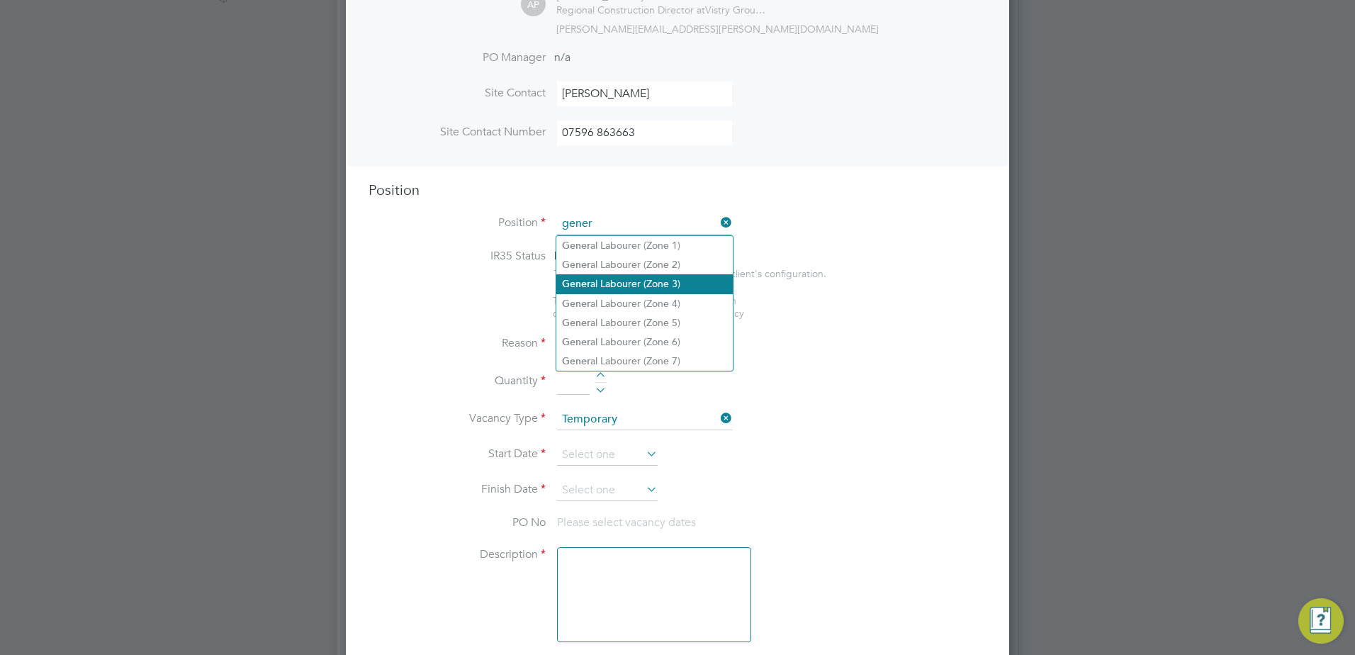
click at [667, 286] on li "Gener al Labourer (Zone 3)" at bounding box center [644, 283] width 176 height 19
type input "General Labourer (Zone 3)"
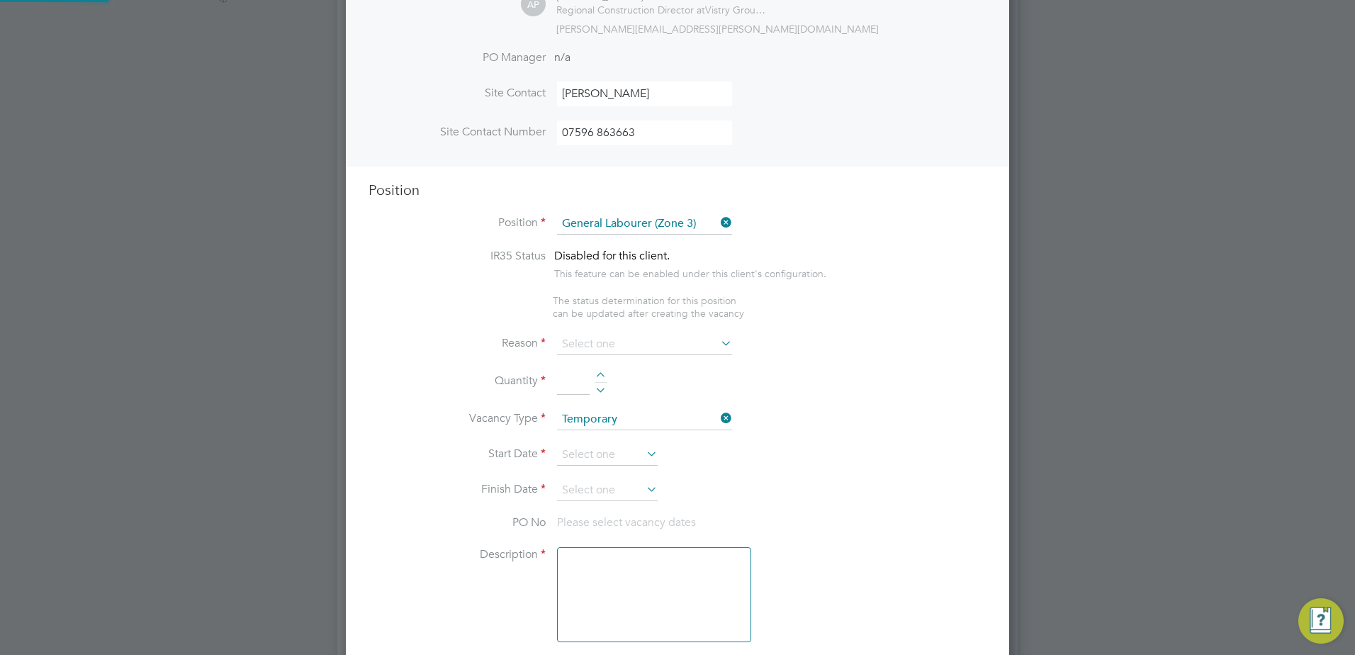
type textarea "- General labouring duties - Supporting the trades on site - Moving materials a…"
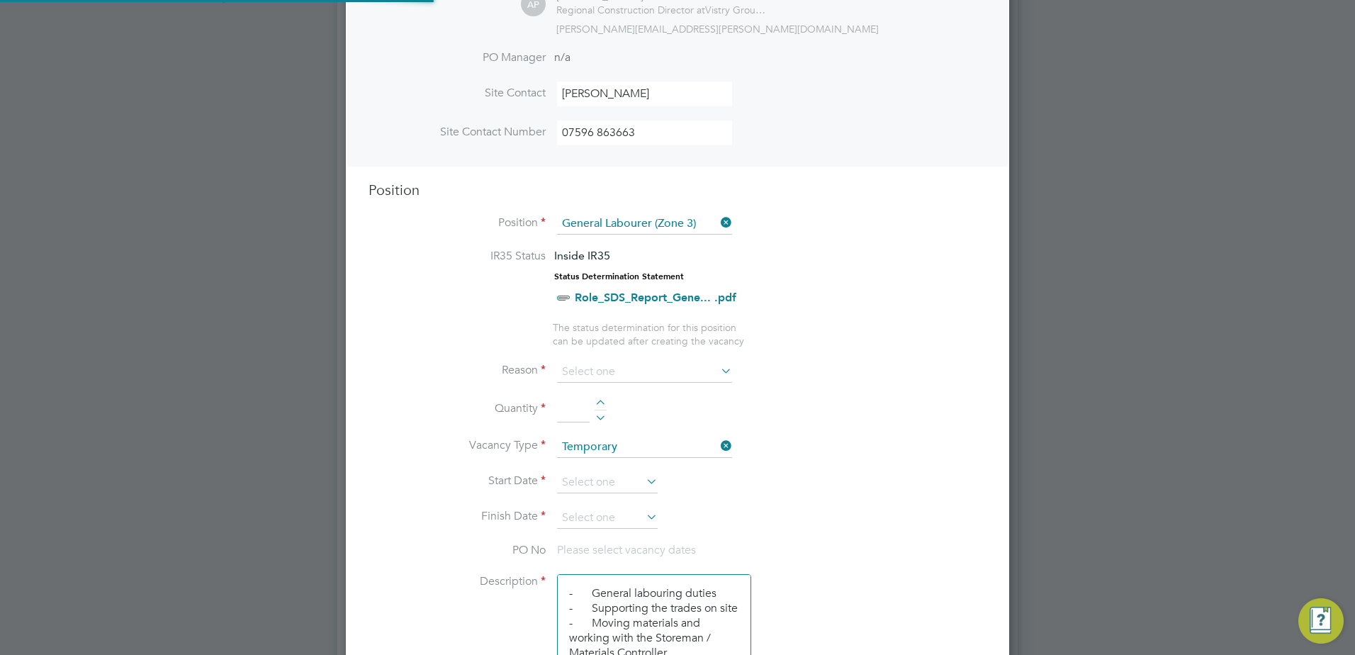
scroll to position [42, 74]
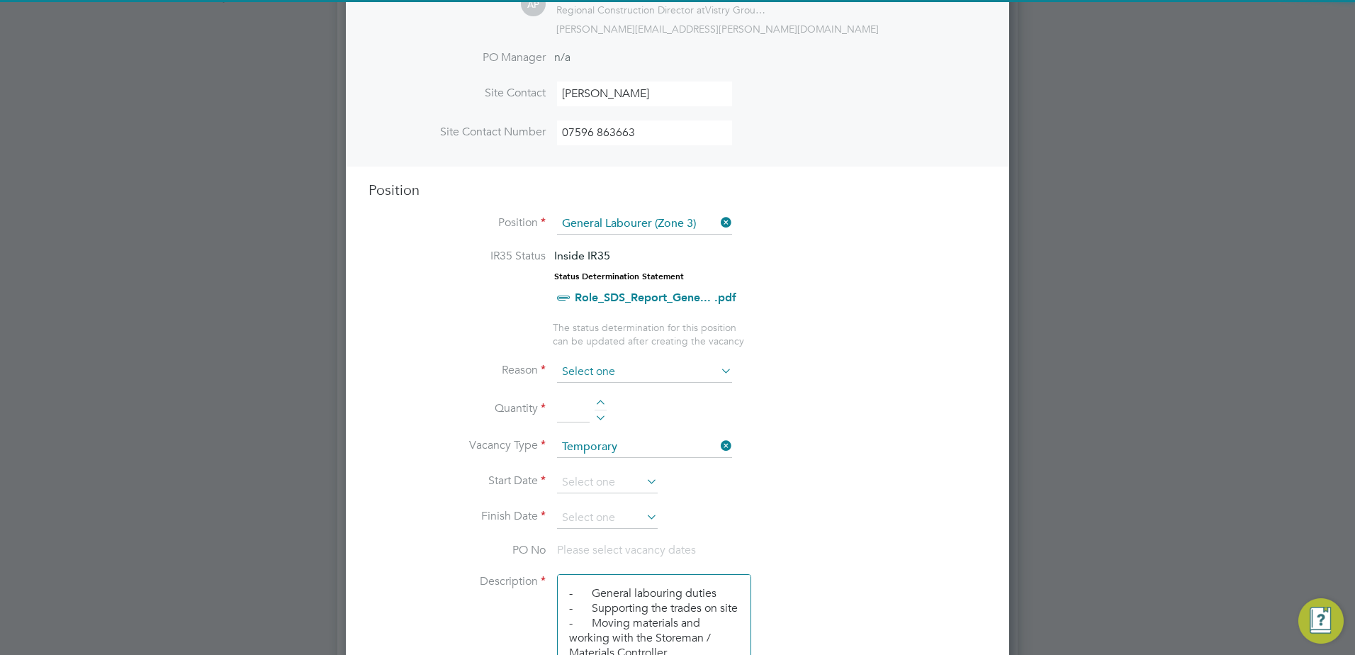
click at [675, 371] on input at bounding box center [644, 371] width 175 height 21
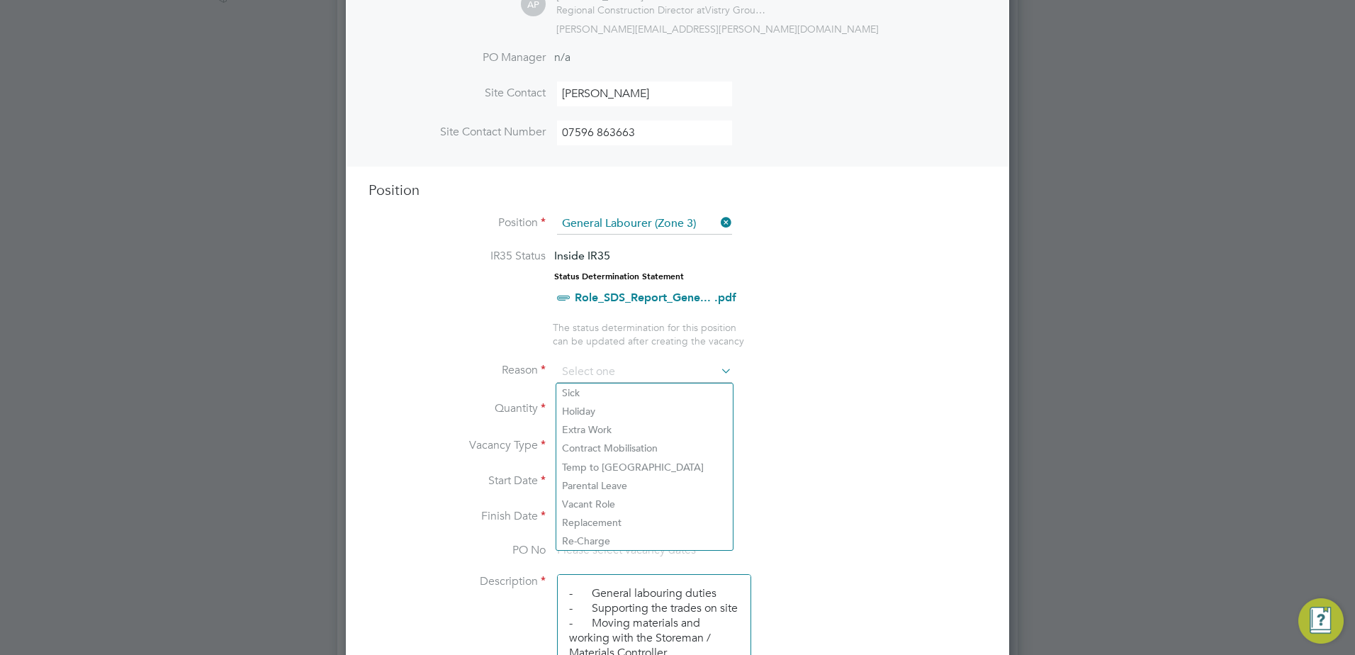
scroll to position [496, 0]
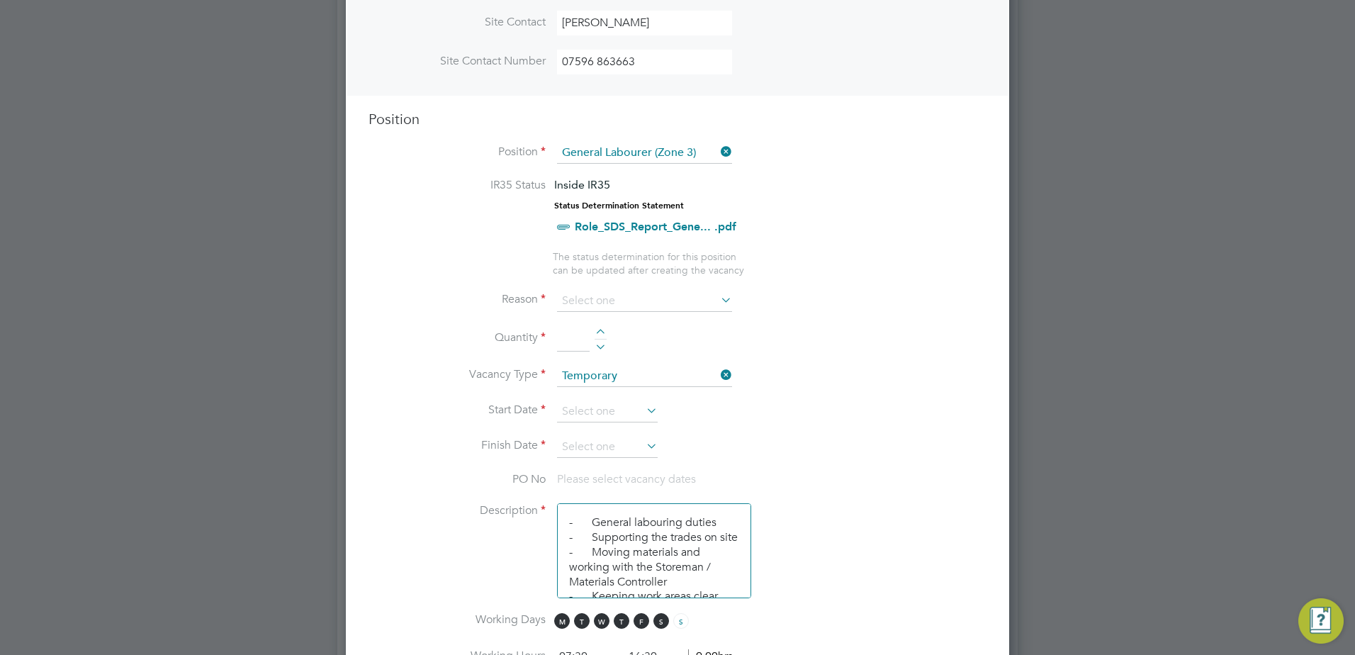
click at [648, 300] on input at bounding box center [644, 301] width 175 height 21
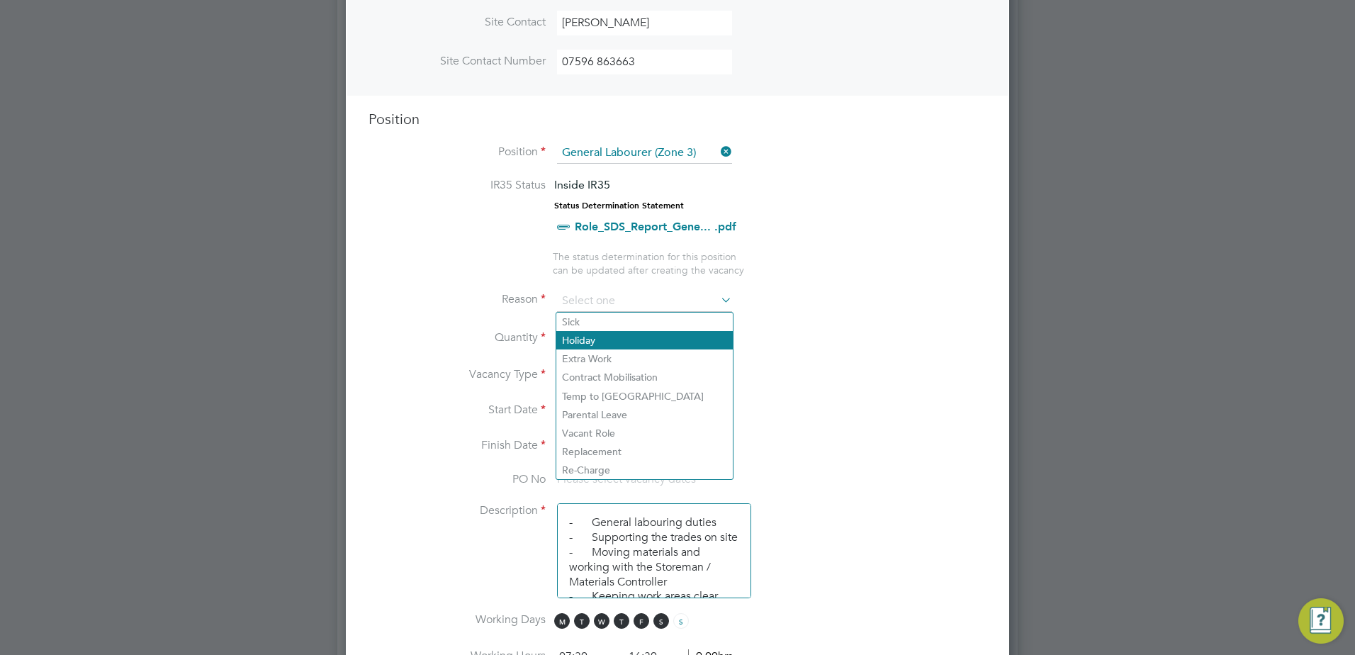
click at [631, 344] on li "Holiday" at bounding box center [644, 340] width 176 height 18
type input "Holiday"
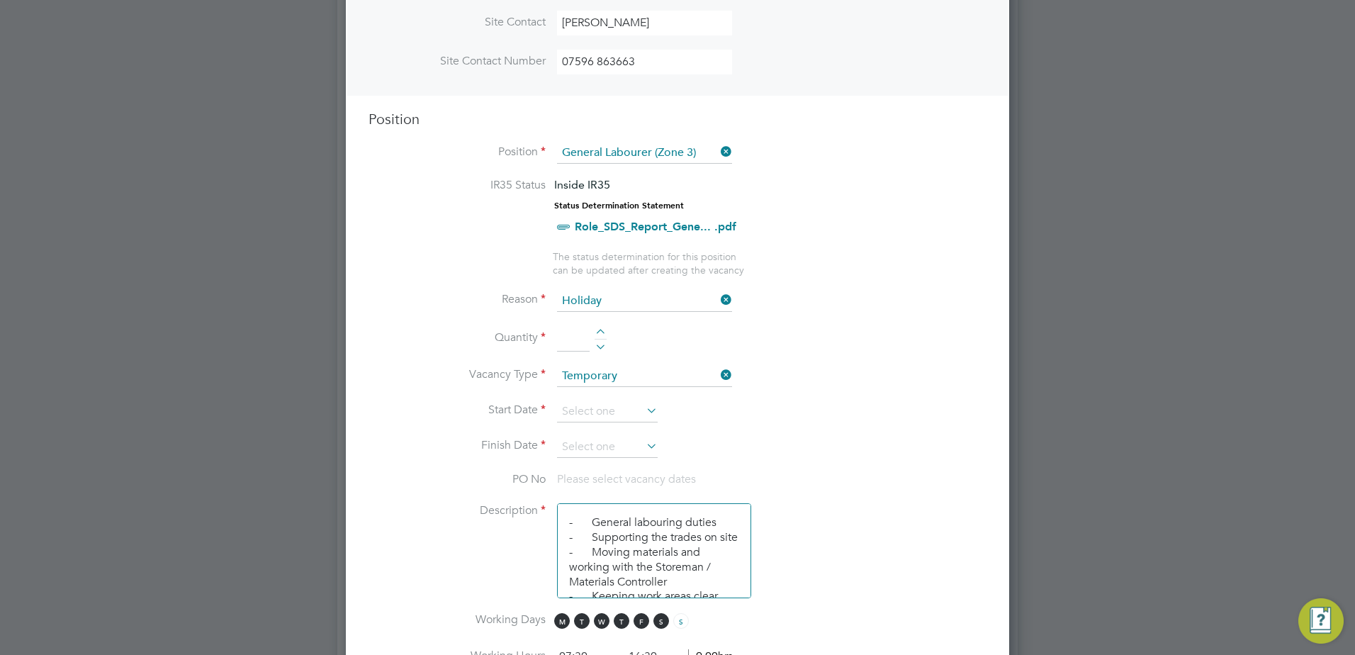
click at [598, 332] on div at bounding box center [600, 334] width 12 height 10
type input "1"
click at [616, 415] on input at bounding box center [607, 411] width 101 height 21
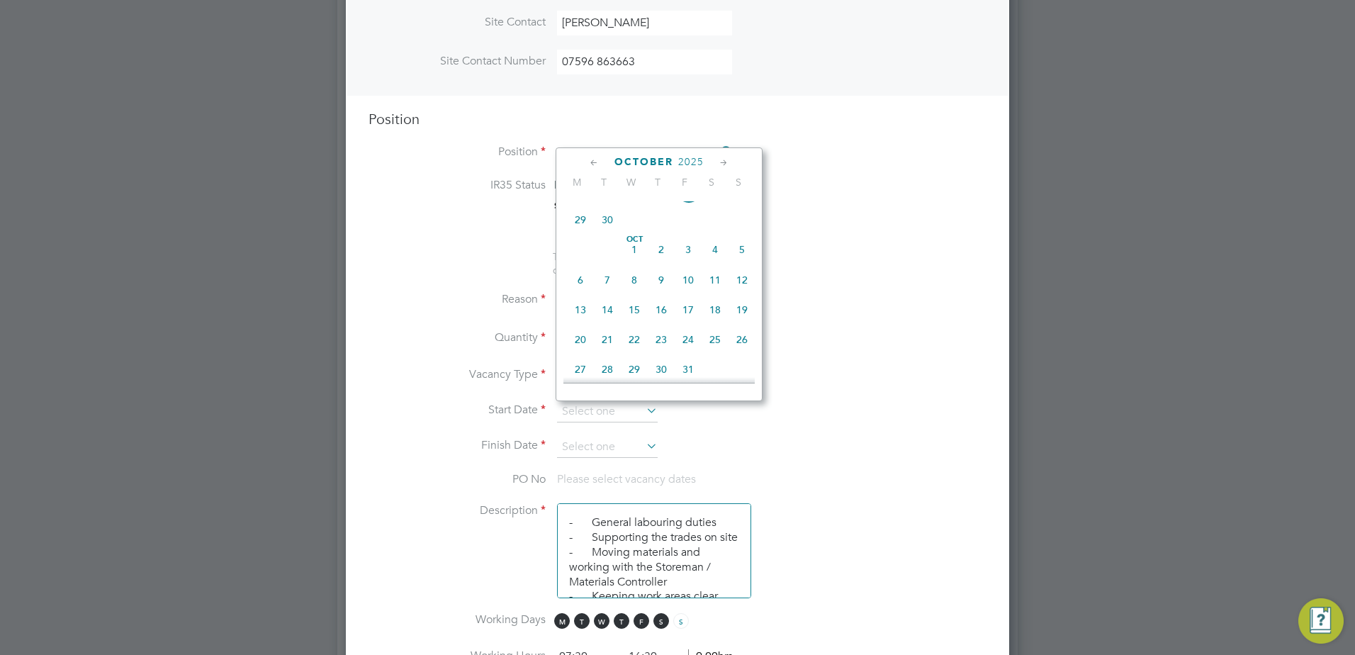
scroll to position [521, 0]
click at [664, 244] on span "18" at bounding box center [661, 231] width 27 height 27
type input "[DATE]"
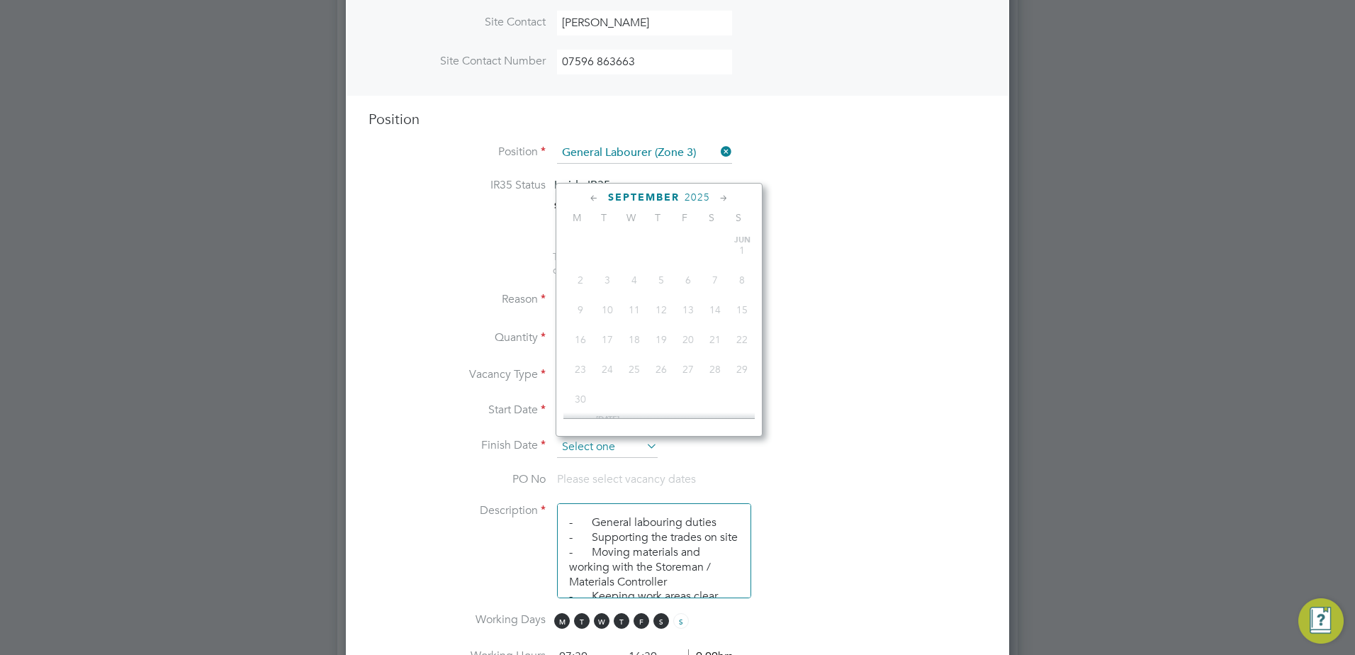
click at [629, 446] on input at bounding box center [607, 446] width 101 height 21
click at [687, 310] on span "26" at bounding box center [688, 296] width 27 height 27
type input "[DATE]"
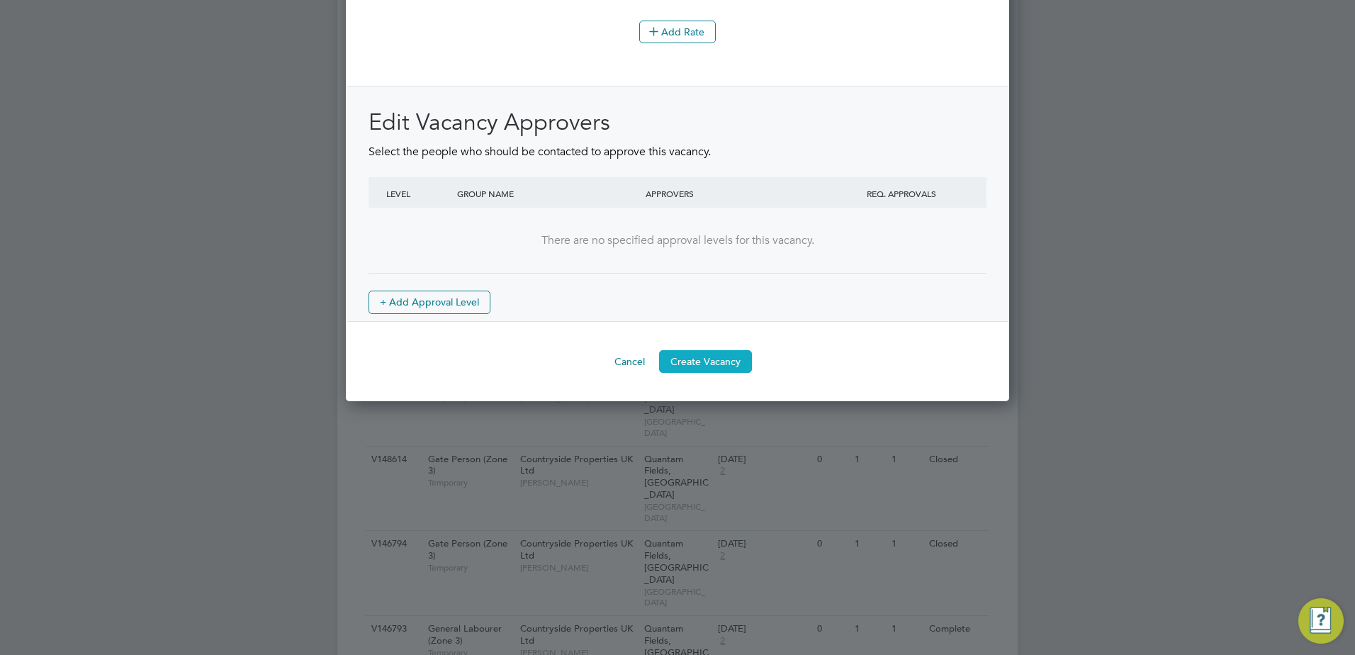
scroll to position [1771, 0]
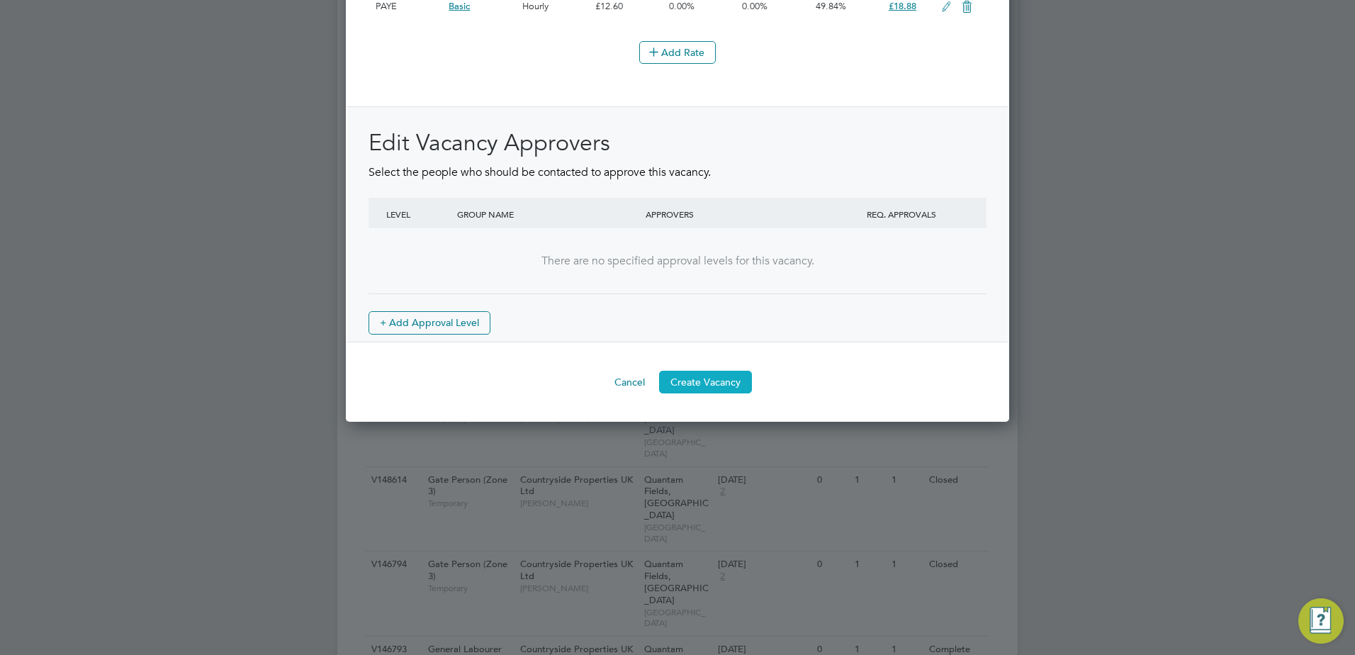
click at [719, 381] on button "Create Vacancy" at bounding box center [705, 382] width 93 height 23
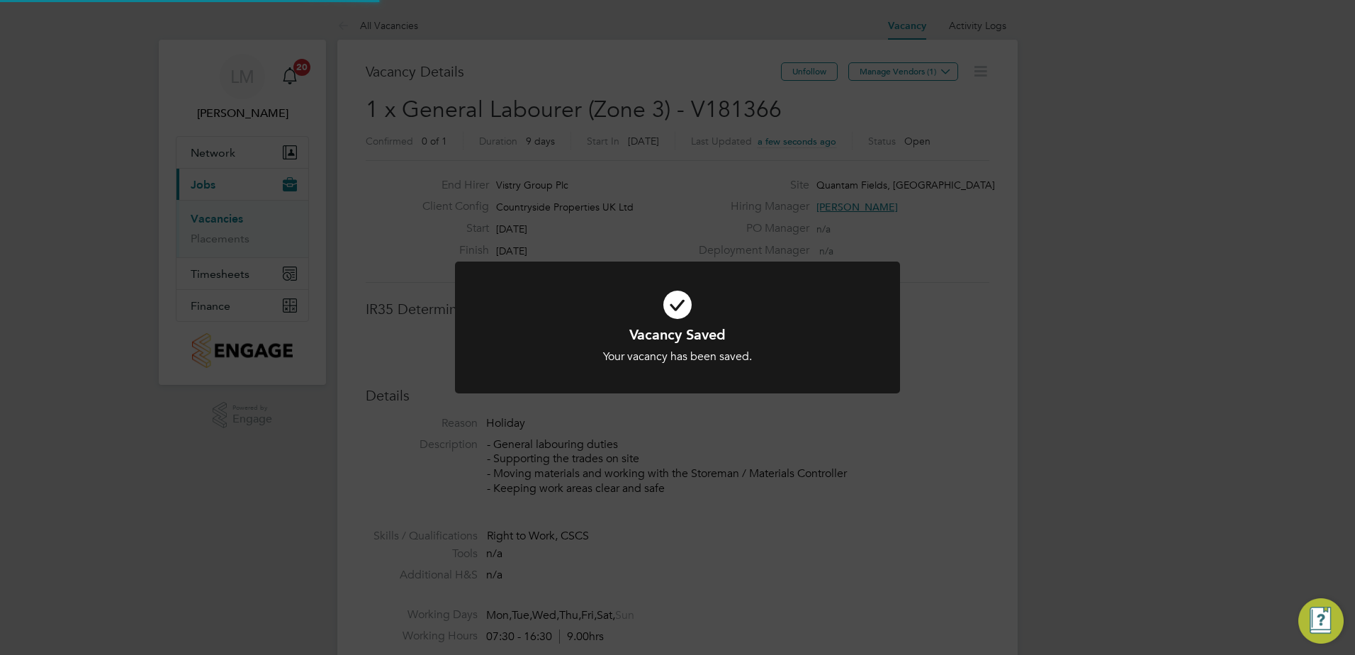
scroll to position [7, 7]
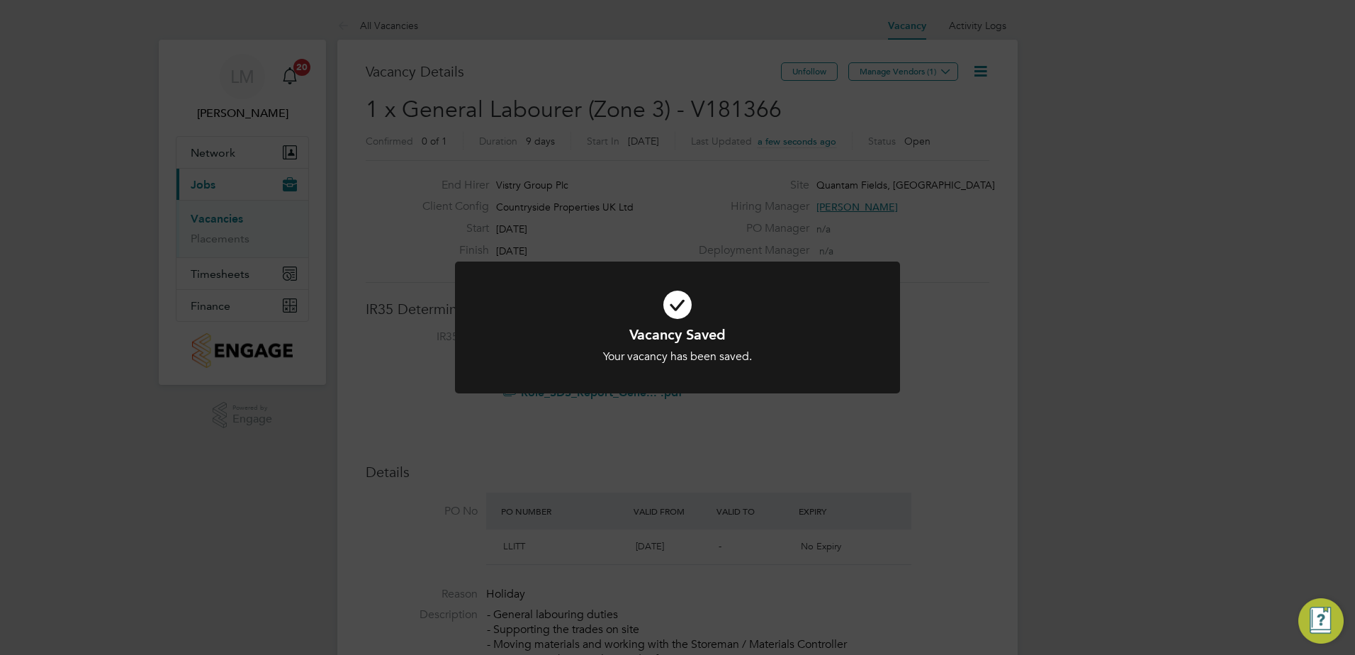
click at [858, 380] on div at bounding box center [677, 327] width 445 height 132
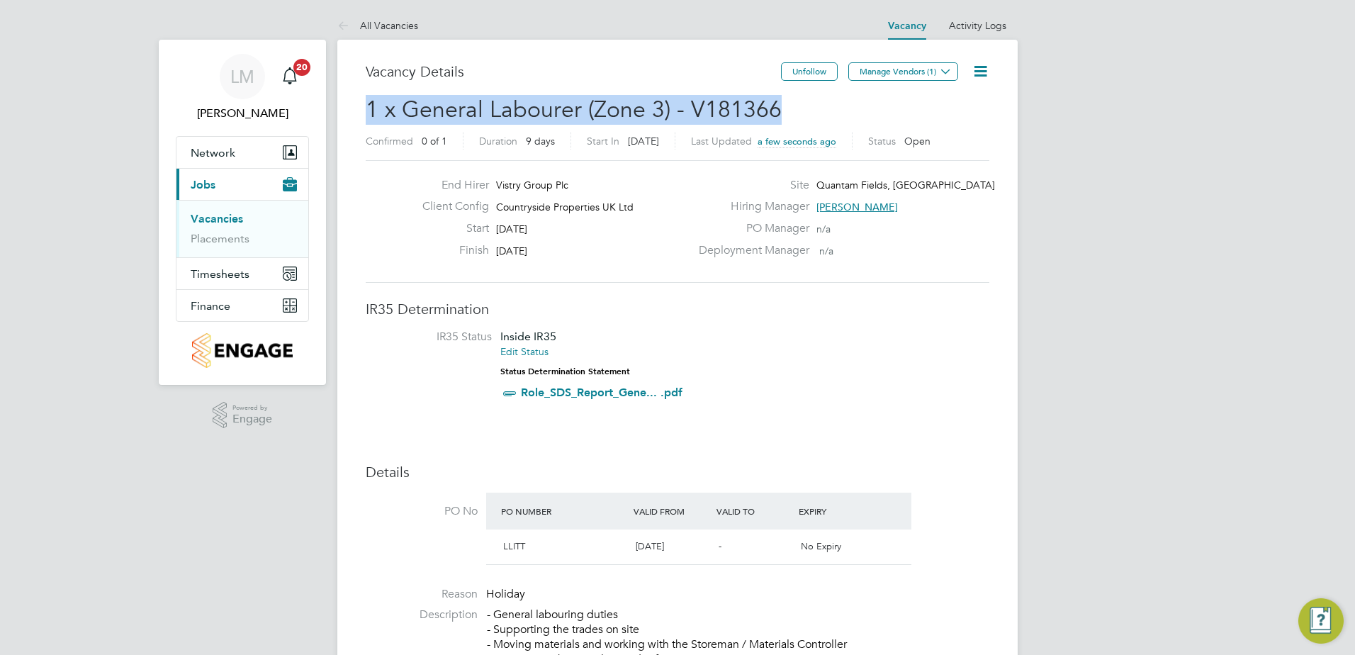
drag, startPoint x: 788, startPoint y: 113, endPoint x: 369, endPoint y: 111, distance: 418.7
click at [369, 111] on h2 "1 x General Labourer (Zone 3) - V181366 Confirmed 0 of 1 Duration 9 days Start …" at bounding box center [678, 125] width 624 height 60
copy span "1 x General Labourer (Zone 3) - V181366"
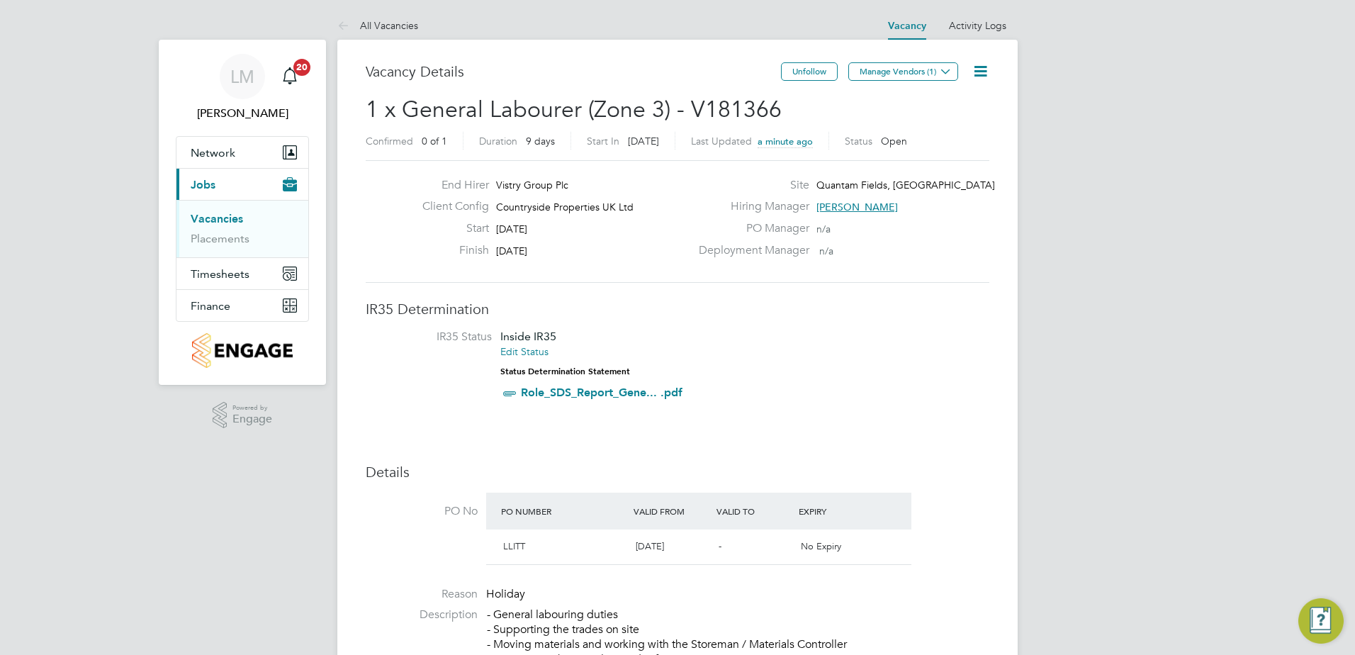
click at [829, 304] on h3 "IR35 Determination" at bounding box center [678, 309] width 624 height 18
click at [226, 214] on link "Vacancies" at bounding box center [217, 218] width 52 height 13
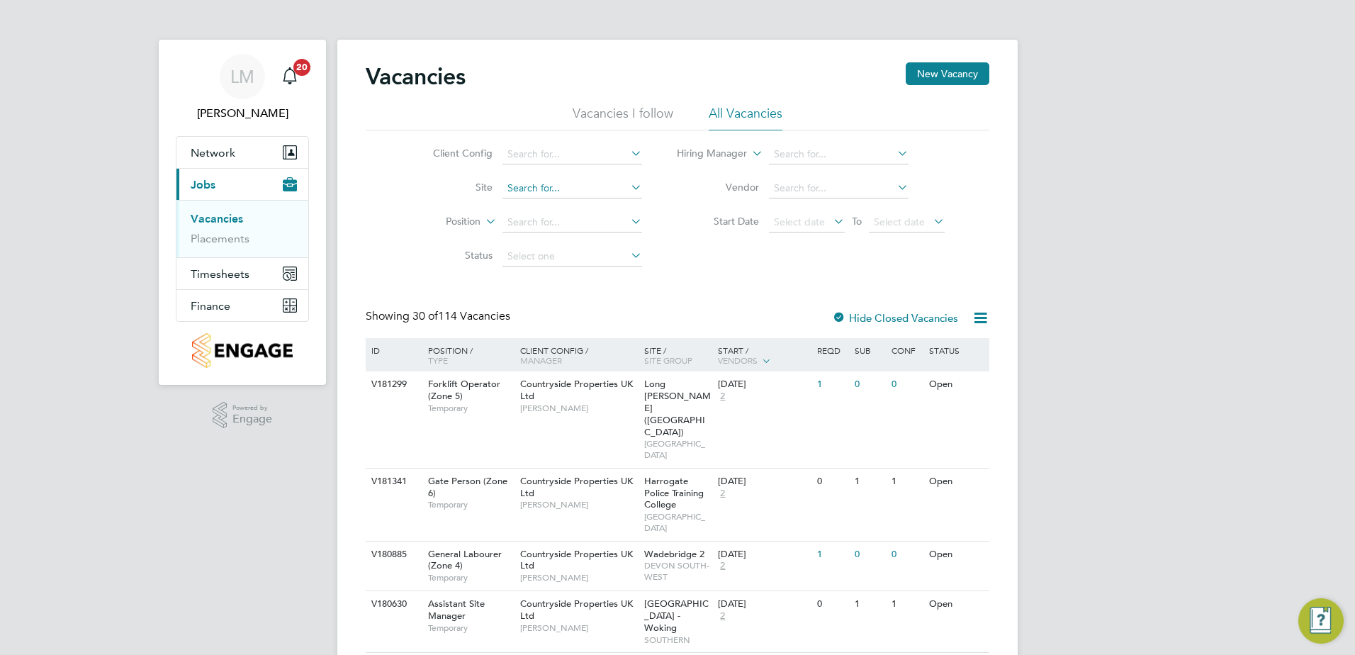
click at [563, 193] on input at bounding box center [572, 189] width 140 height 20
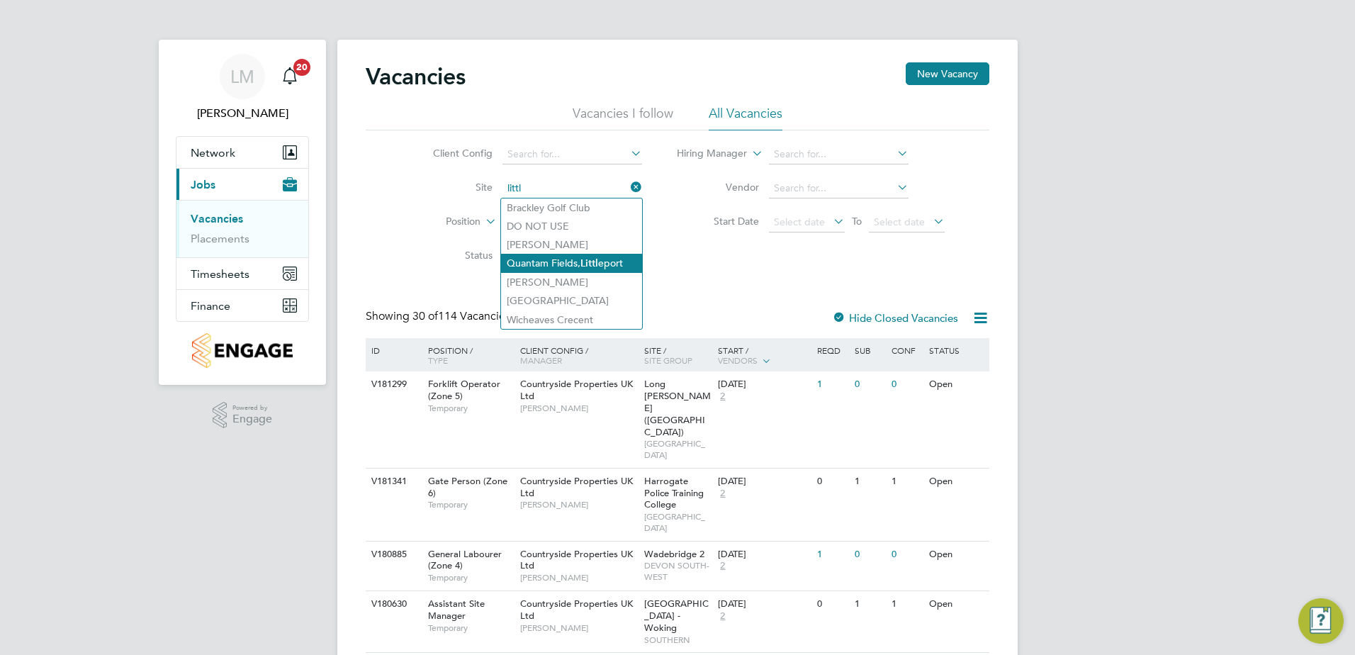
click at [619, 260] on li "Quantam Fields, Littl eport" at bounding box center [571, 263] width 141 height 19
type input "Quantam Fields, [GEOGRAPHIC_DATA]"
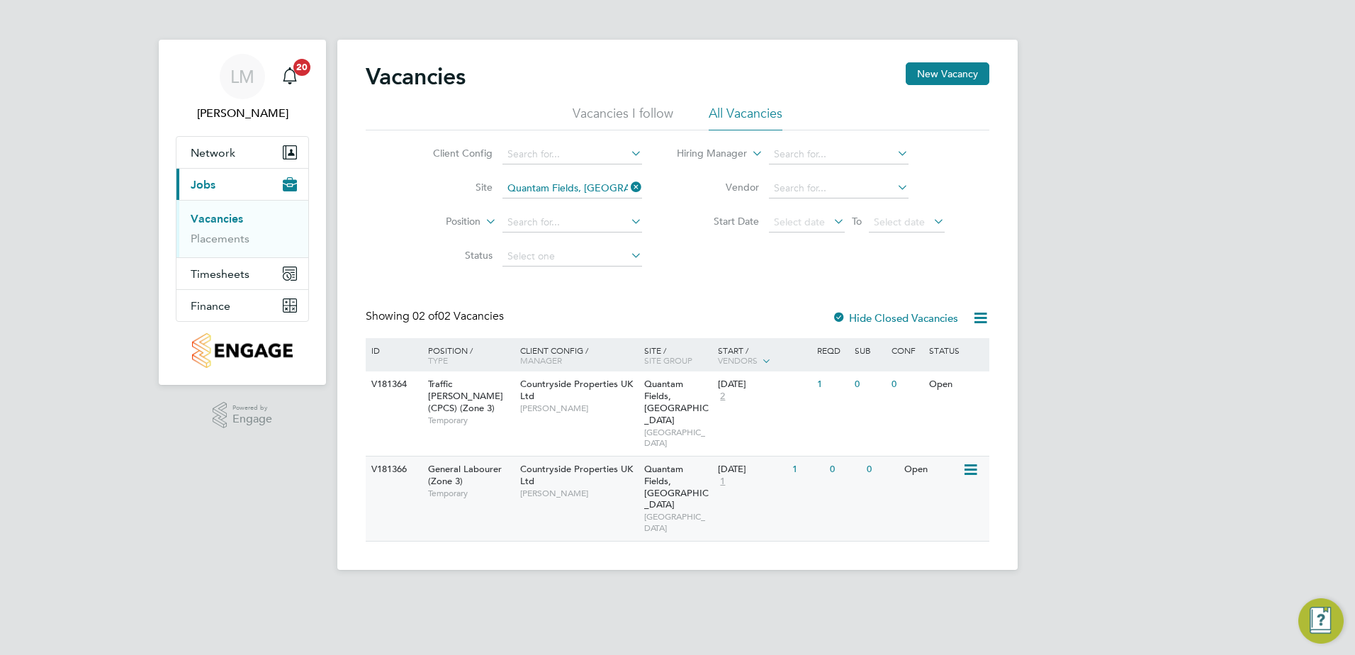
click at [970, 461] on icon at bounding box center [969, 469] width 14 height 17
click at [914, 517] on li "Update Status" at bounding box center [934, 519] width 82 height 20
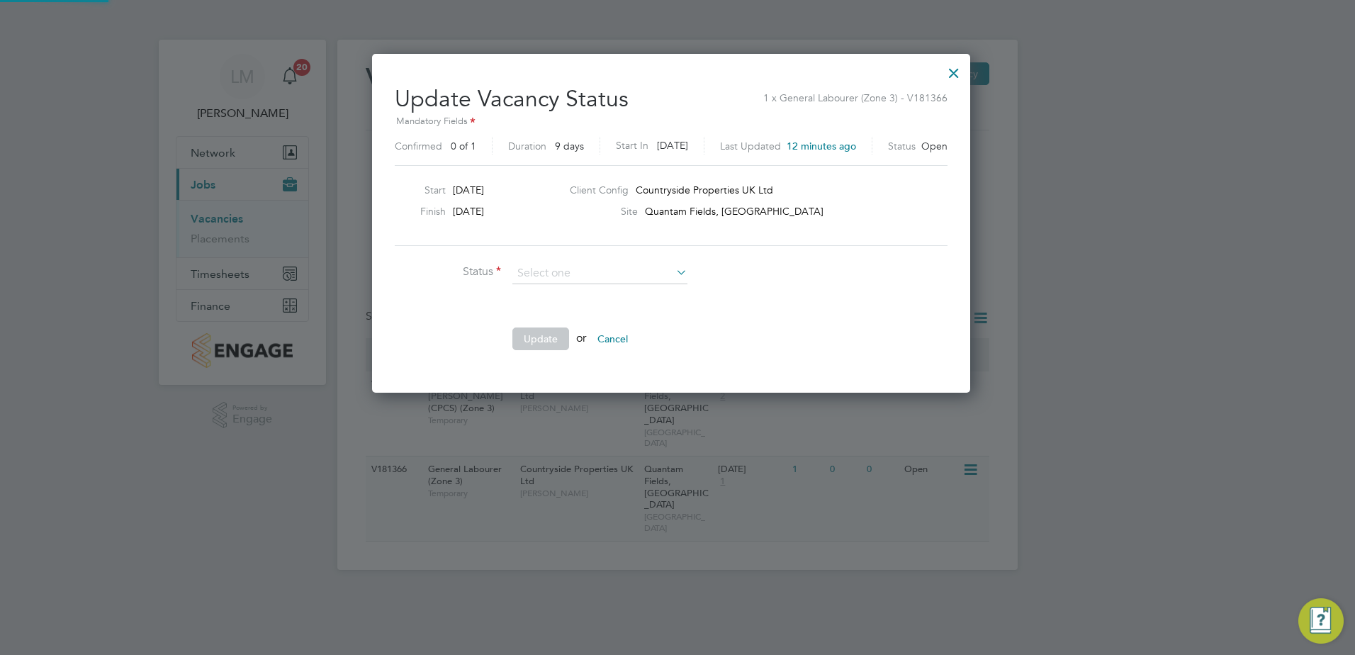
scroll to position [338, 611]
click at [963, 76] on div at bounding box center [954, 70] width 26 height 26
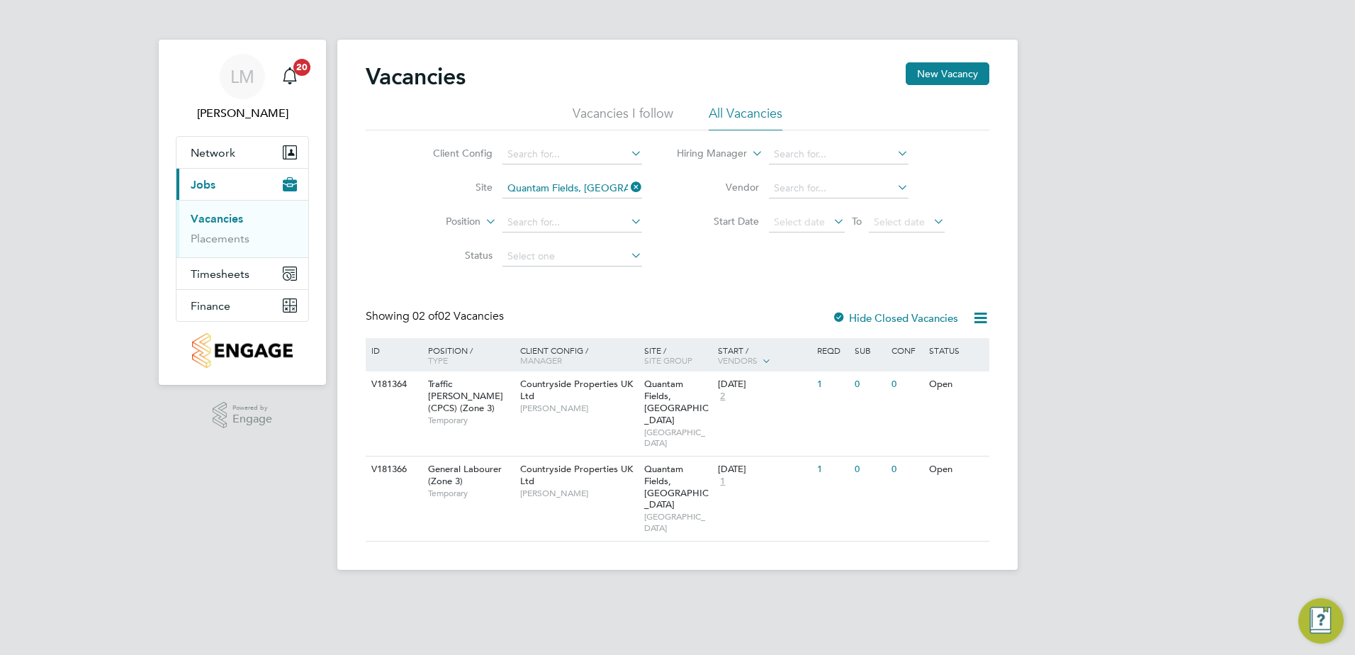
click at [1105, 273] on div "[PERSON_NAME] Notifications 20 Applications: Network Team Members Sites Workers…" at bounding box center [677, 296] width 1355 height 592
click at [1270, 410] on div "[PERSON_NAME] Notifications 20 Applications: Network Team Members Sites Workers…" at bounding box center [677, 296] width 1355 height 592
click at [1262, 410] on div "[PERSON_NAME] Notifications 20 Applications: Network Team Members Sites Workers…" at bounding box center [677, 296] width 1355 height 592
click at [298, 91] on link "Notifications 20" at bounding box center [290, 76] width 28 height 45
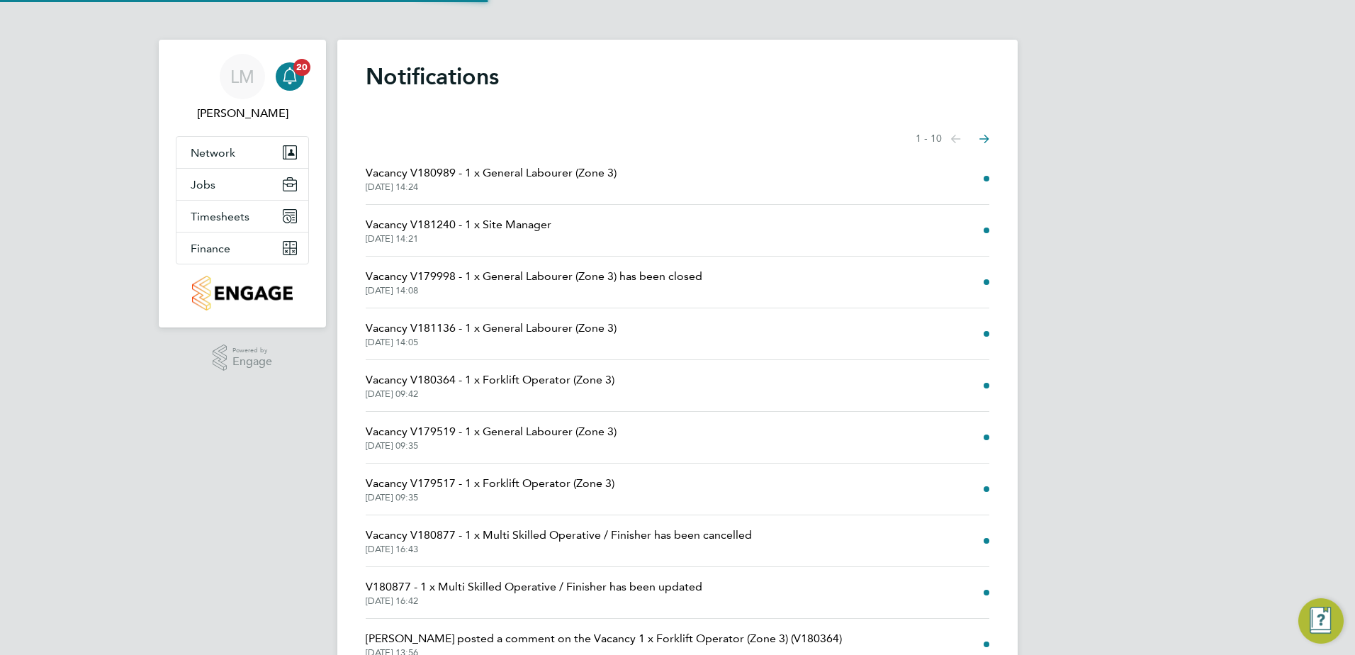
click at [188, 536] on div "[PERSON_NAME] Notifications 20 Applications: Network Team Members Sites Workers…" at bounding box center [677, 360] width 1355 height 721
click at [821, 61] on div "Notifications Showing items 1 - 10 items Previous page Next page Vacancy V18098…" at bounding box center [677, 369] width 680 height 659
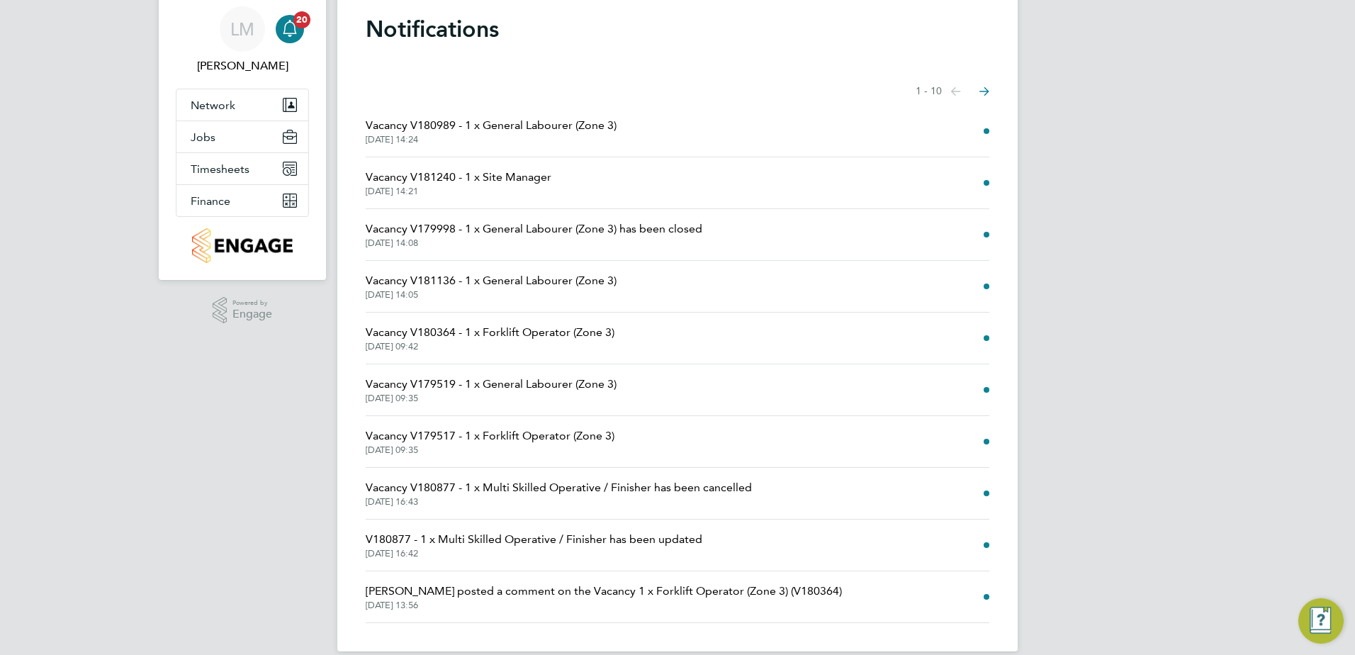
scroll to position [67, 0]
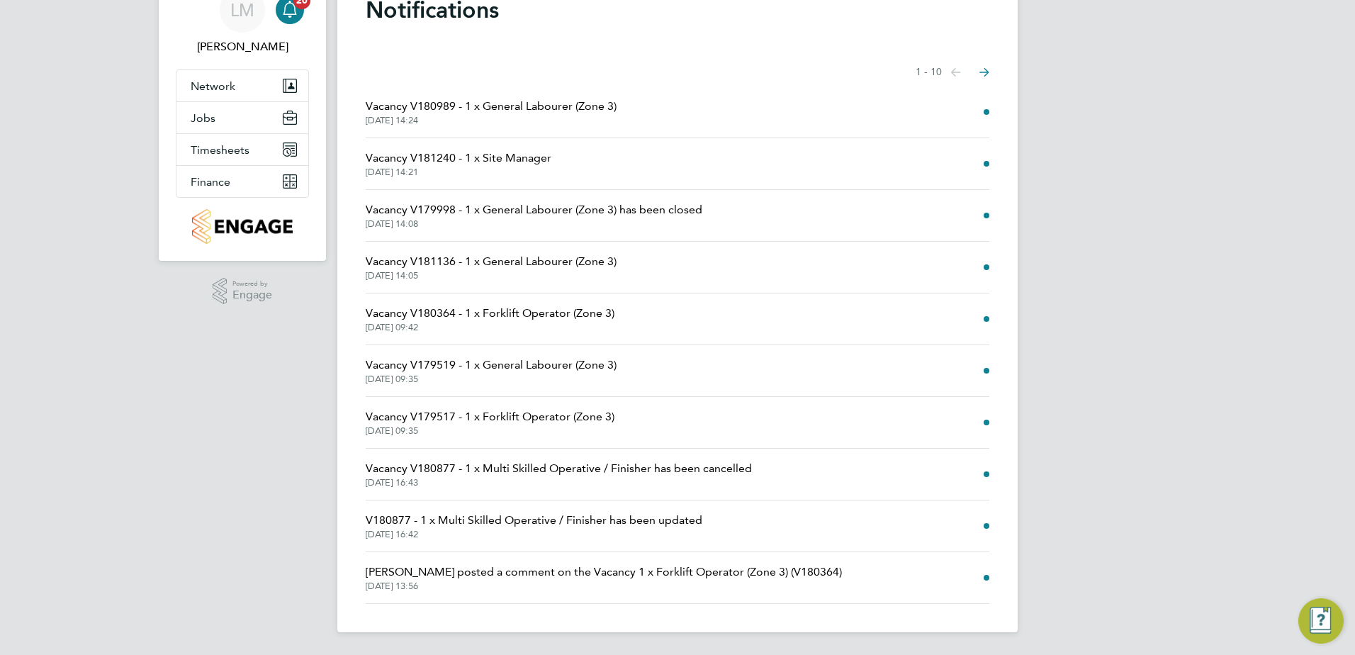
click at [986, 86] on button "Next page" at bounding box center [984, 72] width 28 height 28
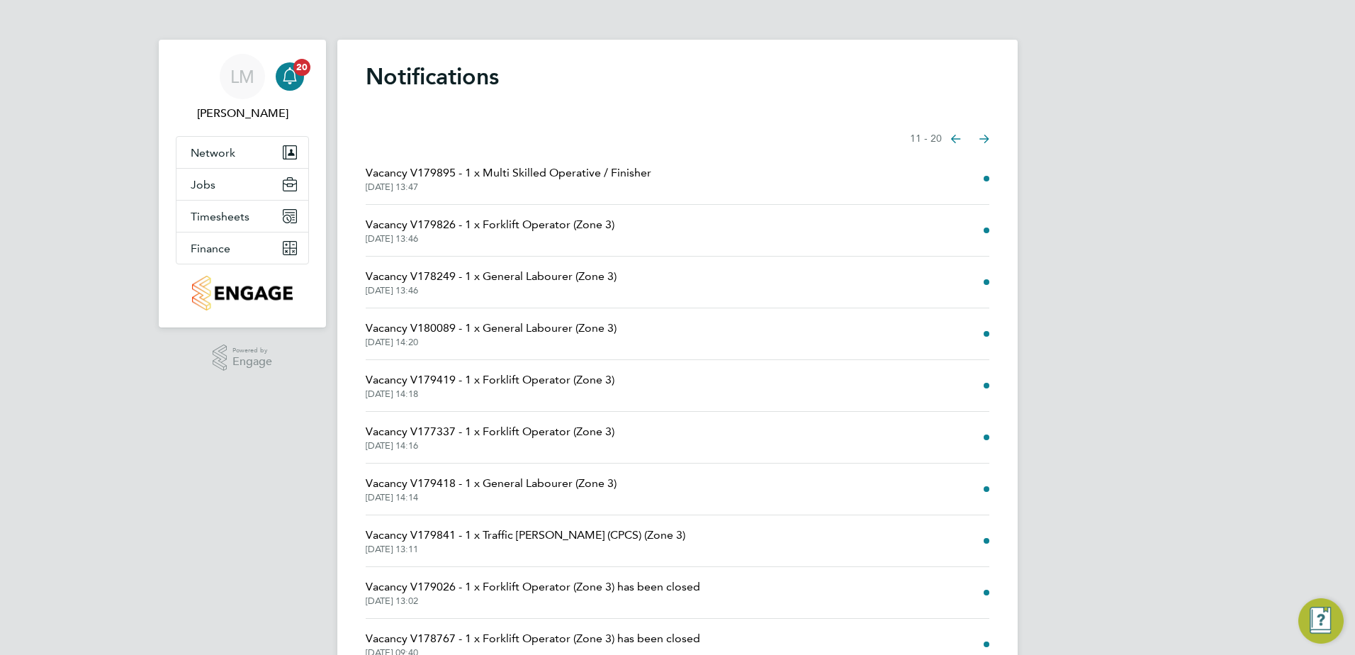
click at [959, 140] on icon "Select page of notifications list" at bounding box center [956, 139] width 10 height 9
click at [988, 141] on icon "Select page of notifications list" at bounding box center [984, 139] width 10 height 9
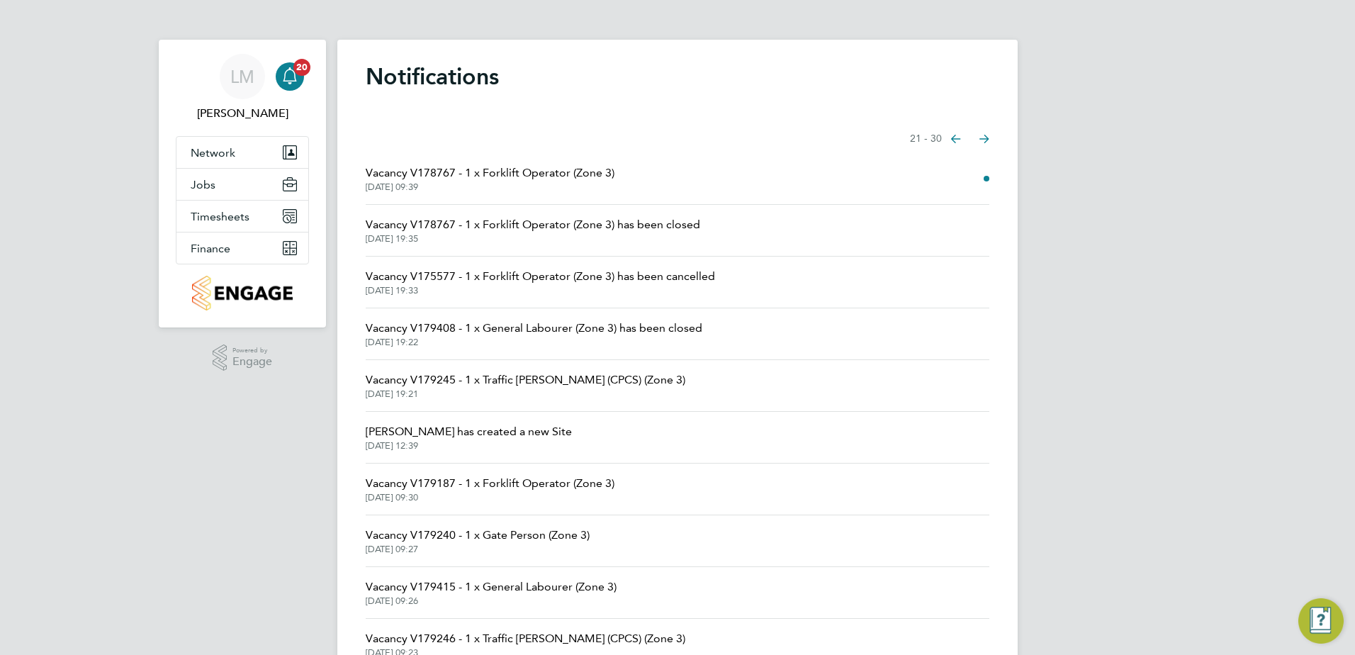
click at [957, 137] on icon "Select page of notifications list" at bounding box center [956, 139] width 10 height 9
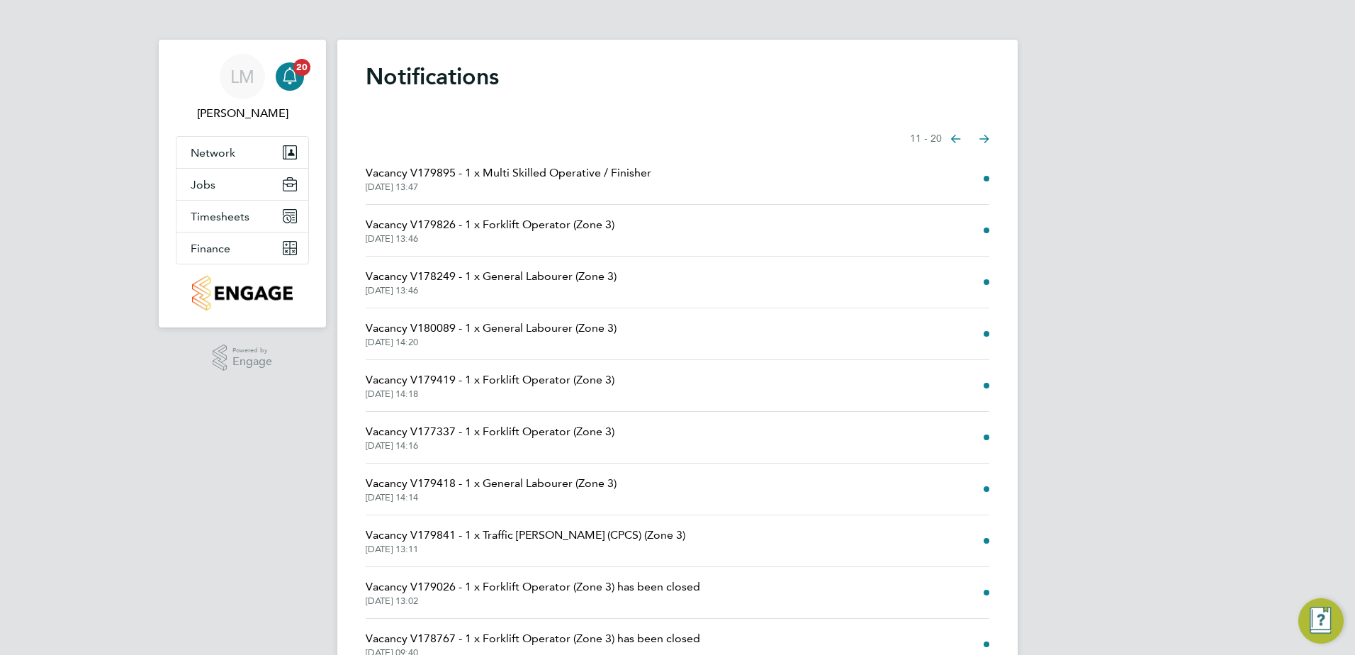
click at [957, 137] on icon "Select page of notifications list" at bounding box center [956, 139] width 10 height 9
click at [210, 210] on span "Timesheets" at bounding box center [220, 216] width 59 height 13
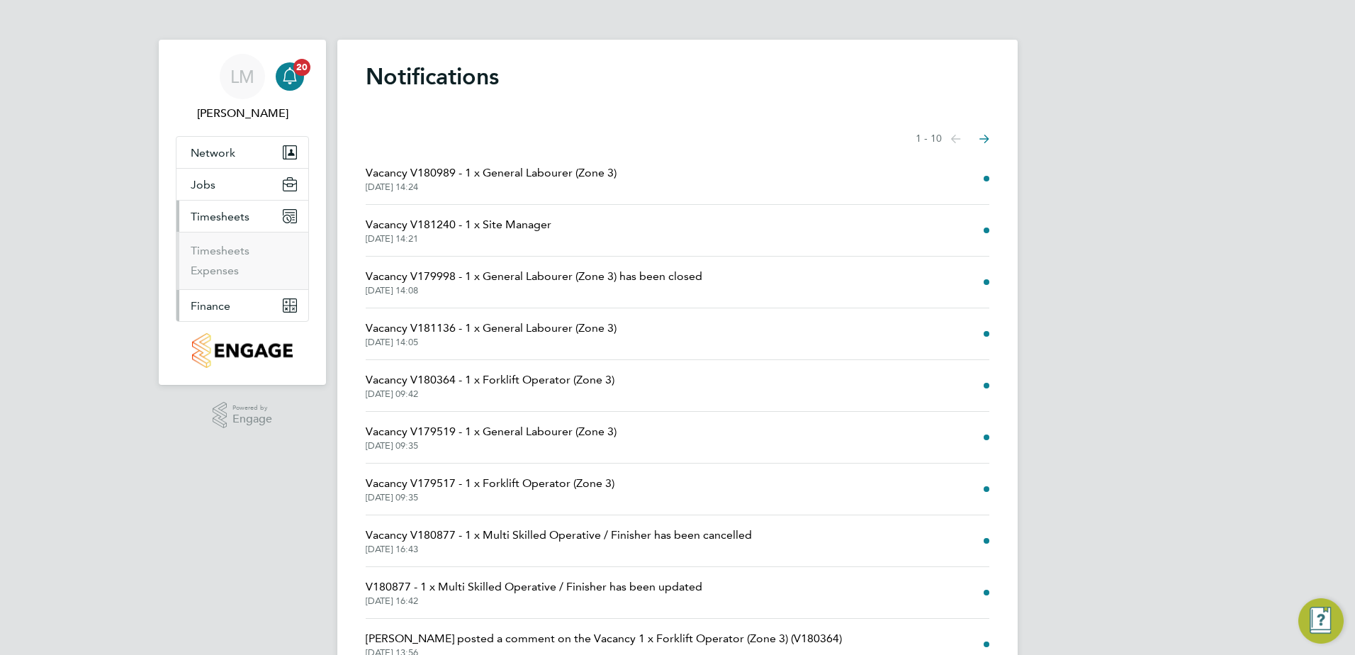
click at [219, 302] on span "Finance" at bounding box center [211, 305] width 40 height 13
click at [222, 205] on button "Timesheets" at bounding box center [242, 216] width 132 height 31
click at [214, 183] on span "Jobs" at bounding box center [203, 184] width 25 height 13
click at [232, 219] on link "Vacancies" at bounding box center [216, 218] width 50 height 13
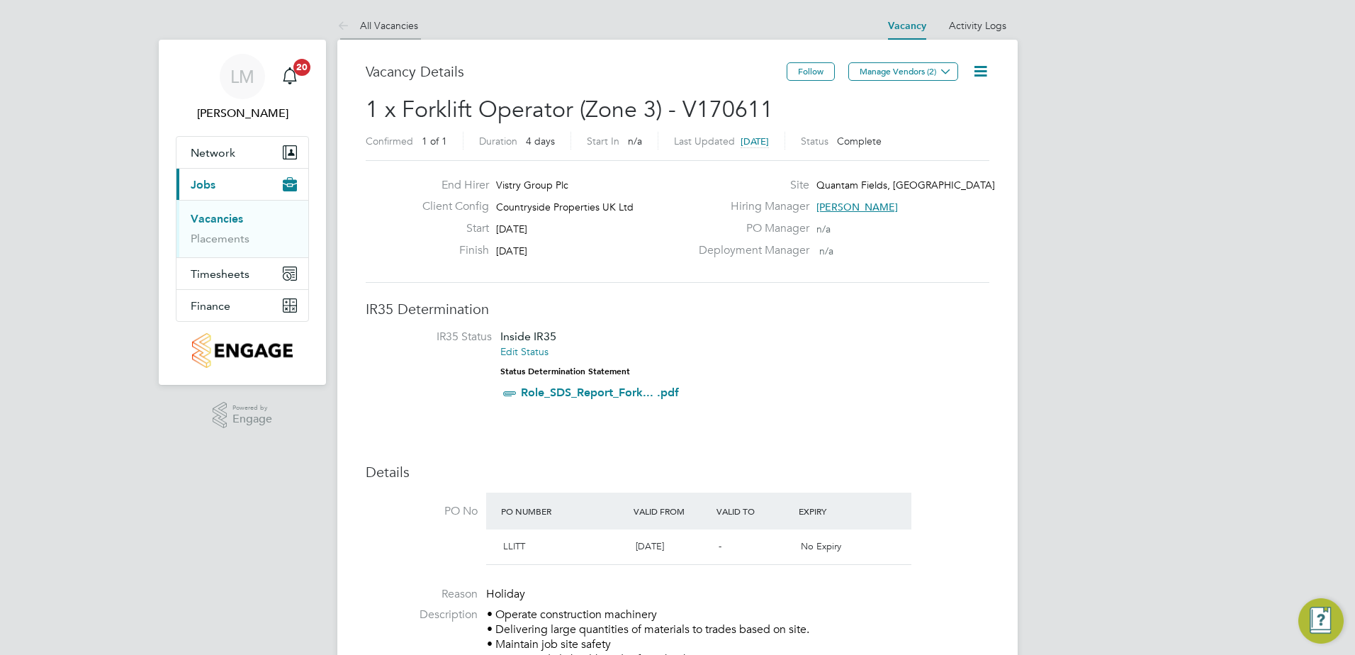
click at [407, 26] on link "All Vacancies" at bounding box center [377, 25] width 81 height 13
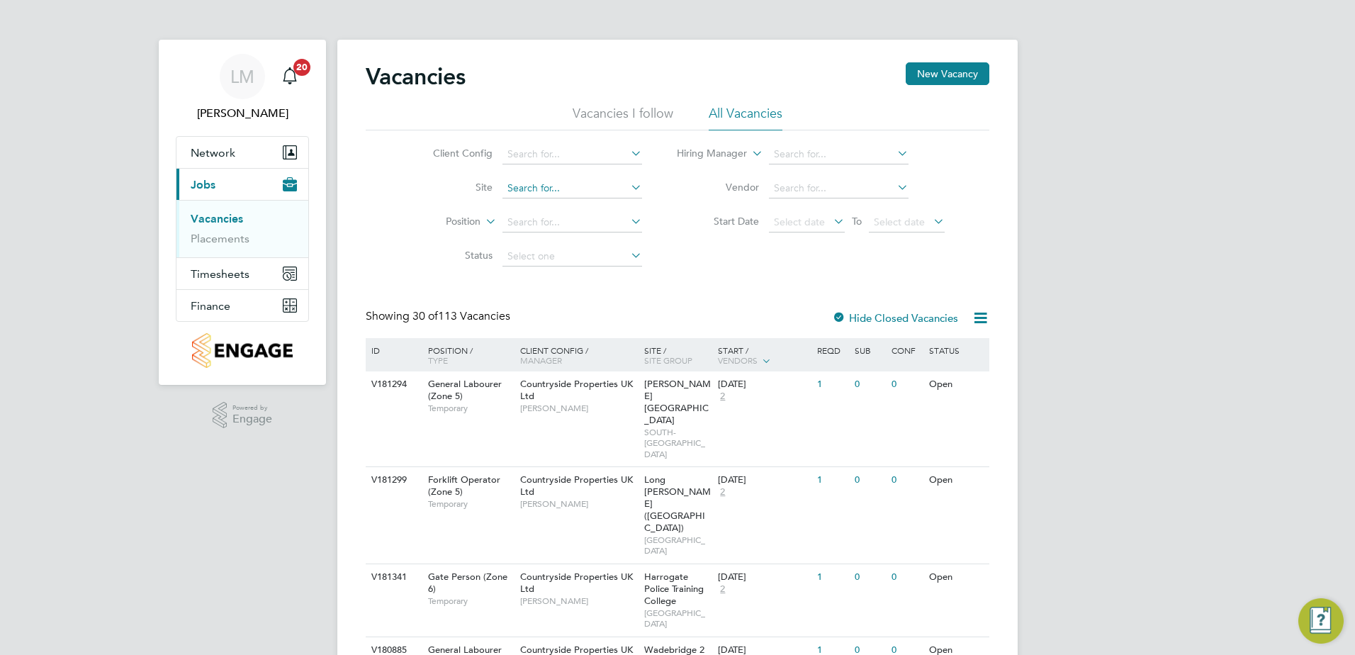
click at [568, 187] on input at bounding box center [572, 189] width 140 height 20
type input "littlpo"
